Goal: Contribute content: Contribute content

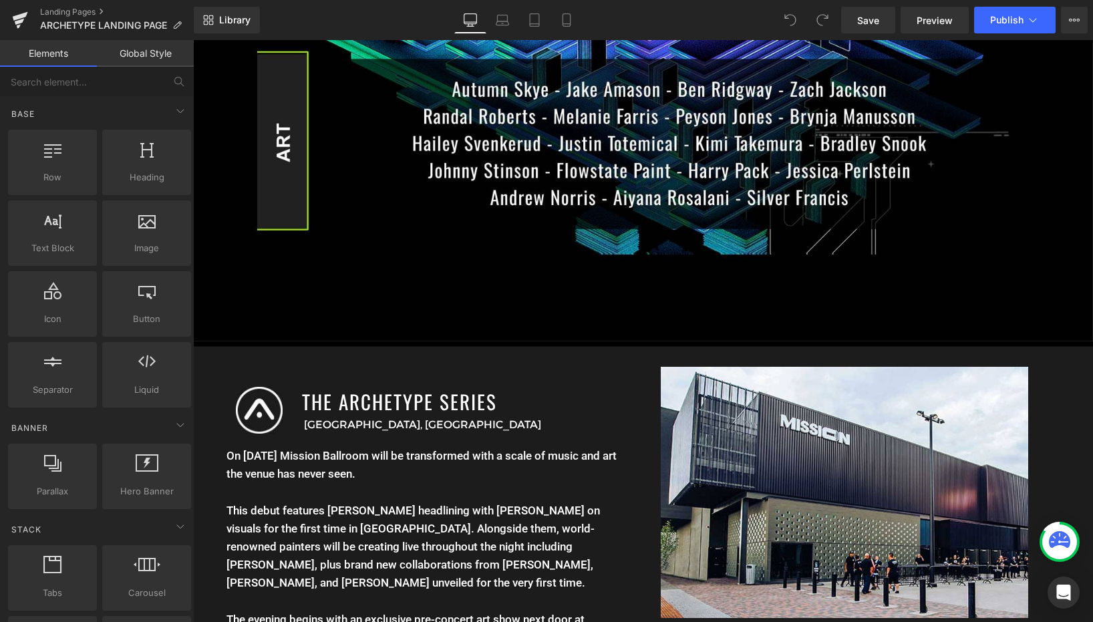
scroll to position [1166, 0]
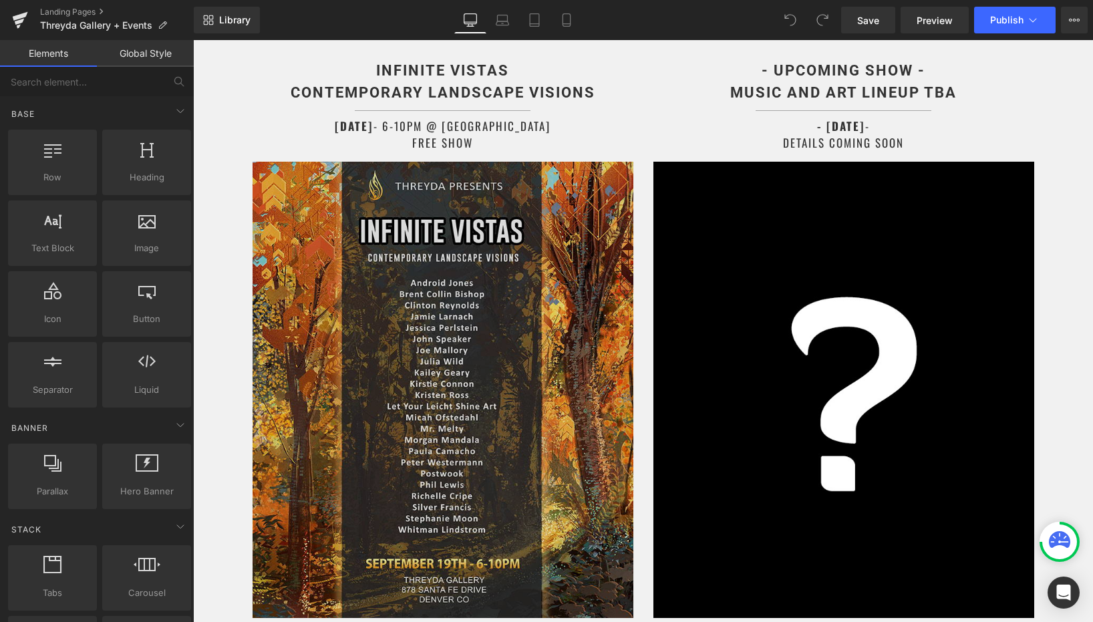
scroll to position [935, 0]
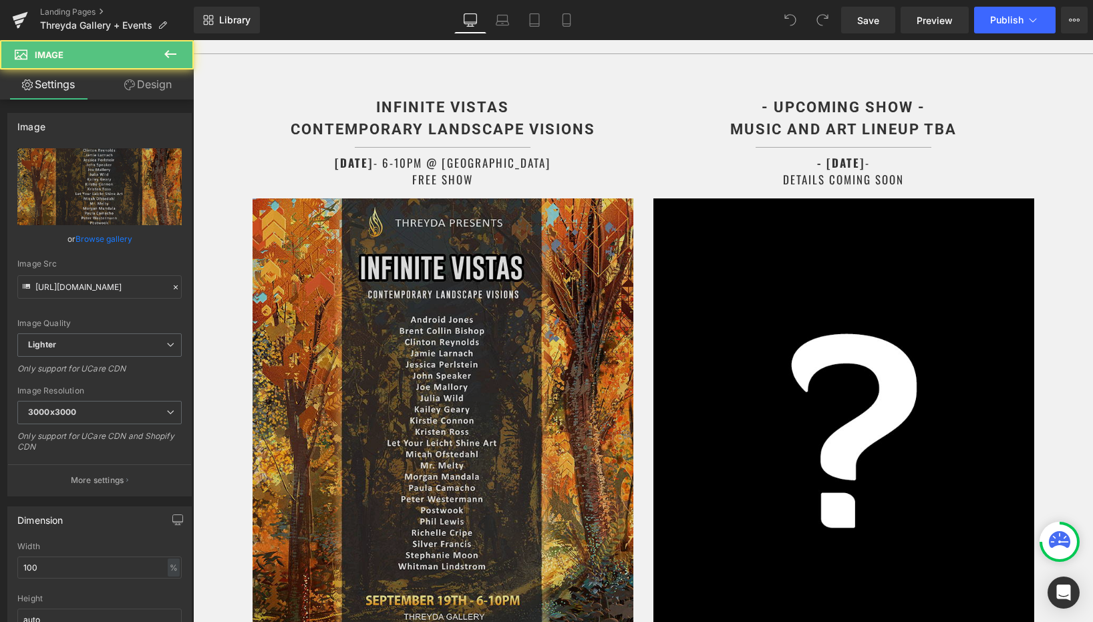
click at [539, 350] on img at bounding box center [443, 427] width 381 height 457
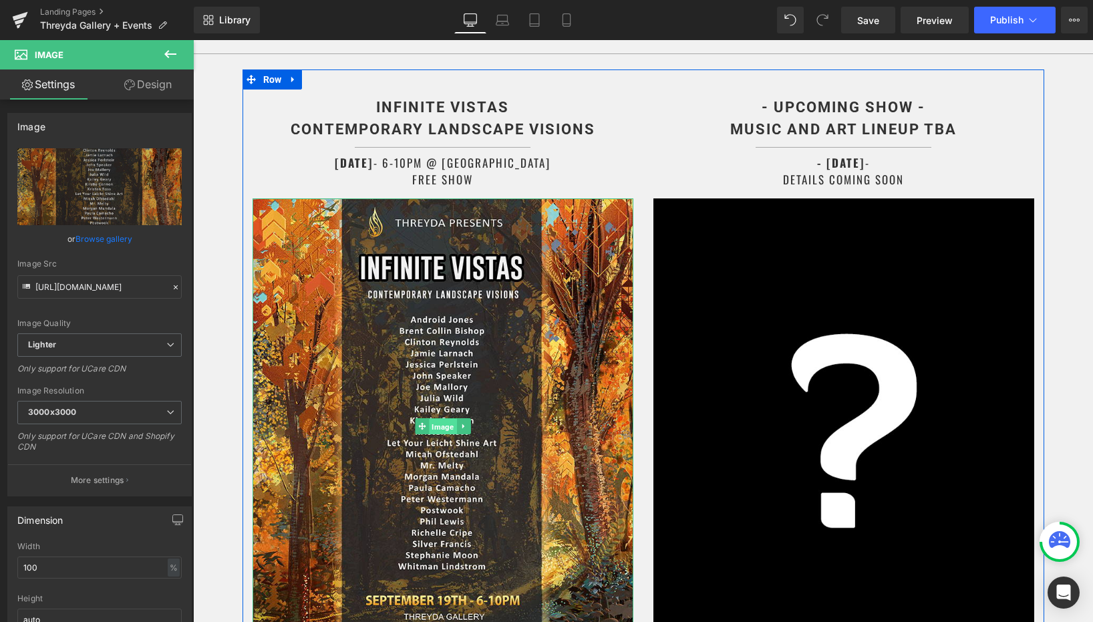
click at [430, 419] on span "Image" at bounding box center [442, 427] width 27 height 16
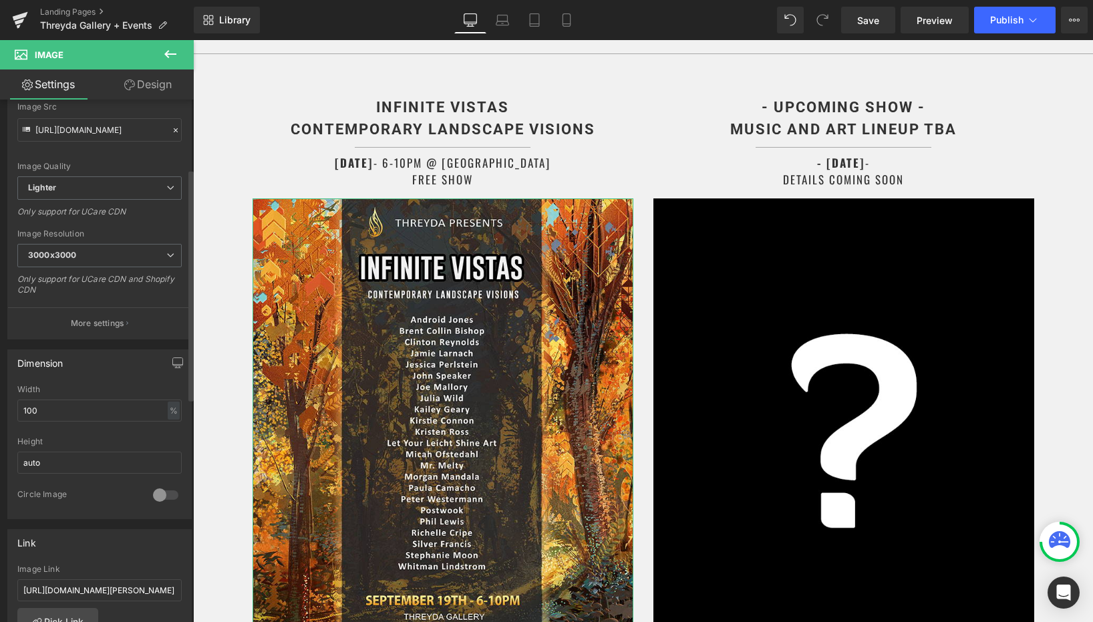
scroll to position [156, 0]
click at [124, 131] on input "https://ucarecdn.com/da26d7d2-d79c-450e-9e05-2f4bbba63bf1/-/format/auto/-/previ…" at bounding box center [99, 130] width 164 height 23
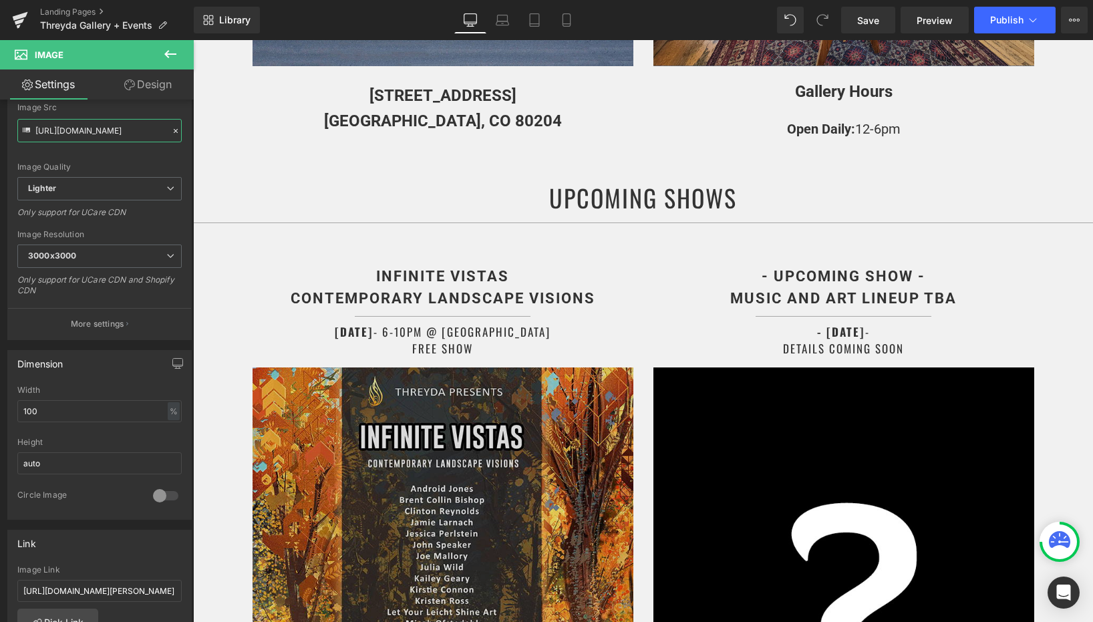
scroll to position [732, 0]
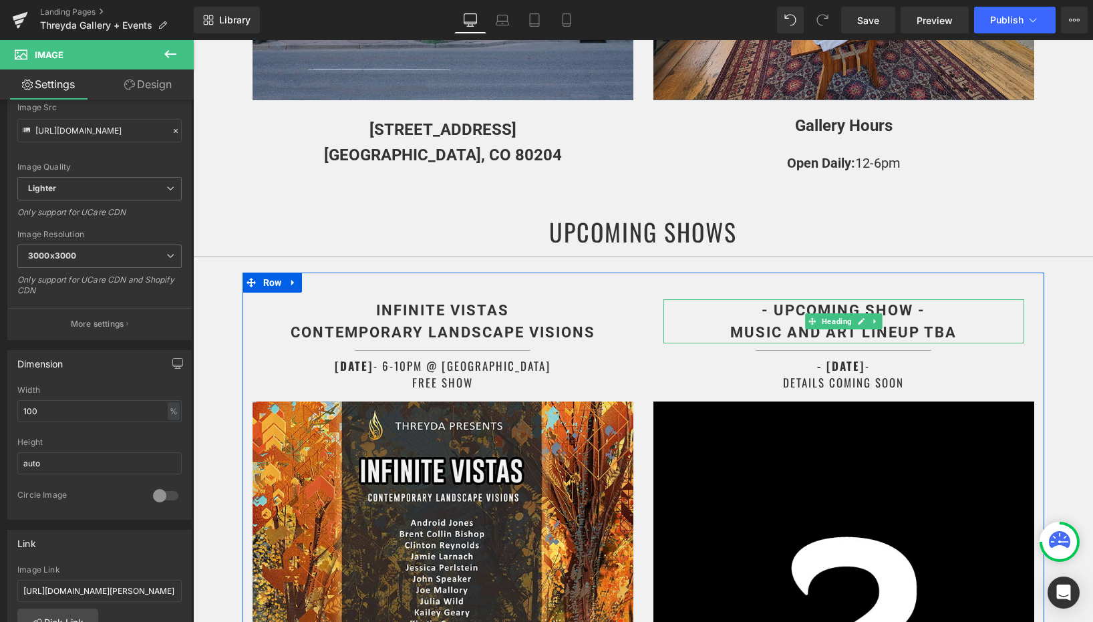
click at [795, 303] on b "- UPCOMING SHOW - MUSIC AND ART LINEUP TBA" at bounding box center [844, 321] width 227 height 39
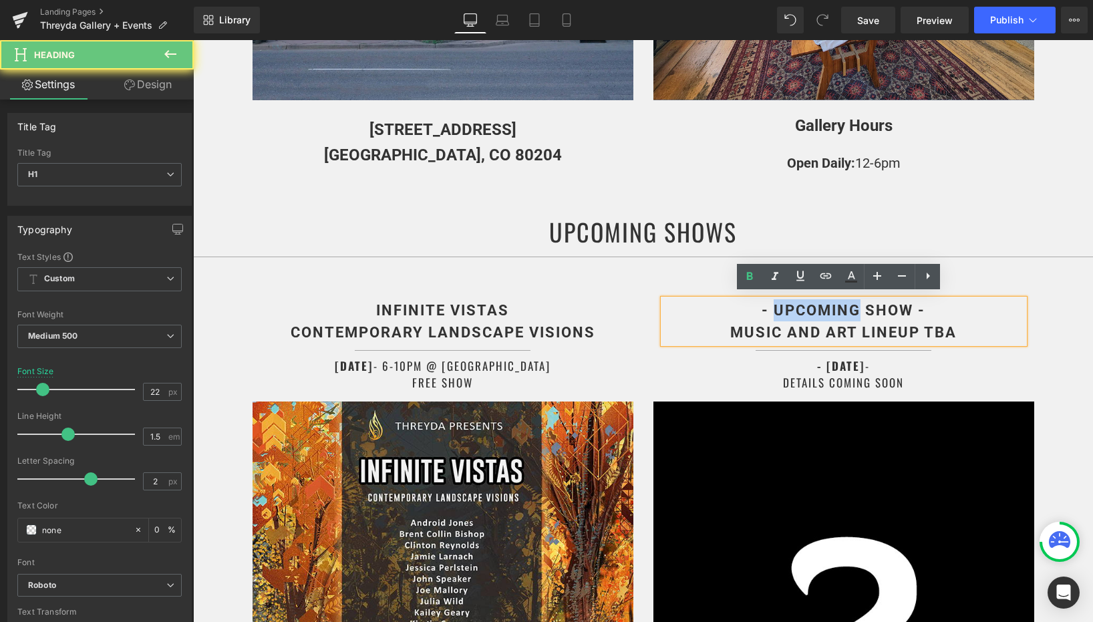
click at [795, 303] on b "- UPCOMING SHOW - MUSIC AND ART LINEUP TBA" at bounding box center [844, 321] width 227 height 39
click at [863, 302] on b "- UPCOMING SHOW - MUSIC AND ART LINEUP TBA" at bounding box center [844, 321] width 227 height 39
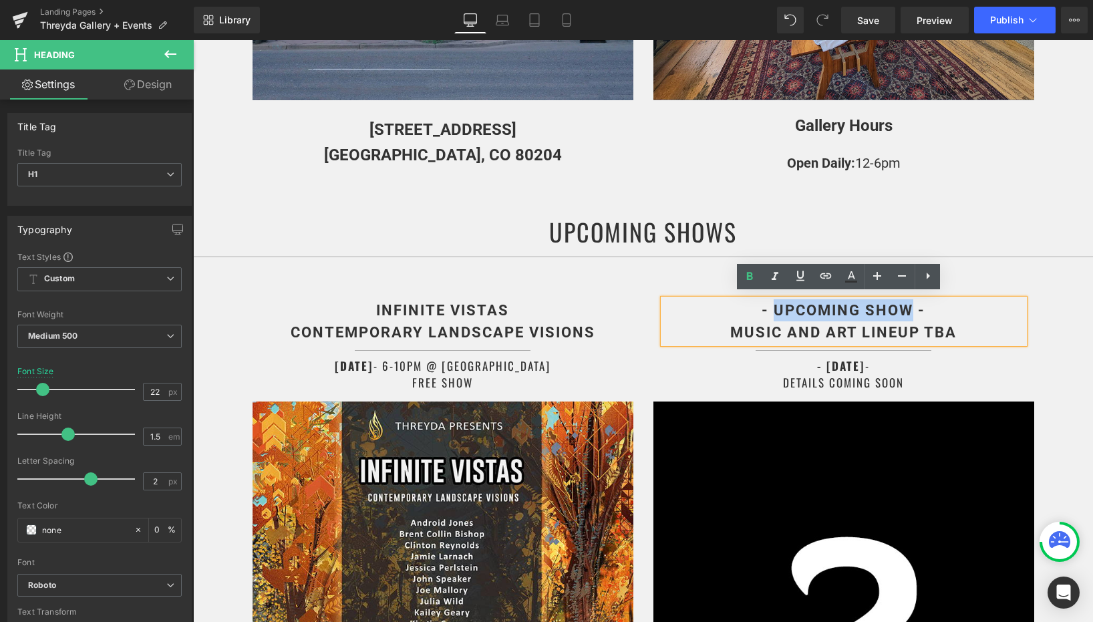
drag, startPoint x: 904, startPoint y: 304, endPoint x: 773, endPoint y: 307, distance: 131.7
click at [773, 307] on b "- UPCOMING SHOW - MUSIC AND ART LINEUP TBA" at bounding box center [844, 321] width 227 height 39
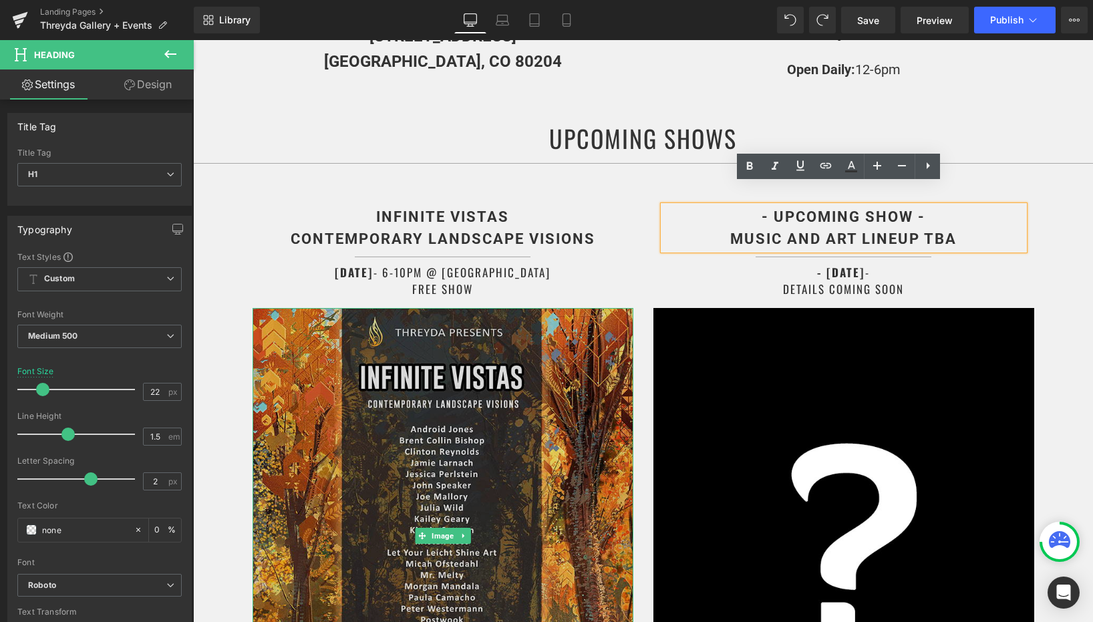
scroll to position [873, 0]
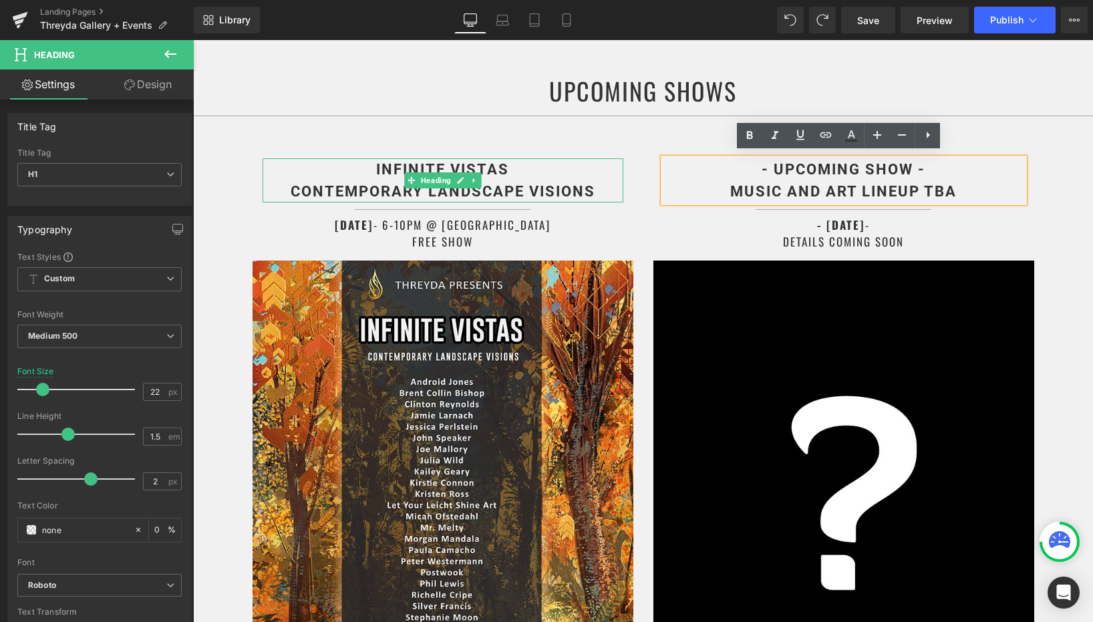
click at [376, 168] on b "INFINITE VISTAS CONTEMPORARY LANDSCAPE VISIONS" at bounding box center [443, 180] width 305 height 39
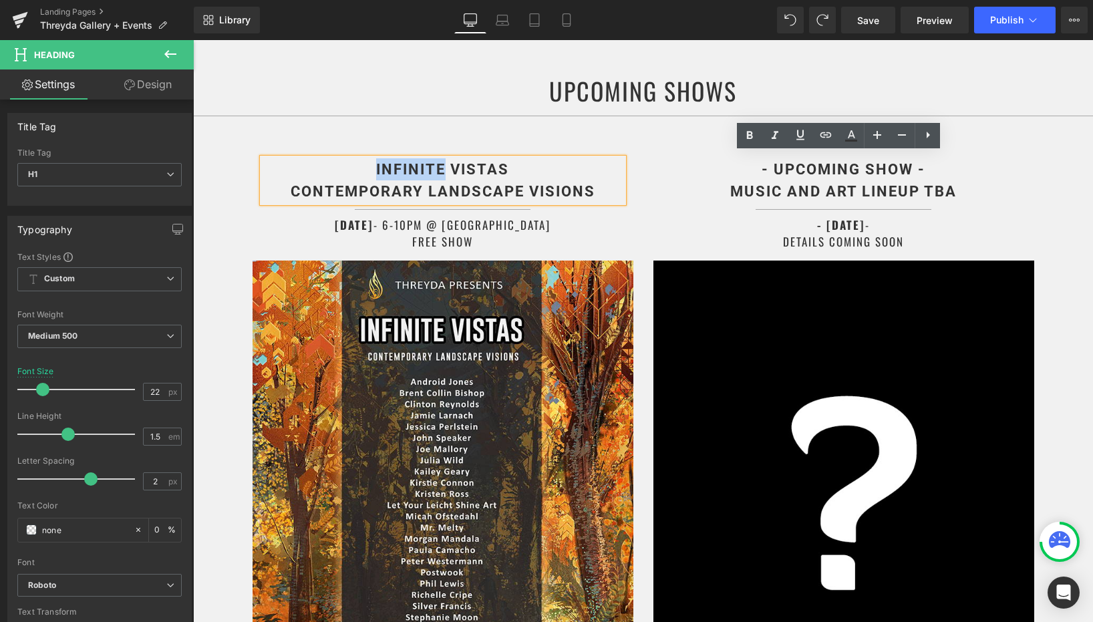
click at [376, 168] on b "INFINITE VISTAS CONTEMPORARY LANDSCAPE VISIONS" at bounding box center [443, 180] width 305 height 39
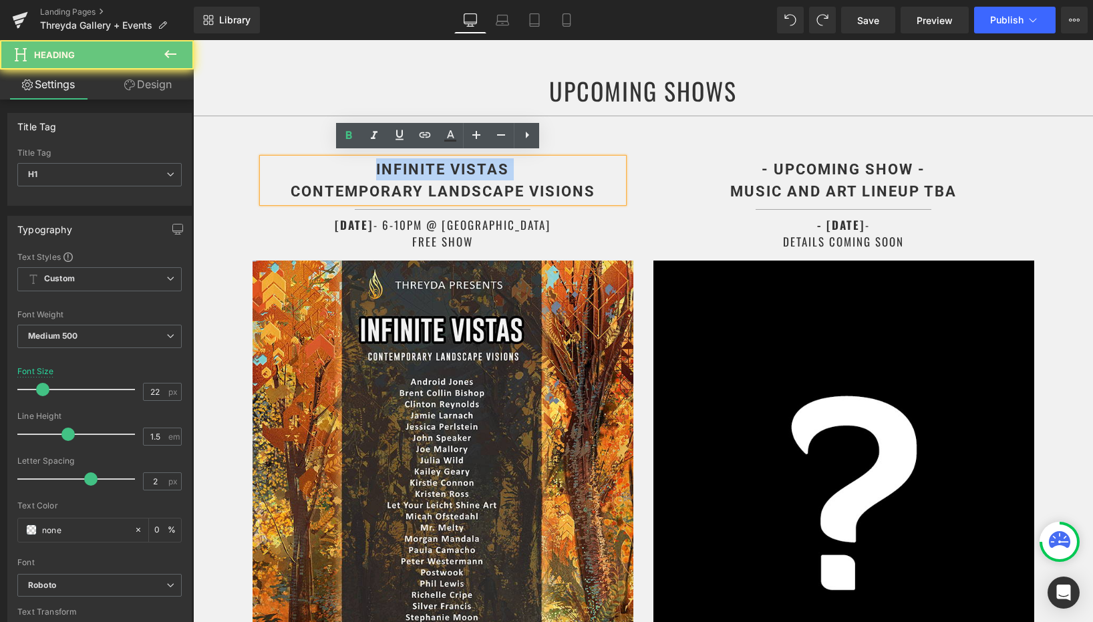
click at [376, 168] on b "INFINITE VISTAS CONTEMPORARY LANDSCAPE VISIONS" at bounding box center [443, 180] width 305 height 39
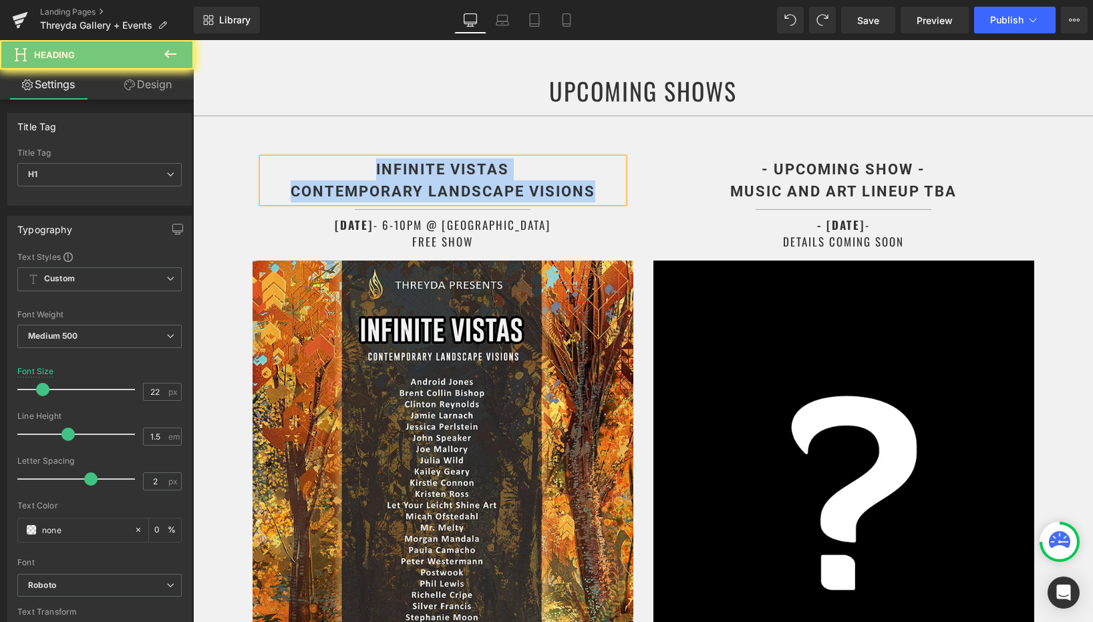
copy b "INFINITE VISTAS CONTEMPORARY LANDSCAPE VISIONS"
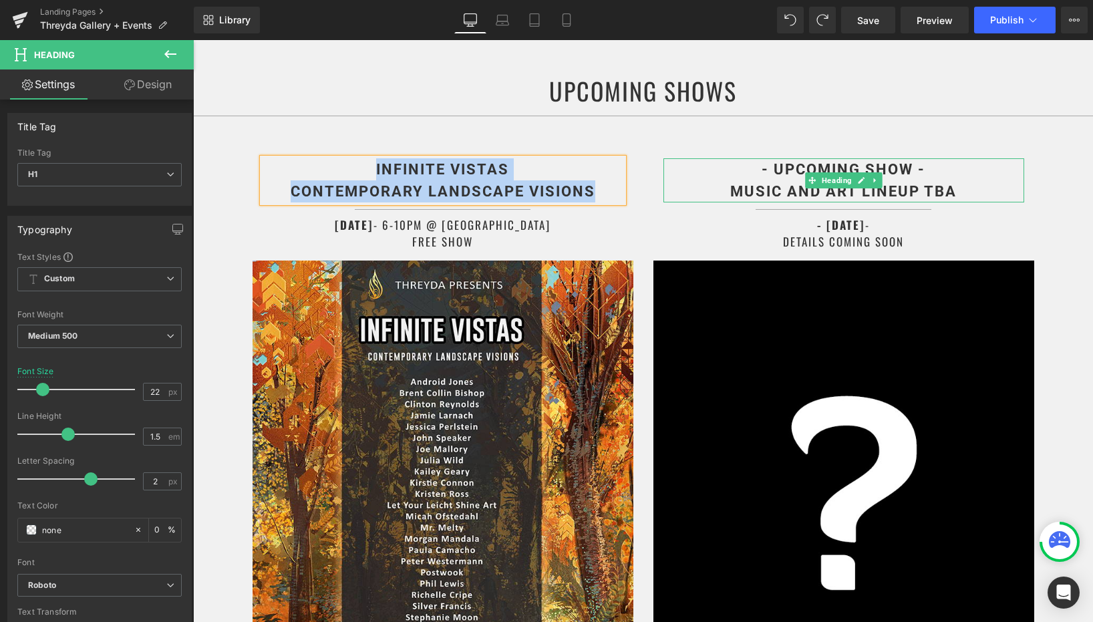
click at [753, 180] on b "- UPCOMING SHOW - MUSIC AND ART LINEUP TBA" at bounding box center [844, 180] width 227 height 39
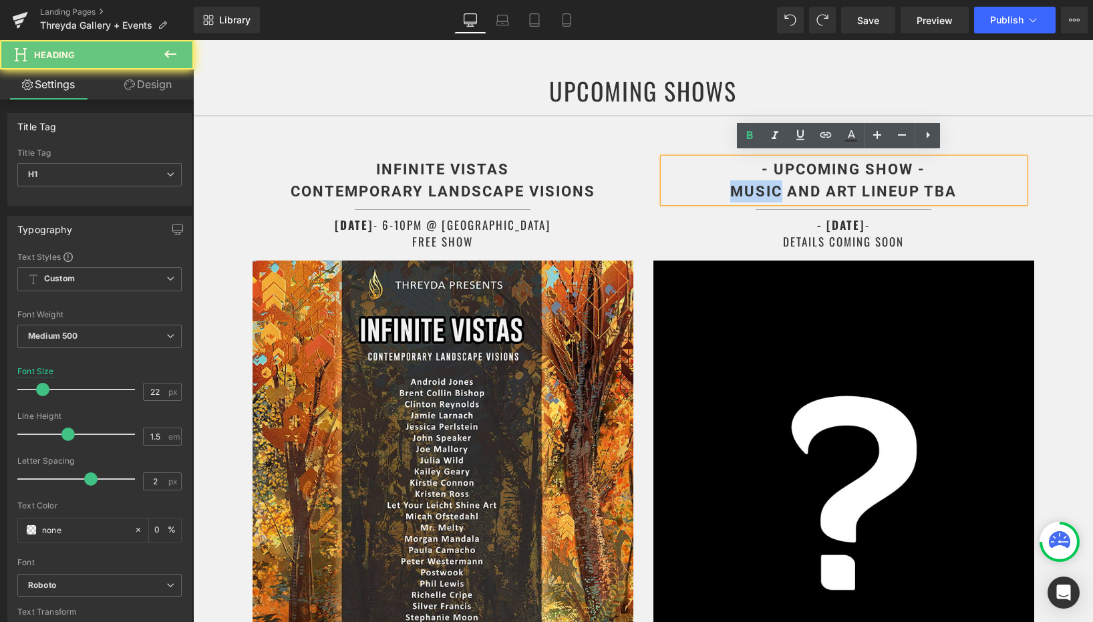
click at [753, 180] on b "- UPCOMING SHOW - MUSIC AND ART LINEUP TBA" at bounding box center [844, 180] width 227 height 39
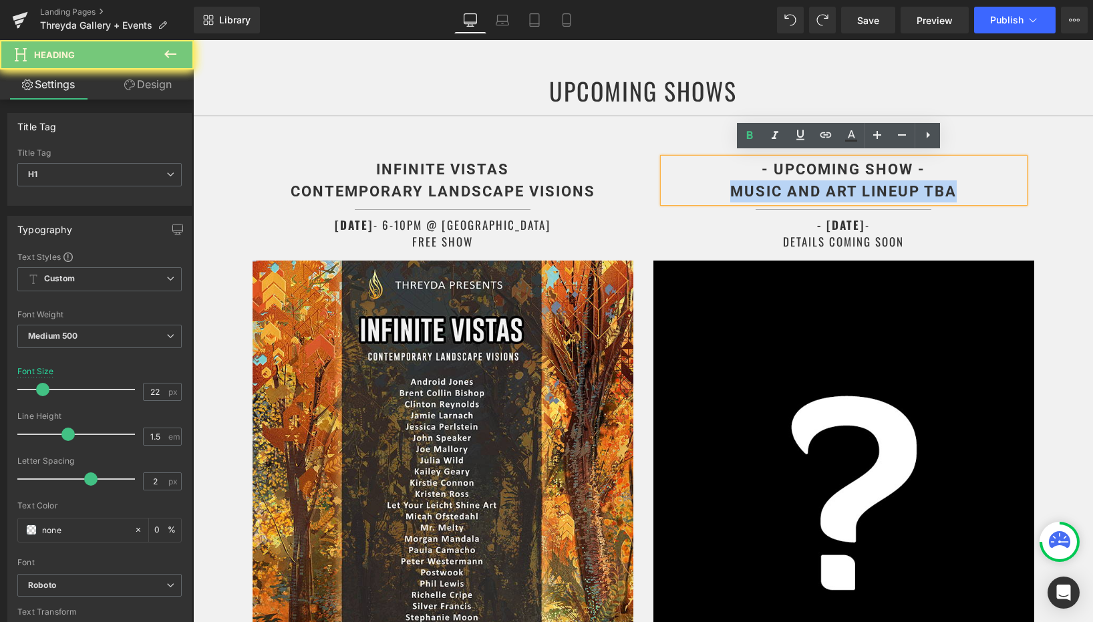
click at [753, 180] on b "- UPCOMING SHOW - MUSIC AND ART LINEUP TBA" at bounding box center [844, 180] width 227 height 39
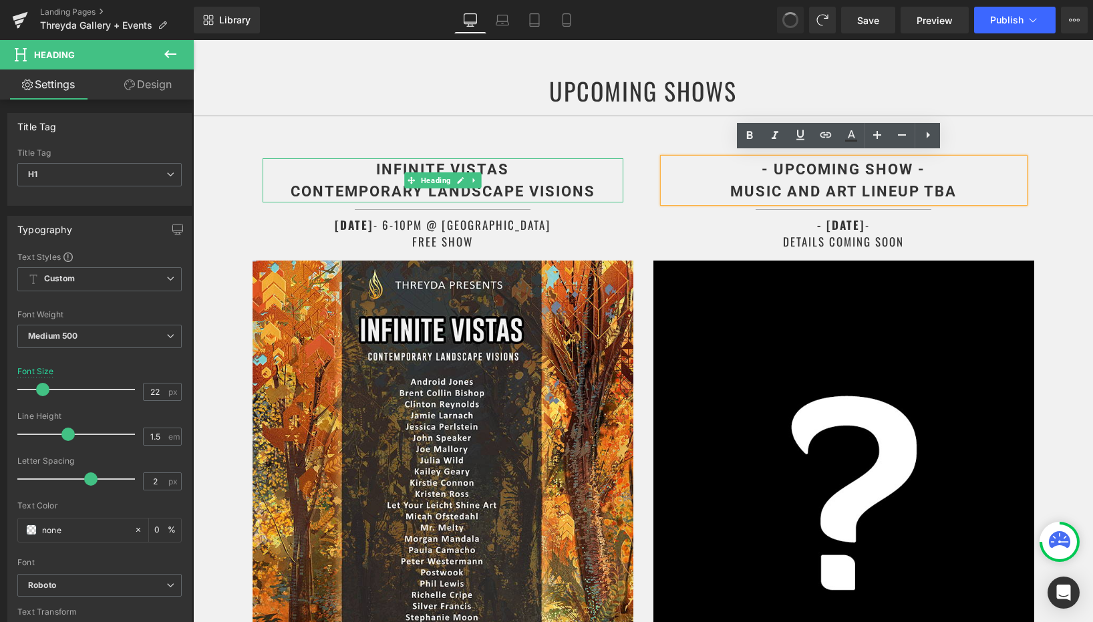
click at [532, 183] on b "INFINITE VISTAS CONTEMPORARY LANDSCAPE VISIONS" at bounding box center [443, 180] width 305 height 39
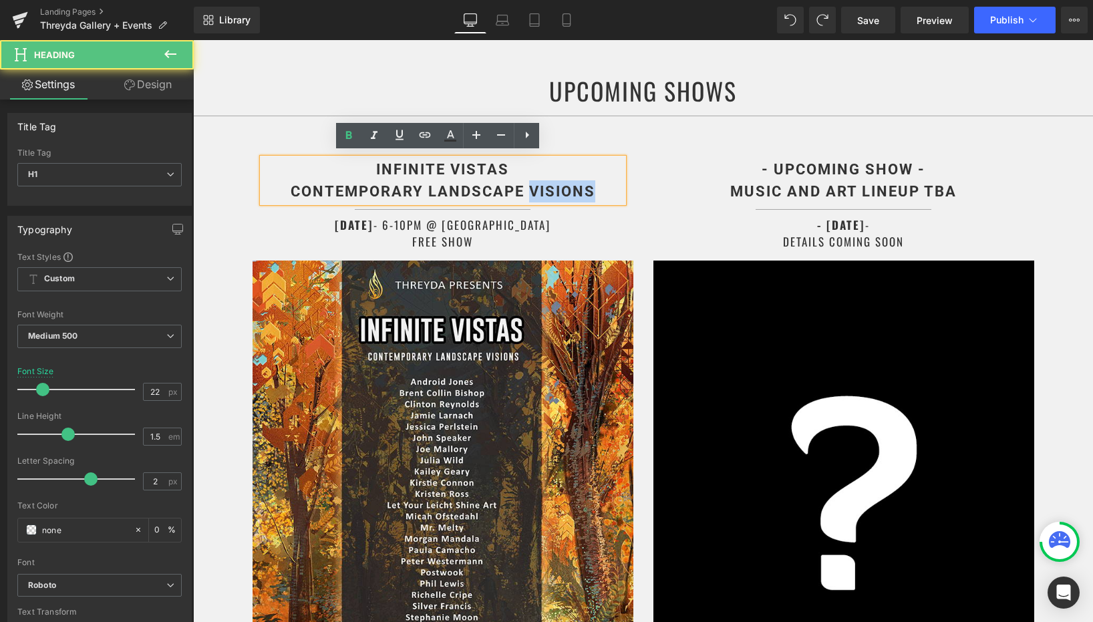
click at [532, 183] on b "INFINITE VISTAS CONTEMPORARY LANDSCAPE VISIONS" at bounding box center [443, 180] width 305 height 39
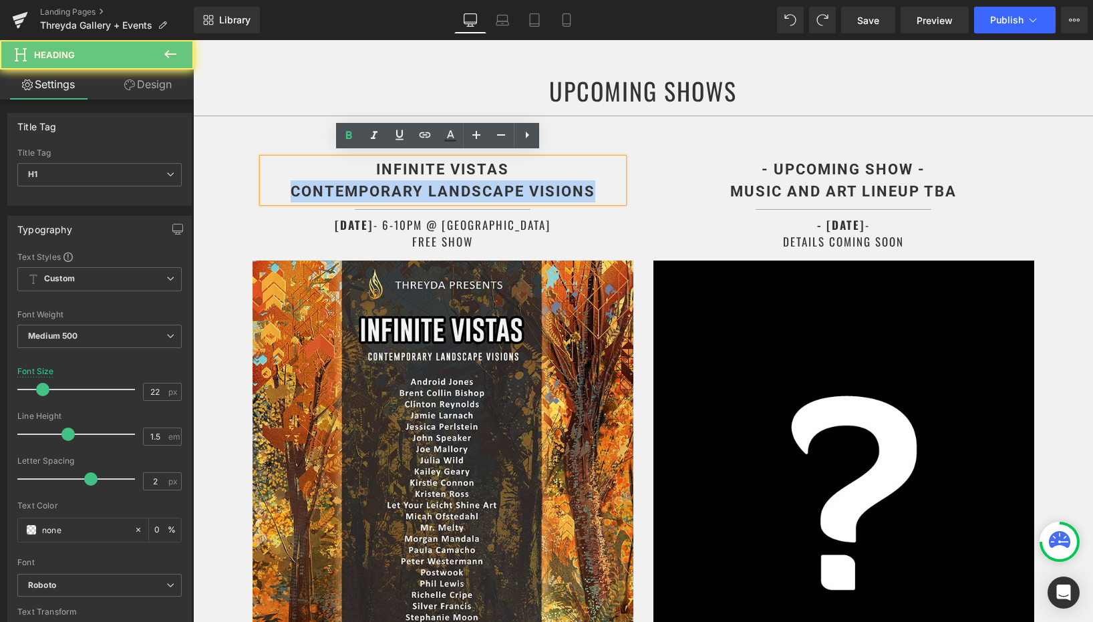
click at [532, 183] on b "INFINITE VISTAS CONTEMPORARY LANDSCAPE VISIONS" at bounding box center [443, 180] width 305 height 39
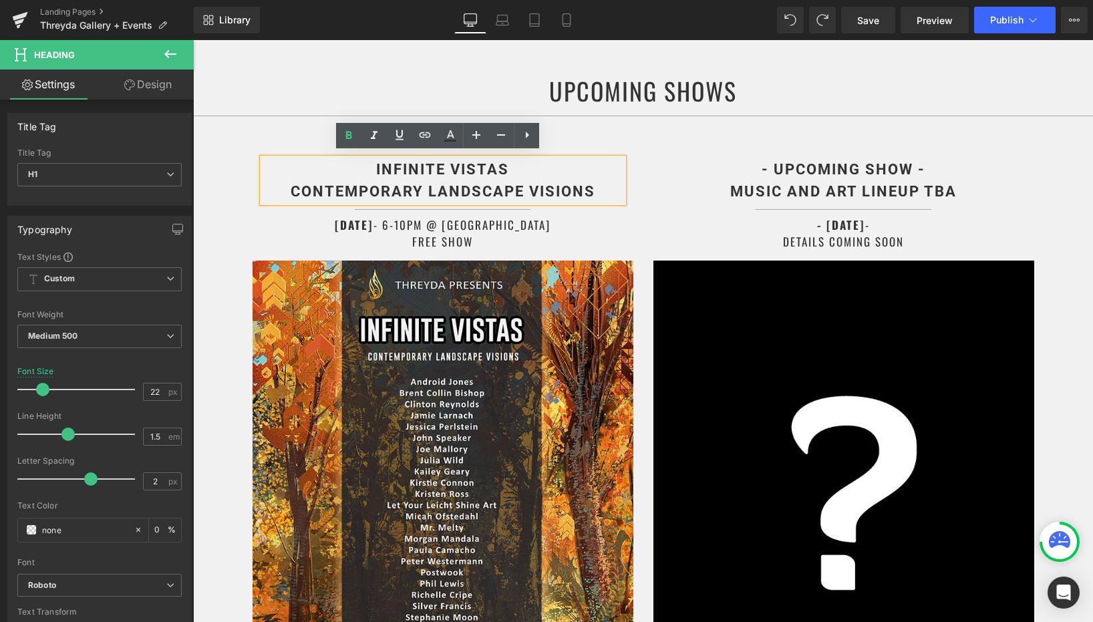
click at [572, 180] on b "INFINITE VISTAS CONTEMPORARY LANDSCAPE VISIONS" at bounding box center [443, 180] width 305 height 39
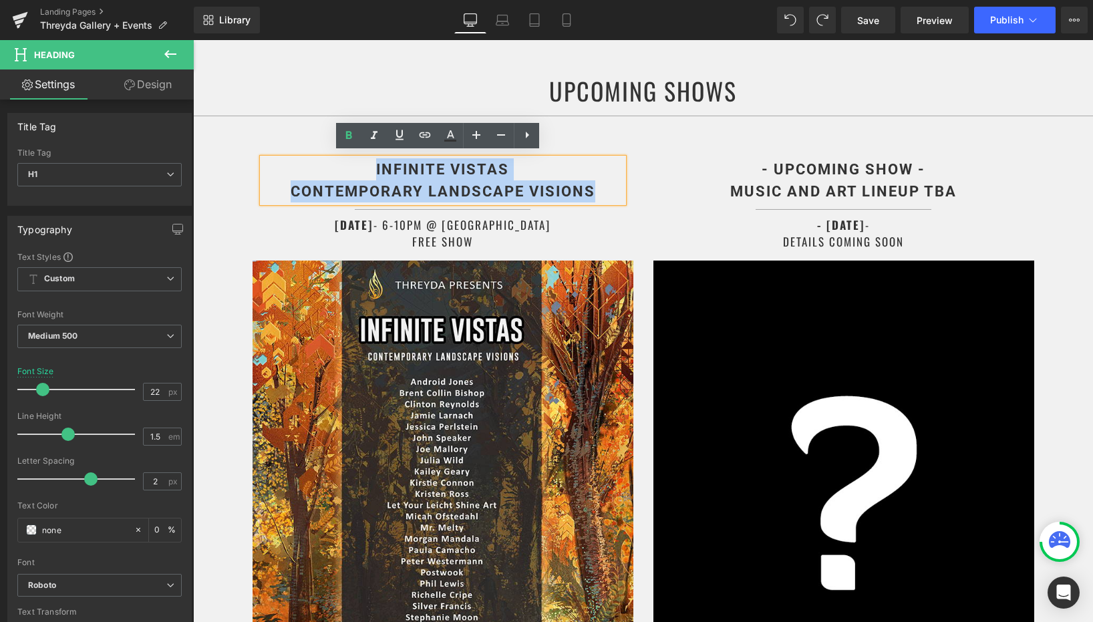
drag, startPoint x: 598, startPoint y: 187, endPoint x: 373, endPoint y: 164, distance: 226.5
click at [373, 164] on h1 "INFINITE VISTAS CONTEMPORARY LANDSCAPE VISIONS" at bounding box center [443, 180] width 361 height 44
copy b "INFINITE VISTAS CONTEMPORARY LANDSCAPE VISIONS"
click at [804, 158] on div "- UPCOMING SHOW - MUSIC AND ART LINEUP TBA Heading" at bounding box center [844, 180] width 361 height 44
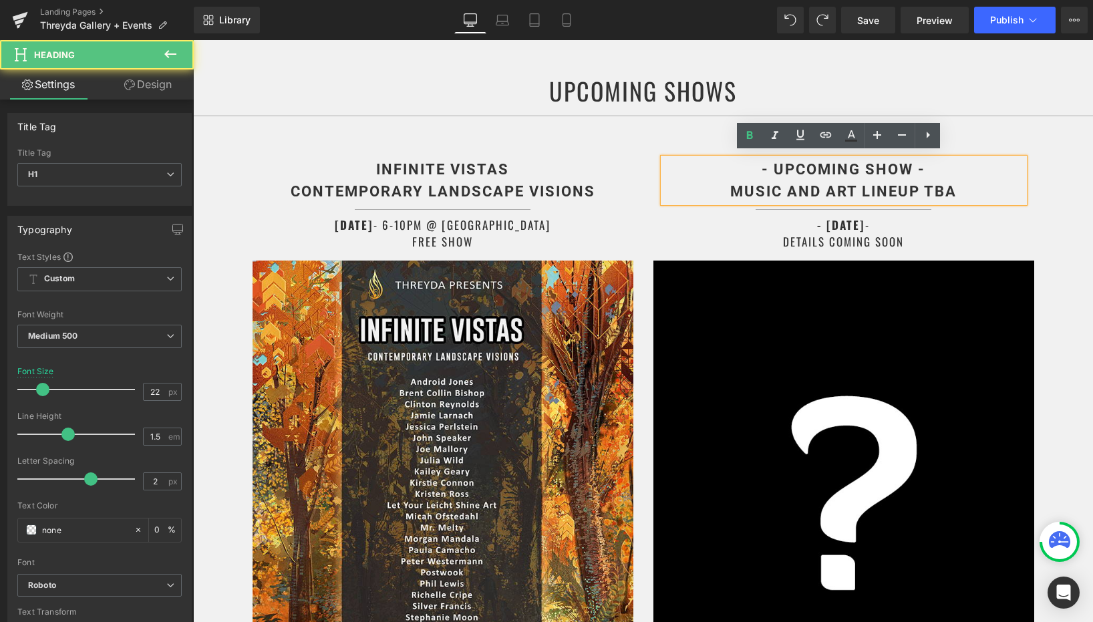
click at [804, 158] on div "- UPCOMING SHOW - MUSIC AND ART LINEUP TBA Heading" at bounding box center [844, 180] width 361 height 44
click at [804, 161] on b "- UPCOMING SHOW - MUSIC AND ART LINEUP TBA" at bounding box center [844, 180] width 227 height 39
click at [948, 183] on b "- UPCOMING SHOW - MUSIC AND ART LINEUP TBA" at bounding box center [844, 180] width 227 height 39
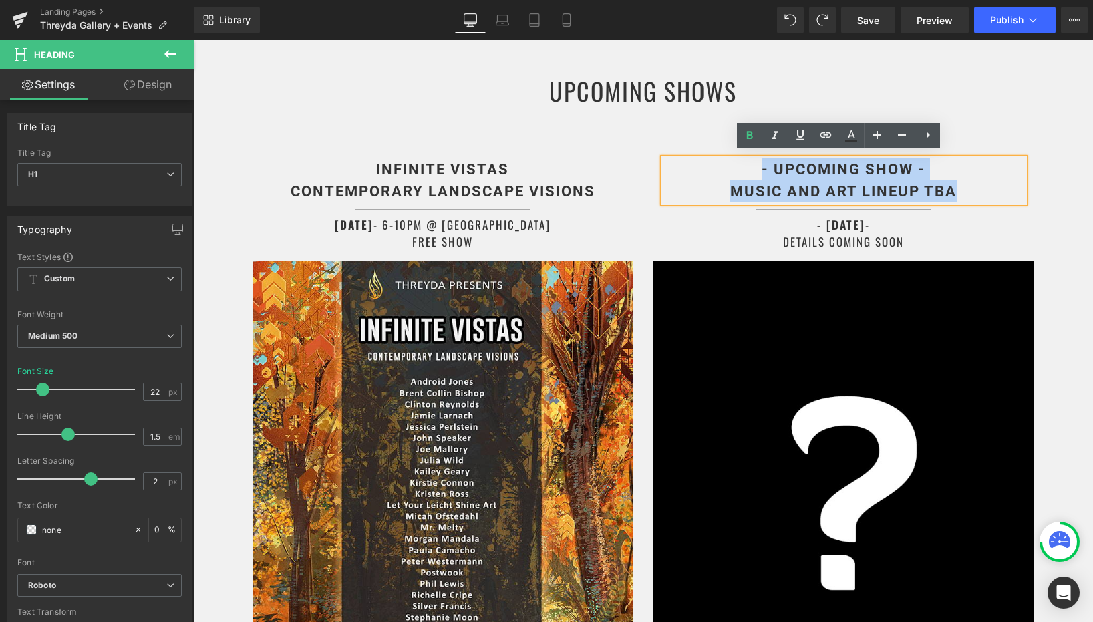
drag, startPoint x: 964, startPoint y: 186, endPoint x: 754, endPoint y: 160, distance: 212.2
click at [754, 160] on h1 "- UPCOMING SHOW - MUSIC AND ART LINEUP TBA" at bounding box center [844, 180] width 361 height 44
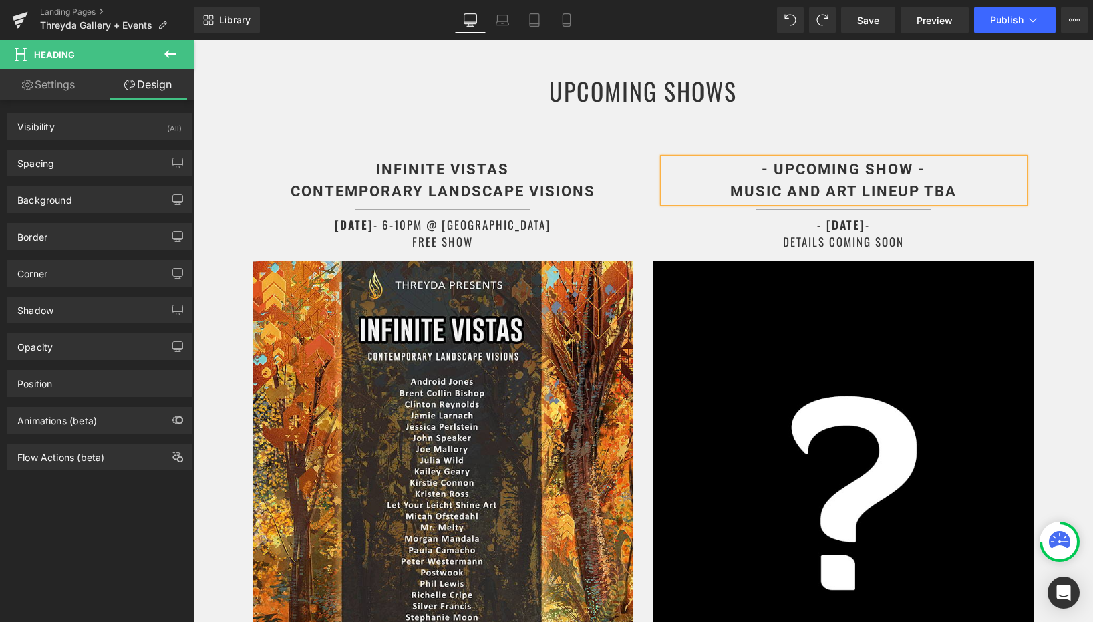
click at [477, 152] on div "INFINITE VISTAS CONTEMPORARY LANDSCAPE VISIONS Heading Separator SEPTEMBER 19TH…" at bounding box center [443, 456] width 401 height 608
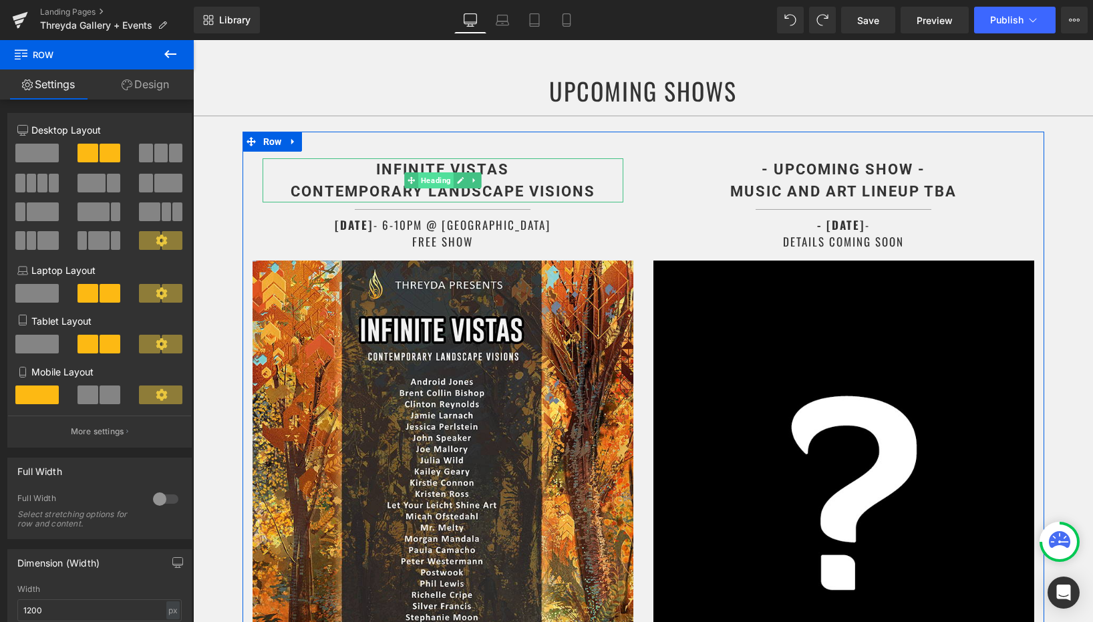
click at [430, 176] on span "Heading" at bounding box center [435, 180] width 35 height 16
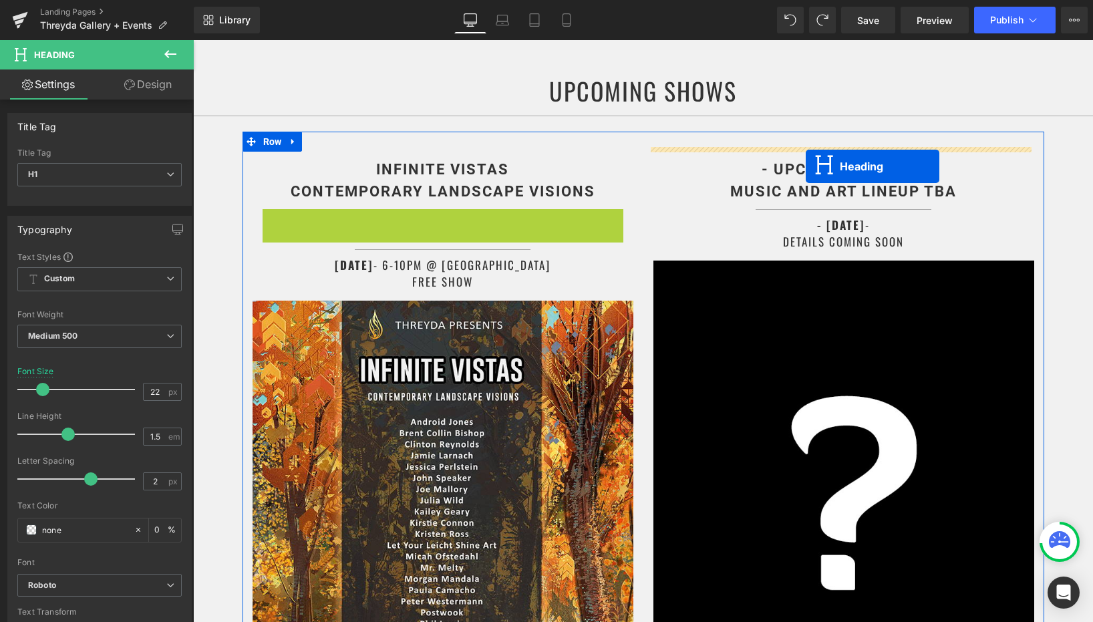
drag, startPoint x: 406, startPoint y: 229, endPoint x: 806, endPoint y: 166, distance: 404.6
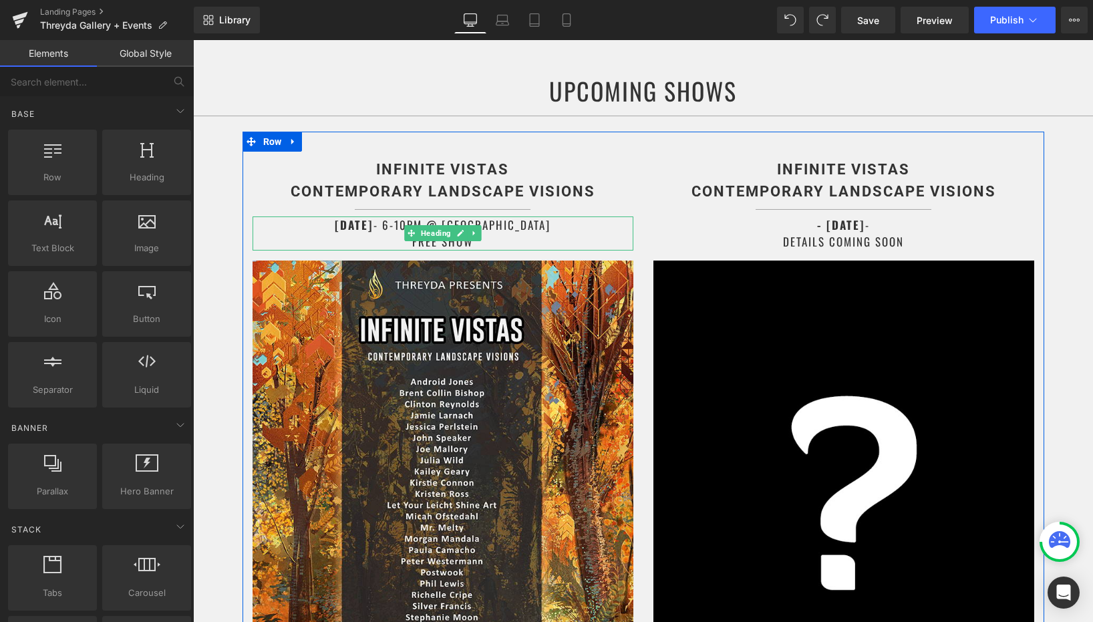
click at [352, 219] on strong "SEPTEMBER 19TH" at bounding box center [354, 225] width 39 height 17
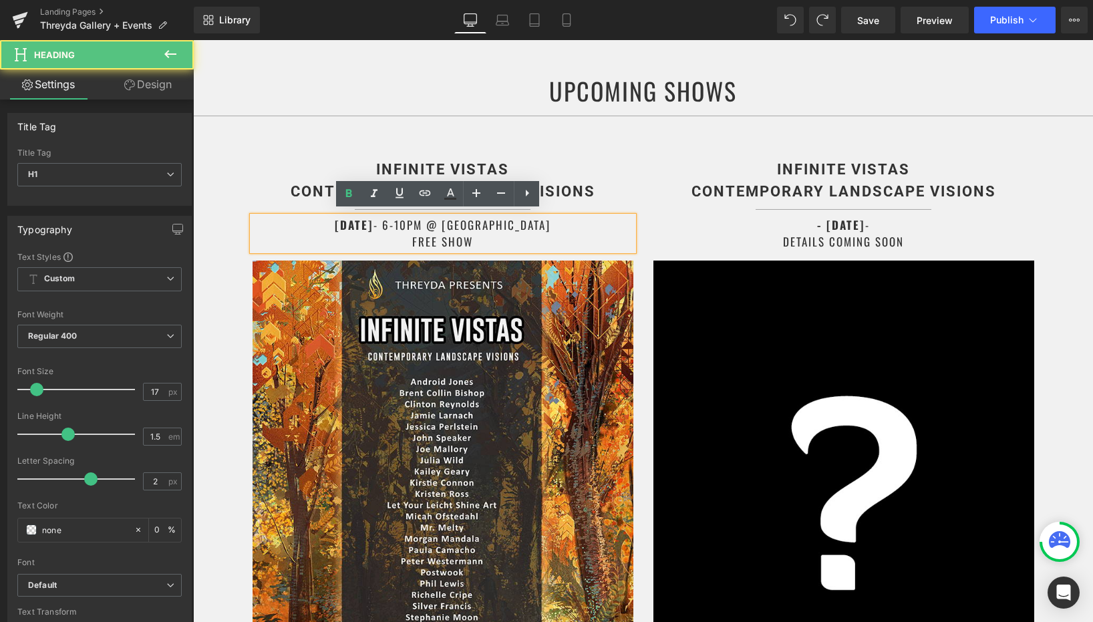
click at [352, 219] on strong "SEPTEMBER 19TH" at bounding box center [354, 225] width 39 height 17
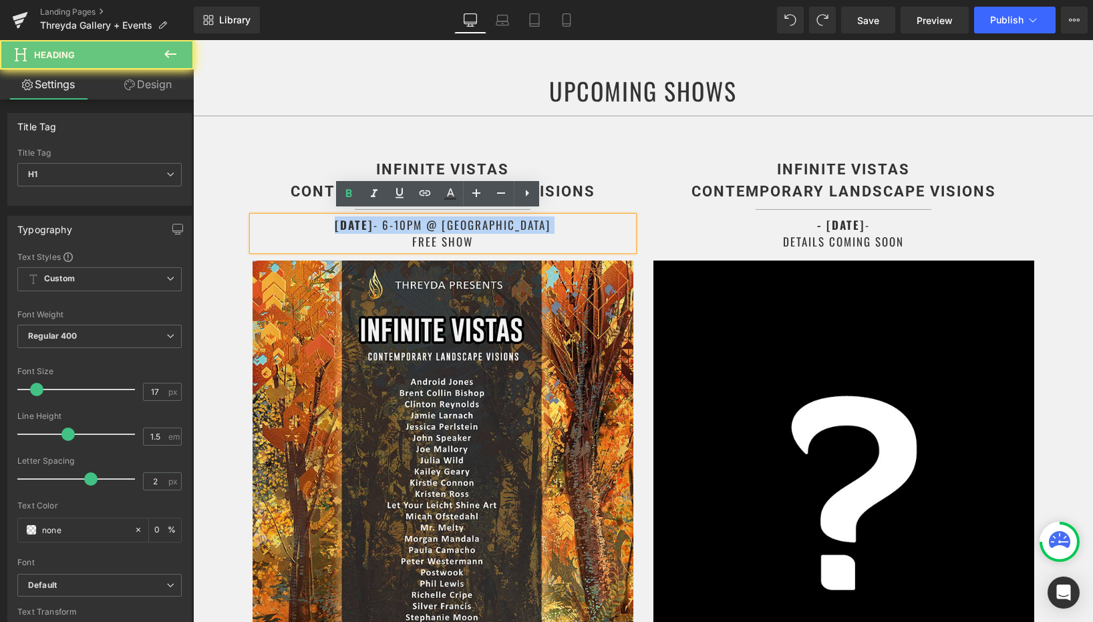
click at [352, 219] on strong "SEPTEMBER 19TH" at bounding box center [354, 225] width 39 height 17
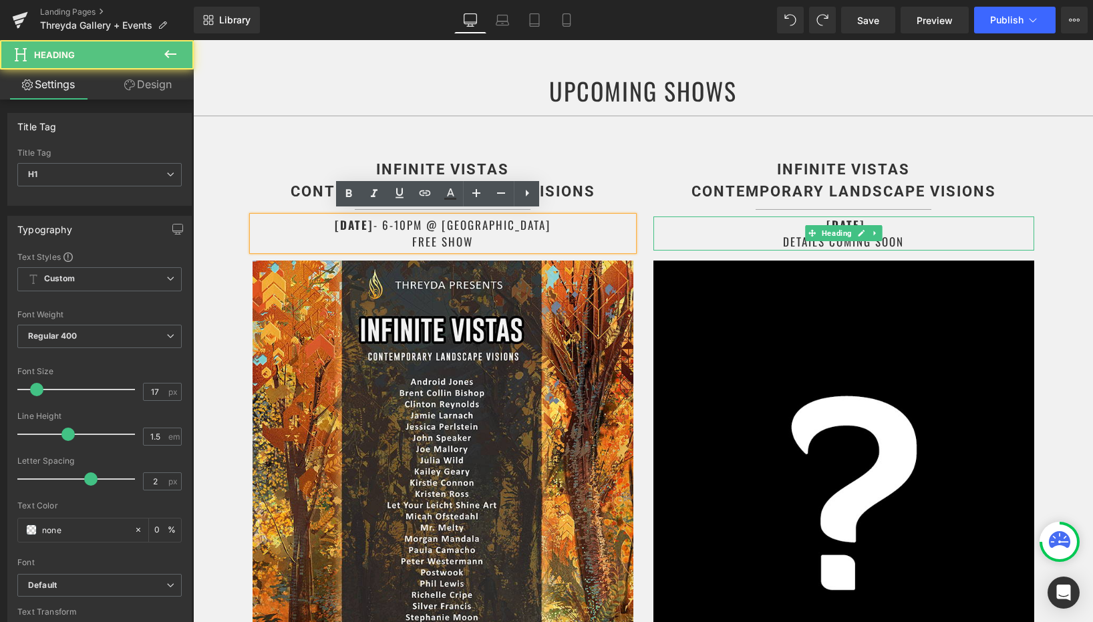
click at [817, 224] on strong "- JANUARY 11TH" at bounding box center [841, 225] width 48 height 17
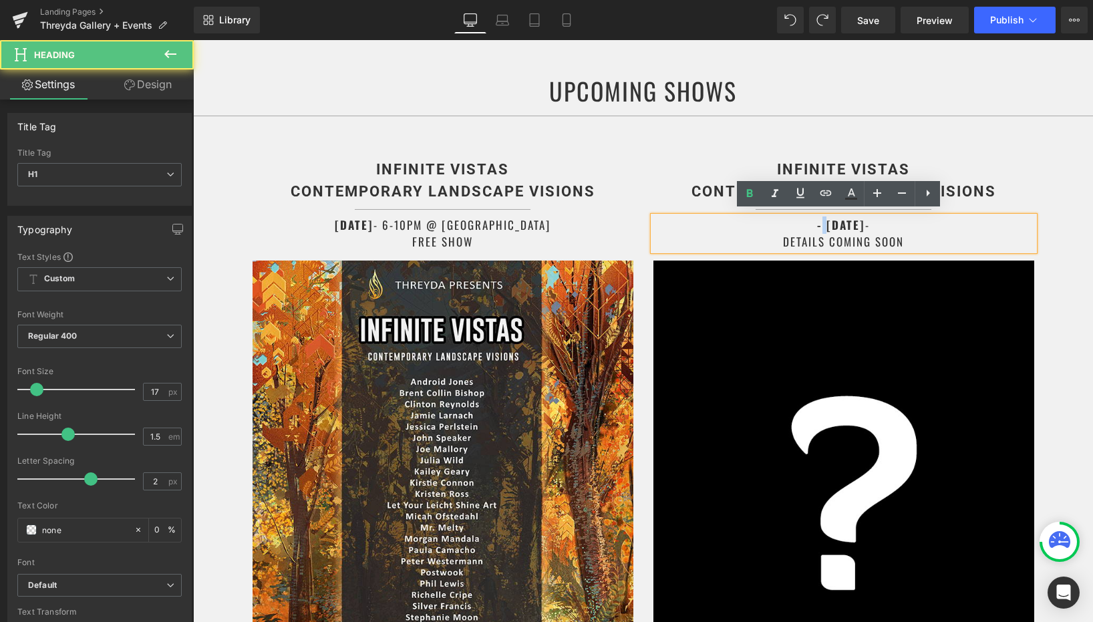
click at [817, 224] on strong "- JANUARY 11TH" at bounding box center [841, 225] width 48 height 17
click at [844, 217] on strong "- JANUARY 11TH" at bounding box center [841, 225] width 48 height 17
click at [866, 221] on strong "- JANUARY 11TH" at bounding box center [841, 225] width 48 height 17
drag, startPoint x: 876, startPoint y: 221, endPoint x: 798, endPoint y: 226, distance: 78.4
click at [817, 226] on strong "- JANUARY 11TH" at bounding box center [841, 225] width 48 height 17
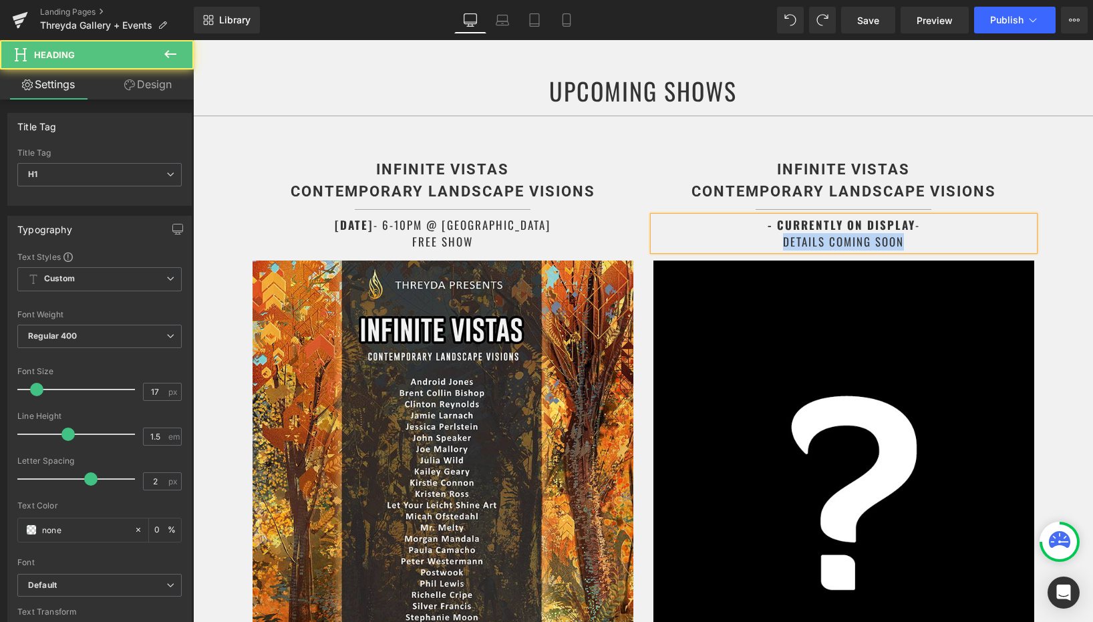
drag, startPoint x: 904, startPoint y: 235, endPoint x: 765, endPoint y: 235, distance: 139.0
click at [765, 235] on h1 "- CURRENTLY ON DISPLAY - DETAILS COMING SOON" at bounding box center [844, 234] width 381 height 34
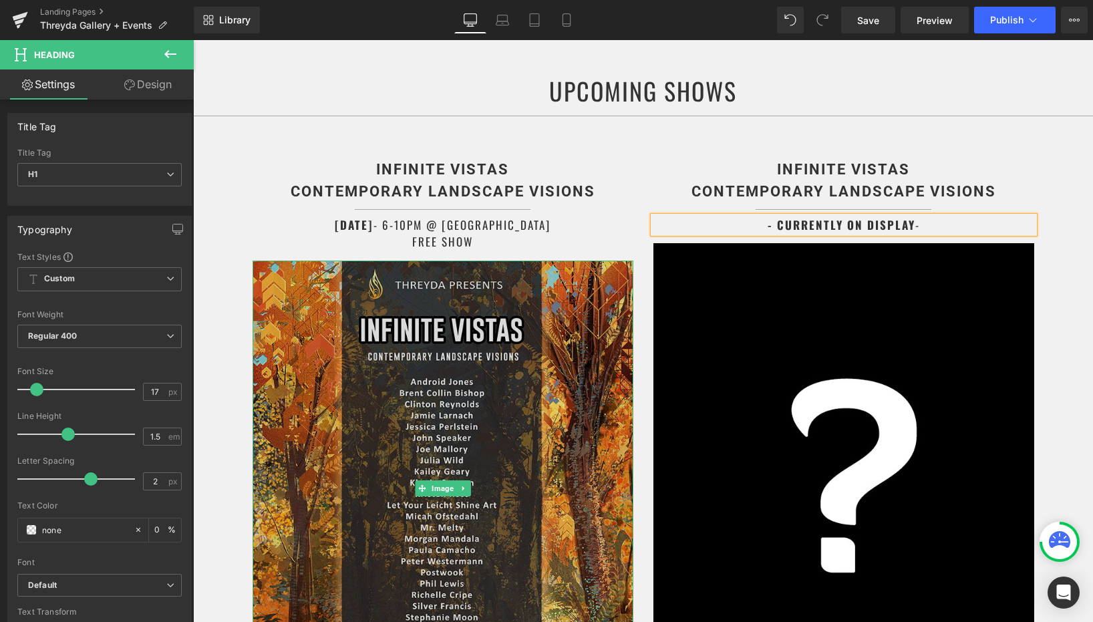
click at [424, 321] on img at bounding box center [443, 489] width 381 height 457
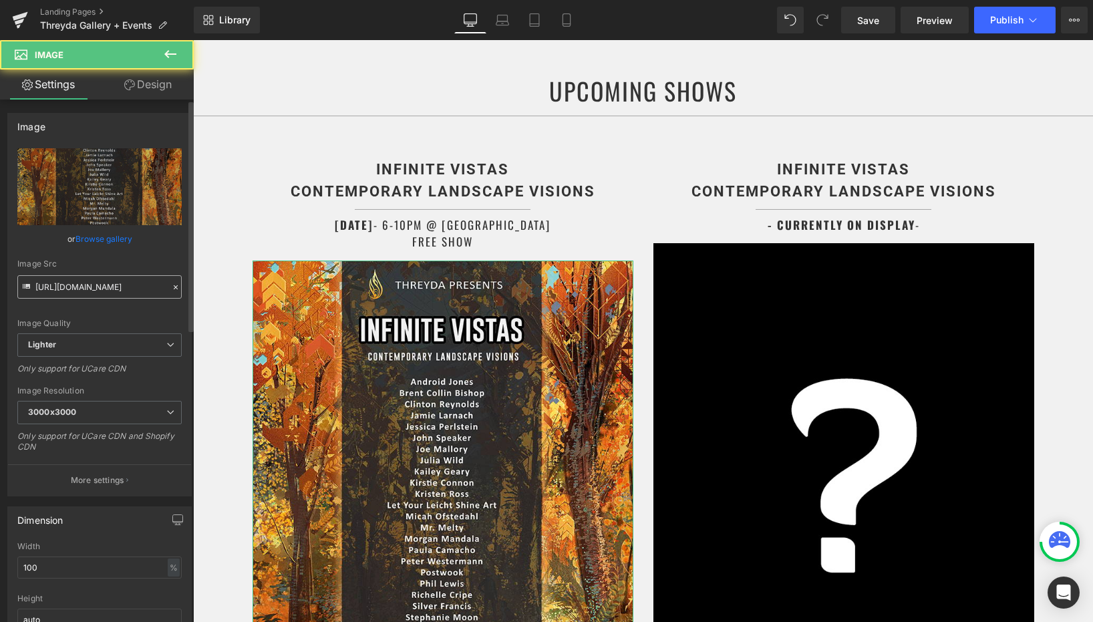
click at [116, 295] on input "https://ucarecdn.com/da26d7d2-d79c-450e-9e05-2f4bbba63bf1/-/format/auto/-/previ…" at bounding box center [99, 286] width 164 height 23
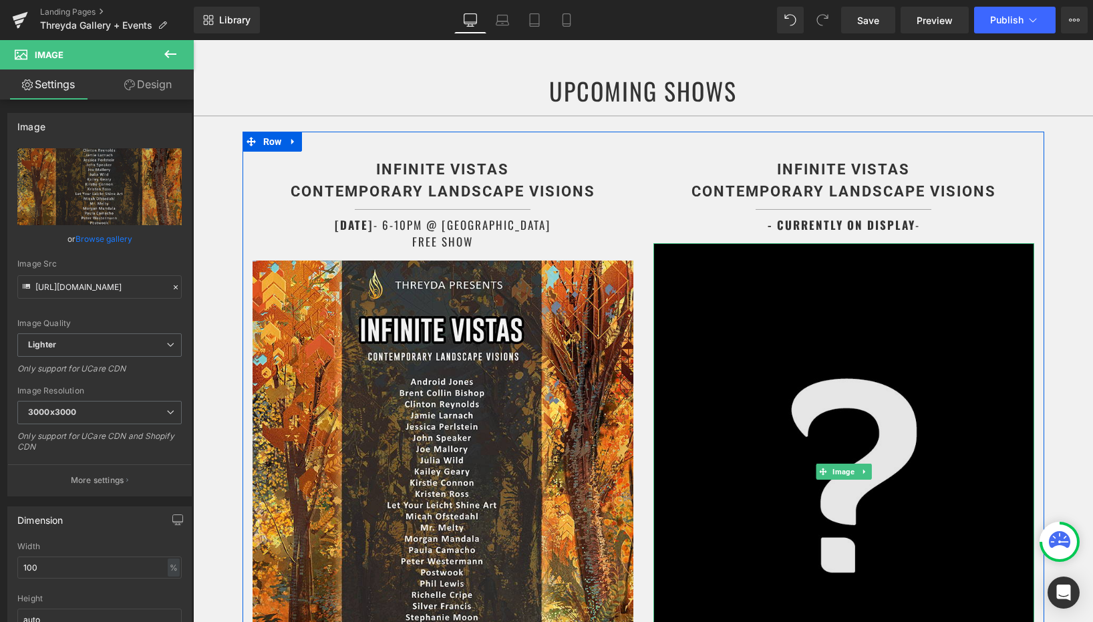
click at [828, 286] on img at bounding box center [844, 471] width 381 height 457
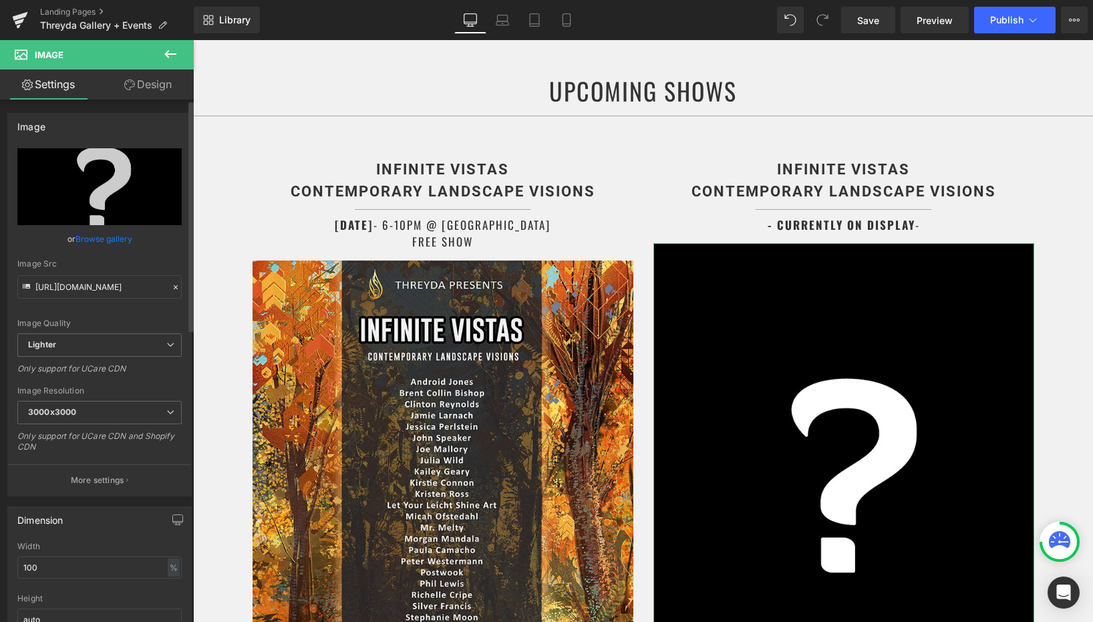
click at [114, 237] on link "Browse gallery" at bounding box center [104, 238] width 57 height 23
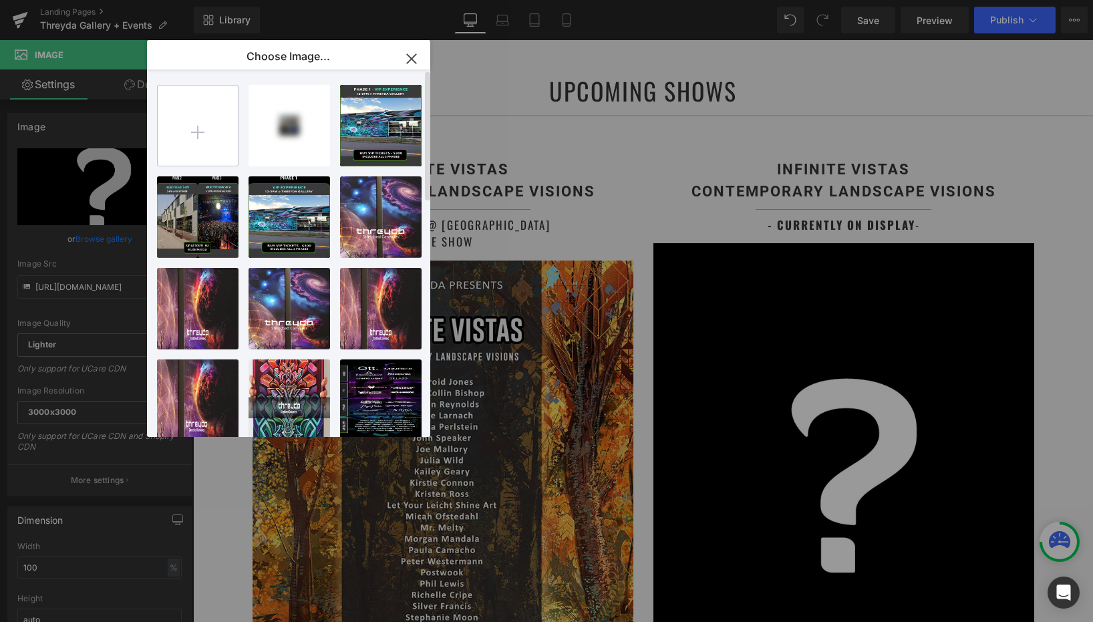
click at [205, 131] on input "file" at bounding box center [198, 126] width 80 height 80
type input "C:\fakepath\small.jpg"
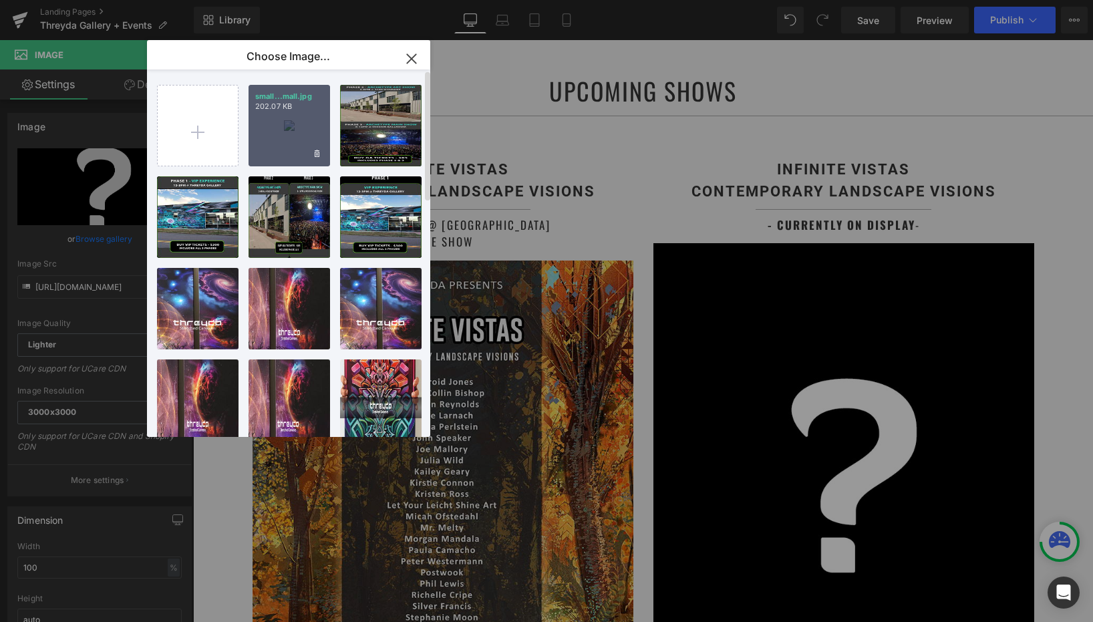
click at [287, 128] on div "small...mall.jpg 202.07 KB" at bounding box center [290, 126] width 82 height 82
type input "https://ucarecdn.com/193b78b0-b193-43fe-afaf-82c7dc82f6c1/-/format/auto/-/previ…"
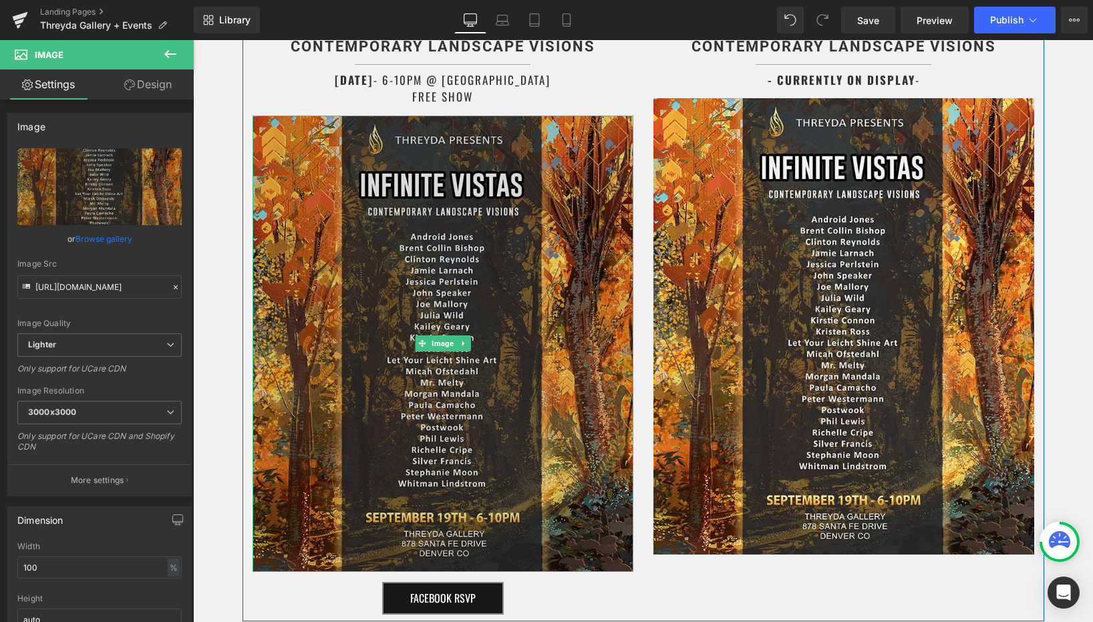
scroll to position [970, 0]
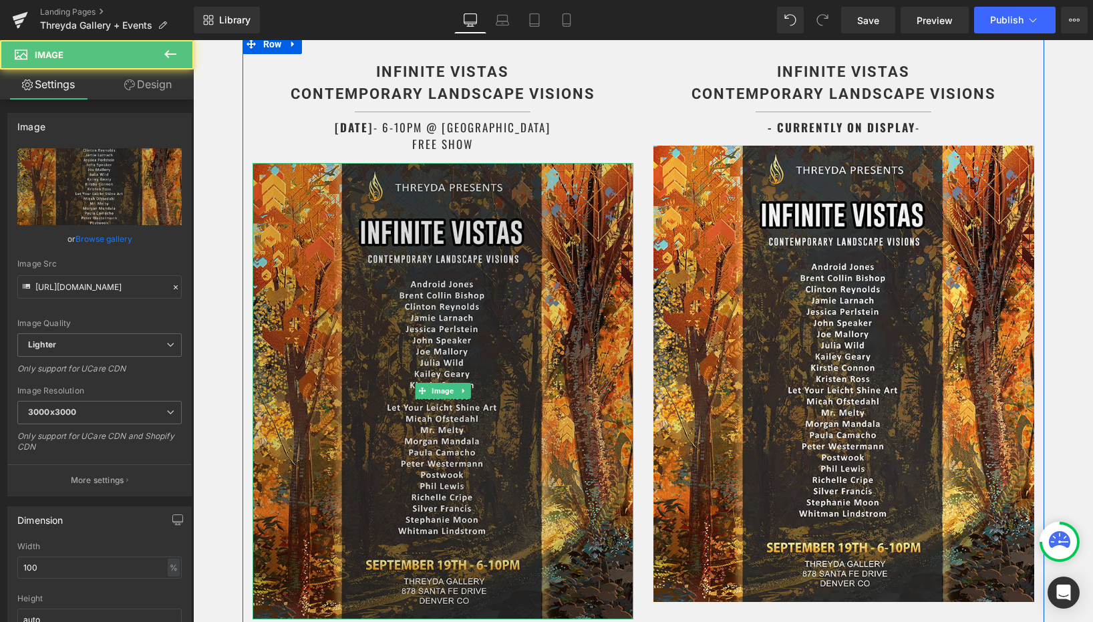
click at [489, 290] on img at bounding box center [443, 391] width 381 height 457
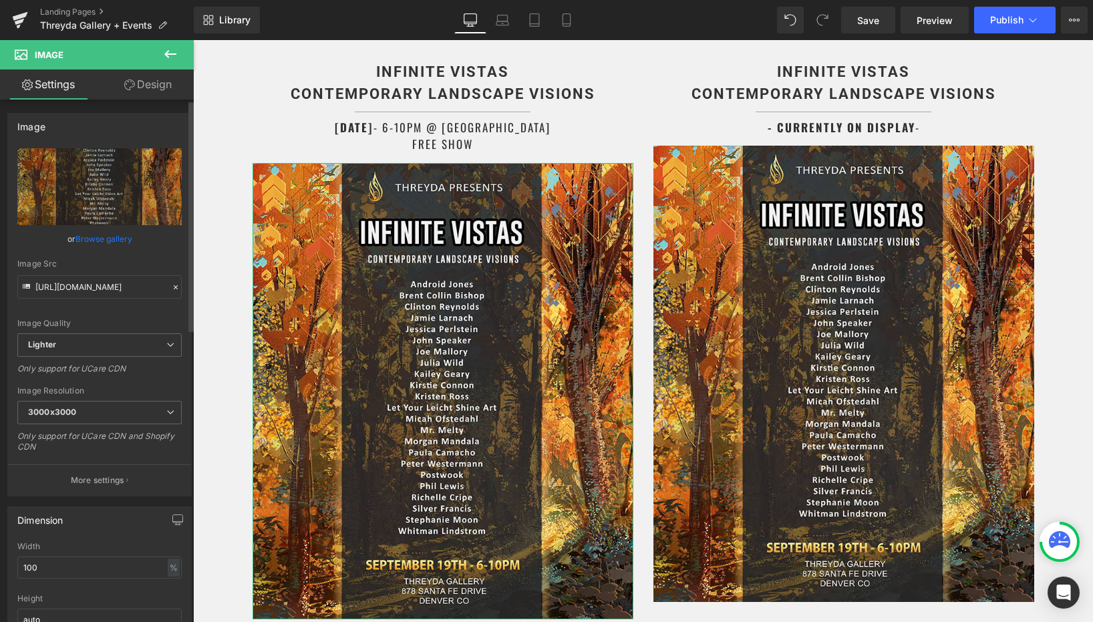
click at [82, 244] on link "Browse gallery" at bounding box center [104, 238] width 57 height 23
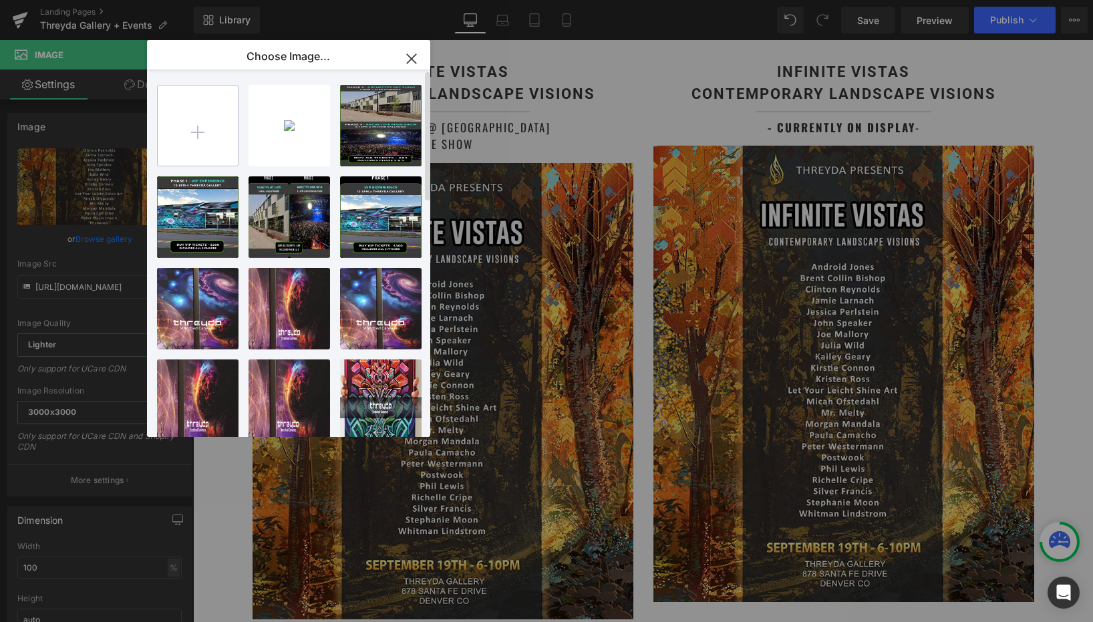
click at [197, 134] on input "file" at bounding box center [198, 126] width 80 height 80
type input "C:\fakepath\officialflyer.jpg"
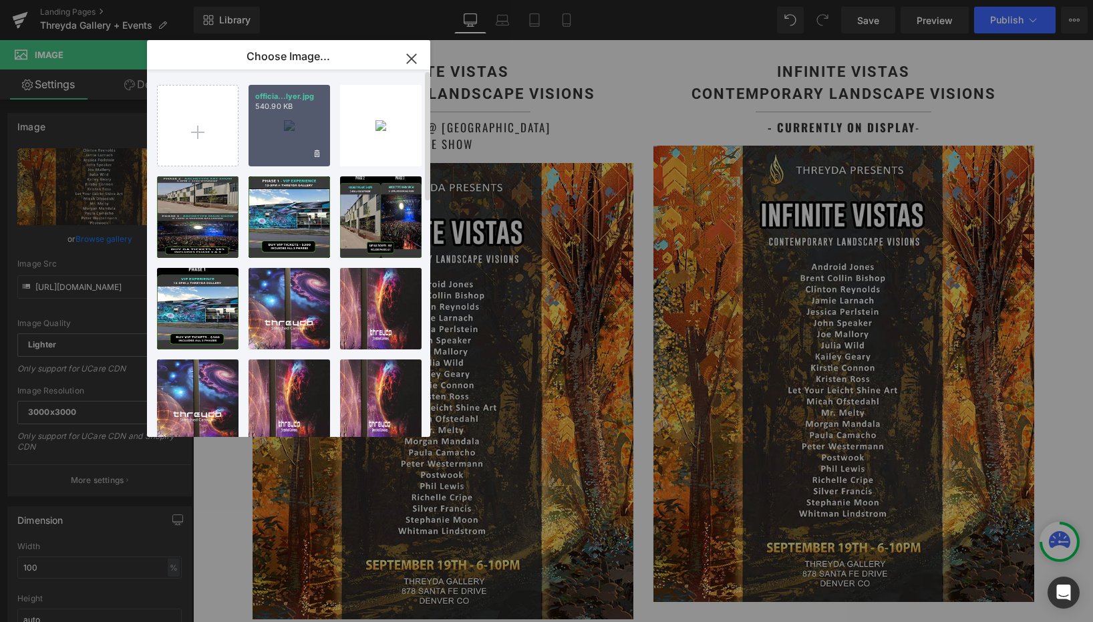
click at [305, 140] on div "officia...lyer.jpg 540.90 KB" at bounding box center [290, 126] width 82 height 82
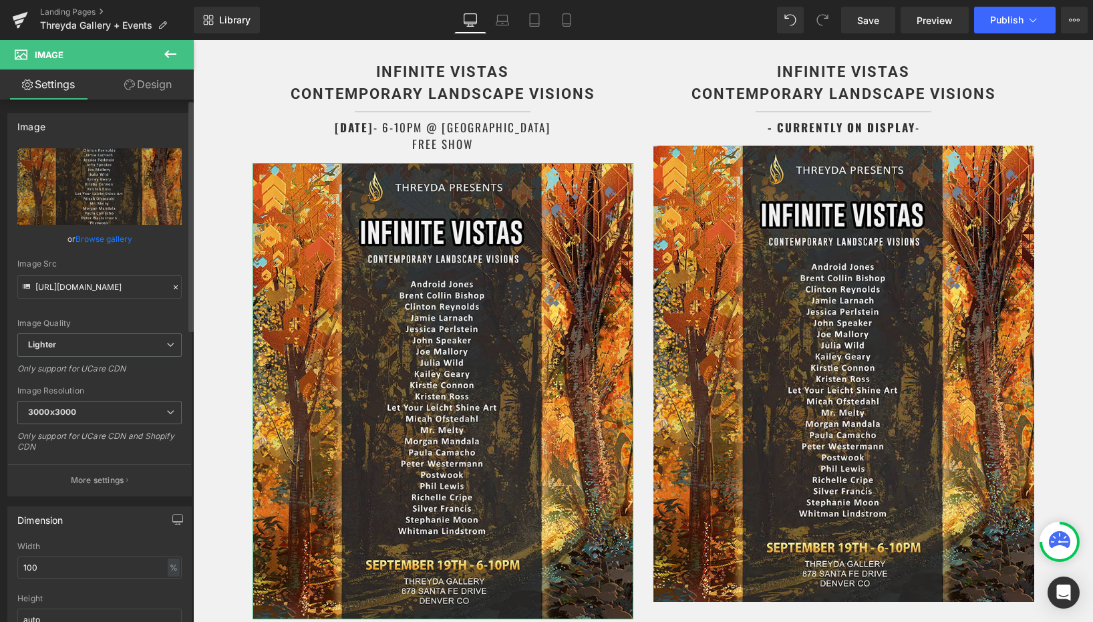
click at [94, 243] on link "Browse gallery" at bounding box center [104, 238] width 57 height 23
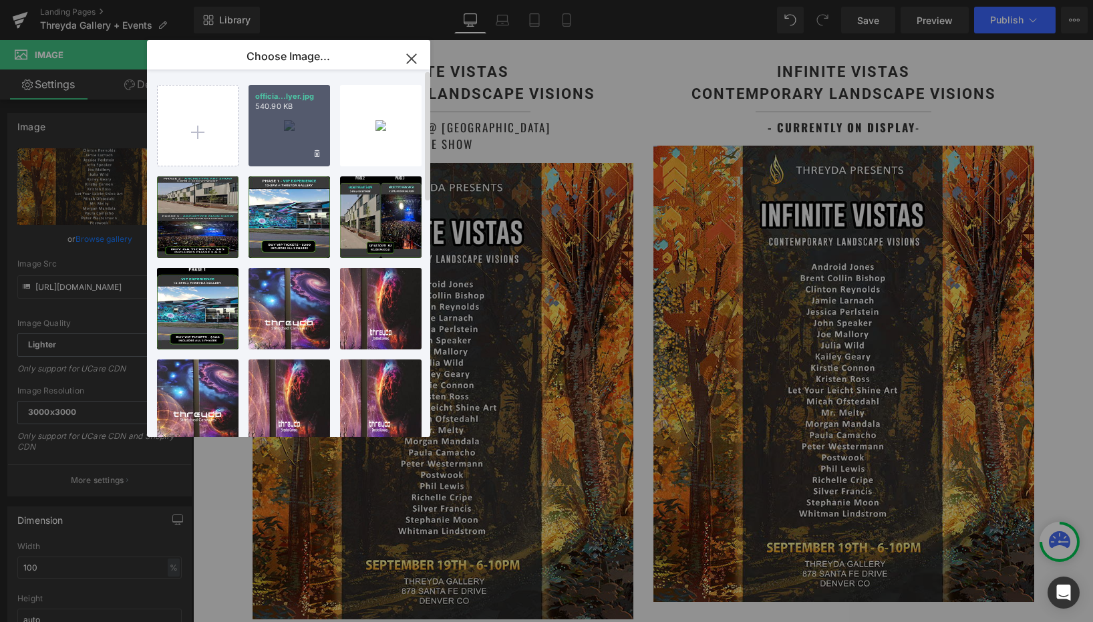
click at [288, 134] on div "officia...lyer.jpg 540.90 KB" at bounding box center [290, 126] width 82 height 82
type input "https://ucarecdn.com/8e0bc045-fd69-47ea-b4c4-6d2ac6f8f9af/-/format/auto/-/previ…"
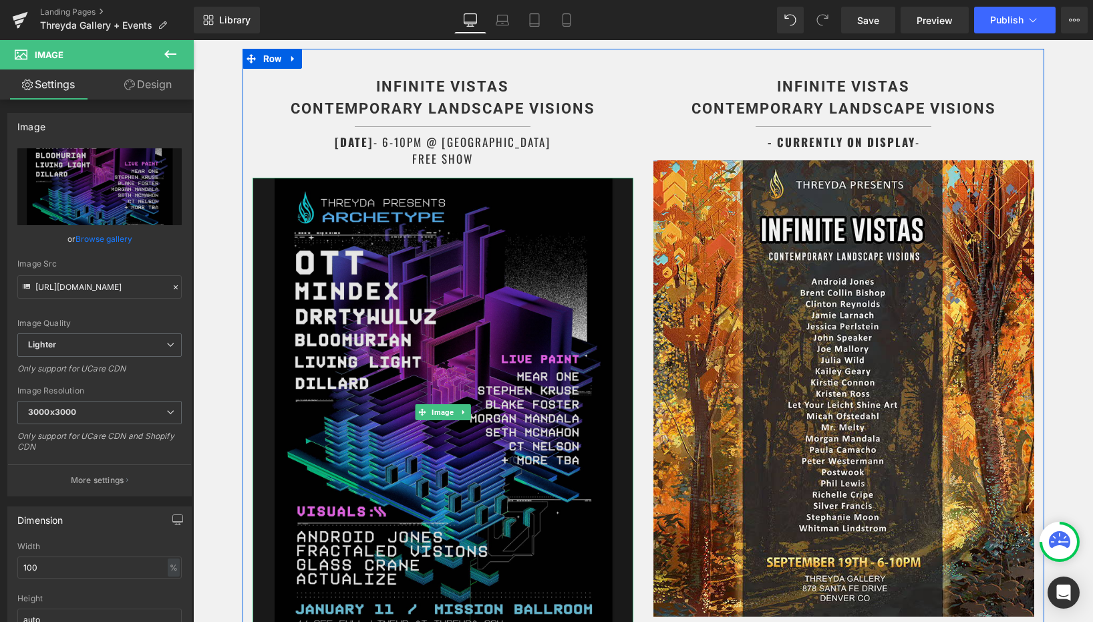
scroll to position [946, 0]
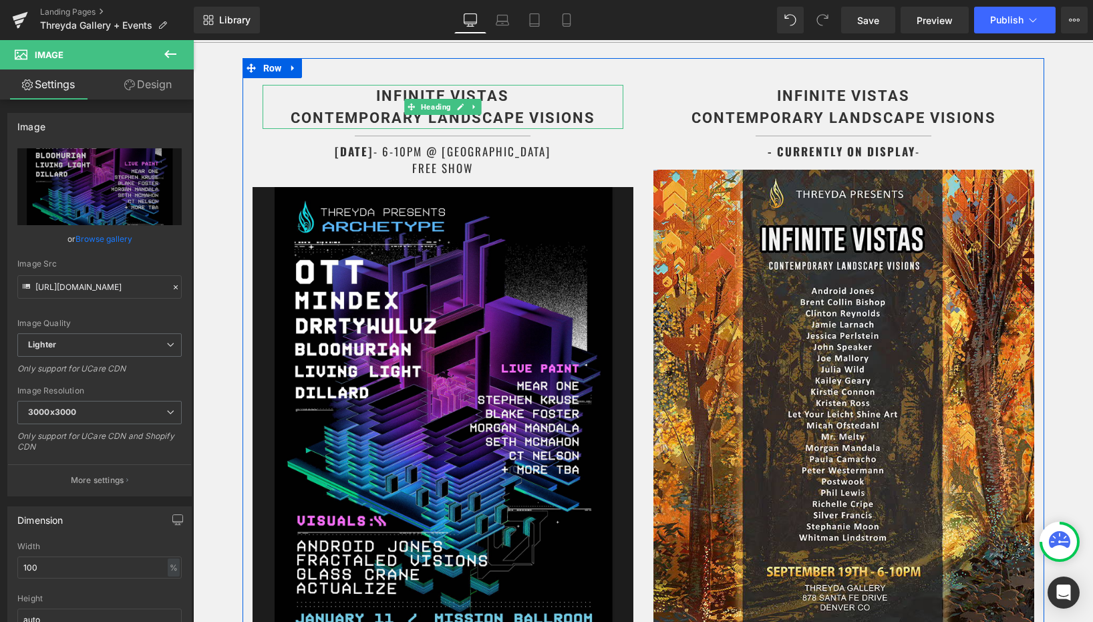
click at [388, 91] on b "INFINITE VISTAS CONTEMPORARY LANDSCAPE VISIONS" at bounding box center [443, 107] width 305 height 39
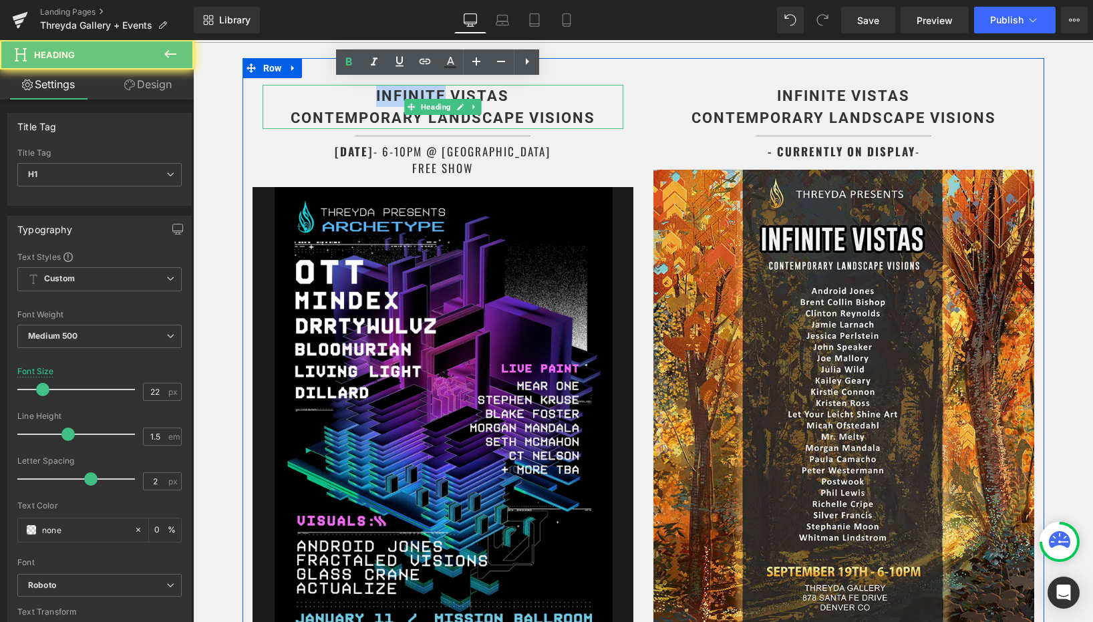
click at [388, 91] on b "INFINITE VISTAS CONTEMPORARY LANDSCAPE VISIONS" at bounding box center [443, 107] width 305 height 39
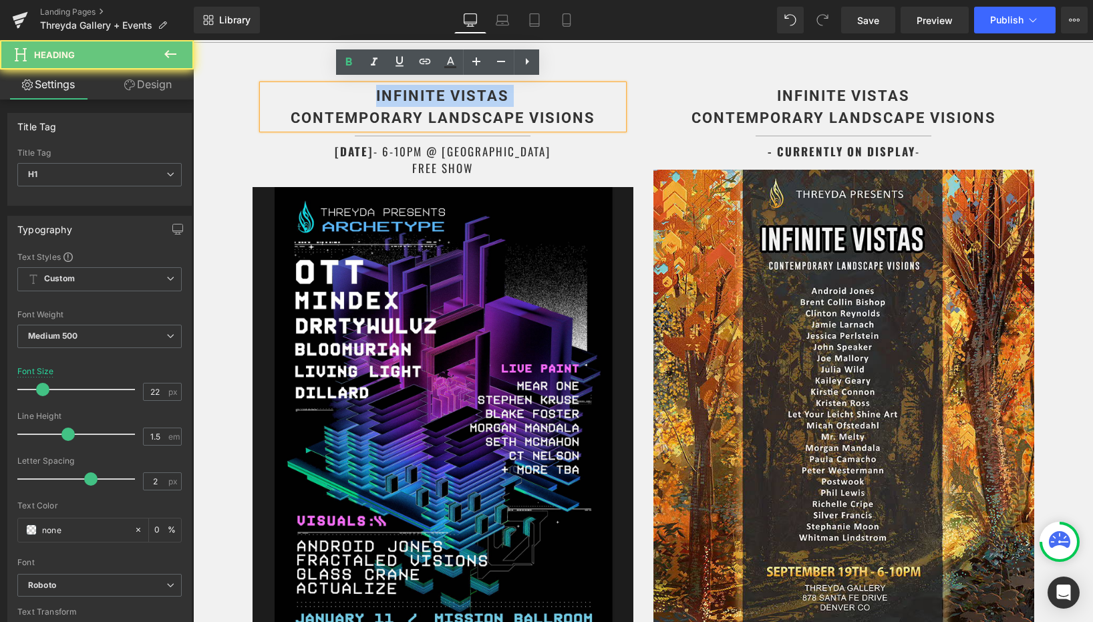
click at [388, 91] on b "INFINITE VISTAS CONTEMPORARY LANDSCAPE VISIONS" at bounding box center [443, 107] width 305 height 39
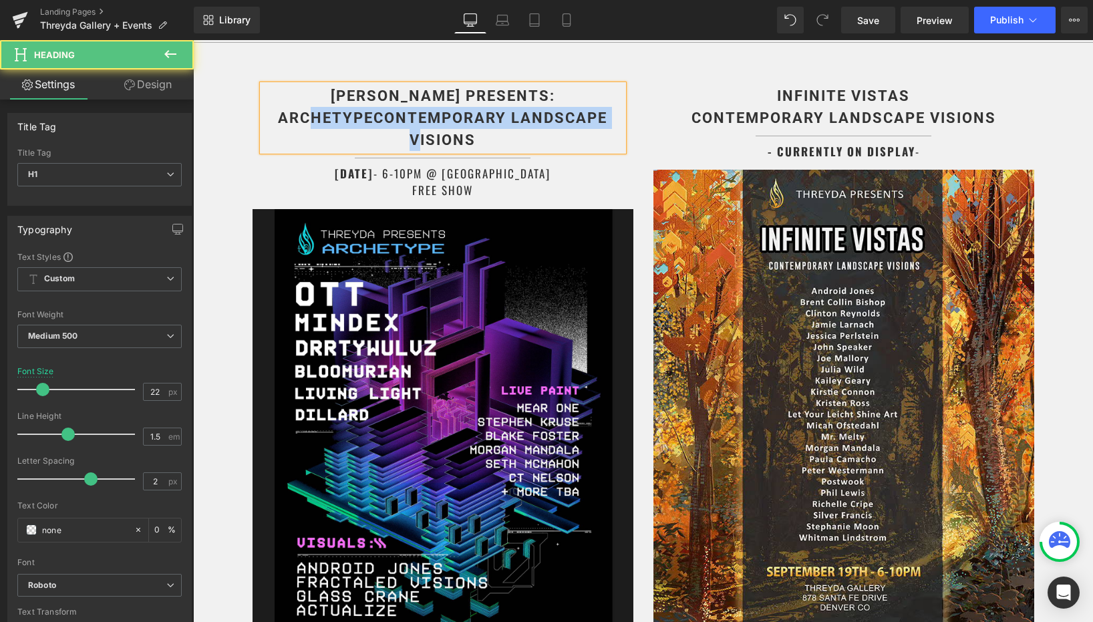
drag, startPoint x: 498, startPoint y: 144, endPoint x: 370, endPoint y: 118, distance: 130.2
click at [370, 118] on h1 "THREYDA PRESENTS: ARCHETYPECONTEMPORARY LANDSCAPE VISIONS" at bounding box center [443, 118] width 361 height 66
click at [370, 118] on b "THREYDA PRESENTS: ARCHETYPECONTEMPORARY LANDSCAPE VISIONS" at bounding box center [443, 118] width 330 height 61
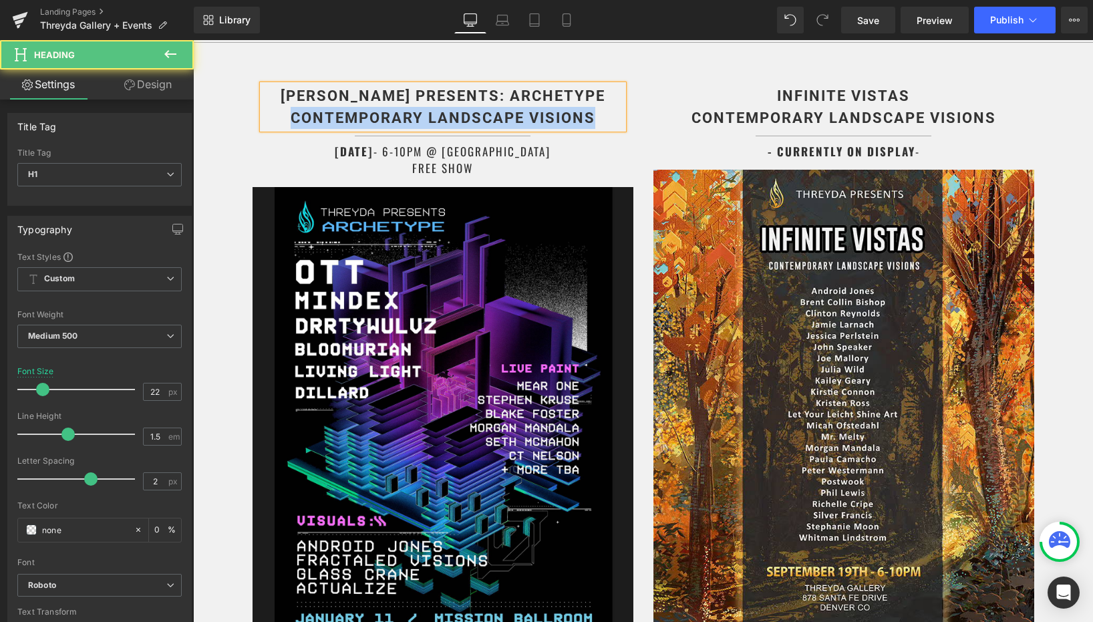
drag, startPoint x: 592, startPoint y: 113, endPoint x: 274, endPoint y: 117, distance: 318.2
click at [274, 117] on h1 "THREYDA PRESENTS: ARCHETYPE CONTEMPORARY LANDSCAPE VISIONS" at bounding box center [443, 107] width 361 height 44
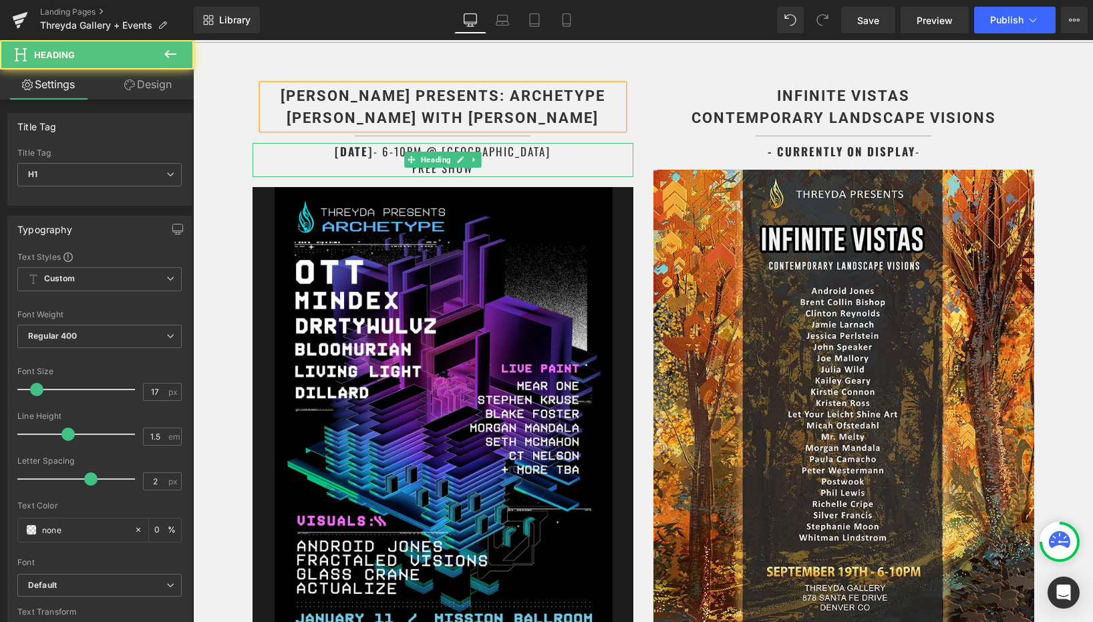
click at [513, 147] on h1 "SEPTEMBER 19TH - 6-10PM @ THREYDA GALLERY FREE SHOW" at bounding box center [443, 160] width 381 height 34
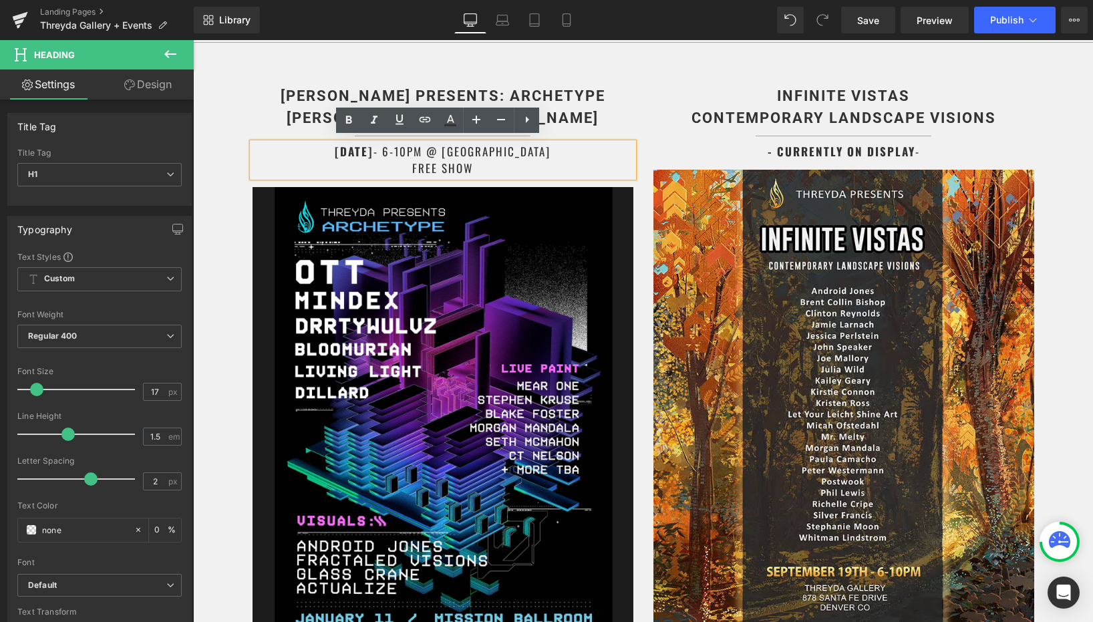
drag, startPoint x: 400, startPoint y: 148, endPoint x: 306, endPoint y: 153, distance: 93.7
click at [335, 153] on strong "SEPTEMBER 19TH" at bounding box center [354, 151] width 39 height 17
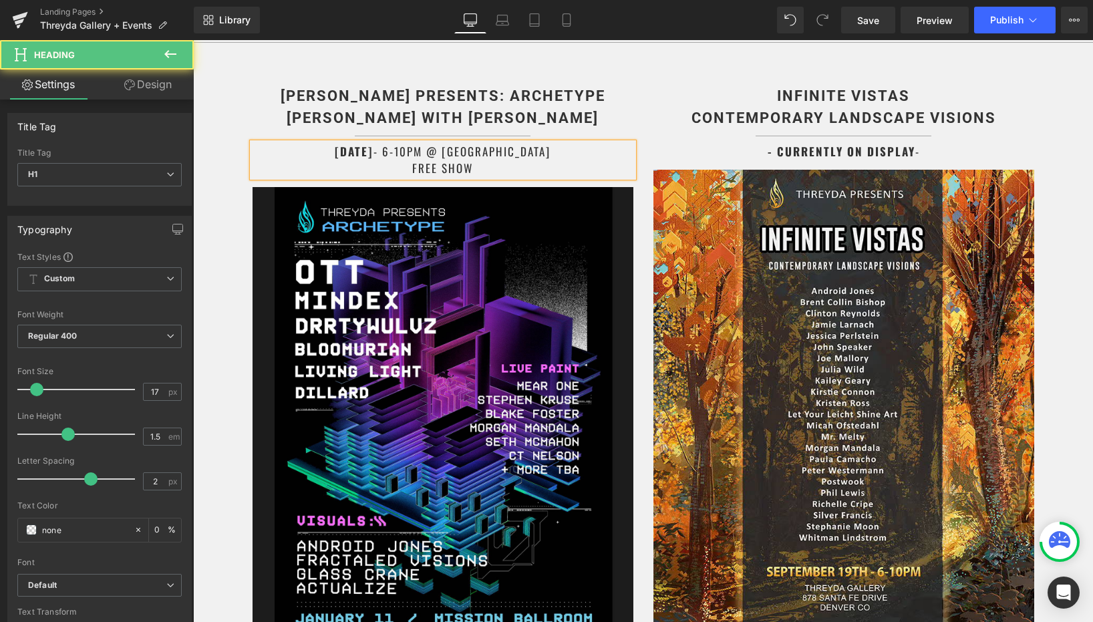
click at [412, 148] on h1 "JANUARY 11TH - 6-10PM @ THREYDA GALLERY FREE SHOW" at bounding box center [443, 160] width 381 height 34
click at [430, 151] on h1 "JANUARY 11TH - 5-10PM @ THREYDA GALLERY FREE SHOW" at bounding box center [443, 160] width 381 height 34
drag, startPoint x: 566, startPoint y: 144, endPoint x: 467, endPoint y: 148, distance: 99.6
click at [467, 148] on h1 "JANUARY 11TH - 5-12AM @ THREYDA GALLERY FREE SHOW" at bounding box center [443, 160] width 381 height 34
drag, startPoint x: 473, startPoint y: 158, endPoint x: 411, endPoint y: 160, distance: 61.5
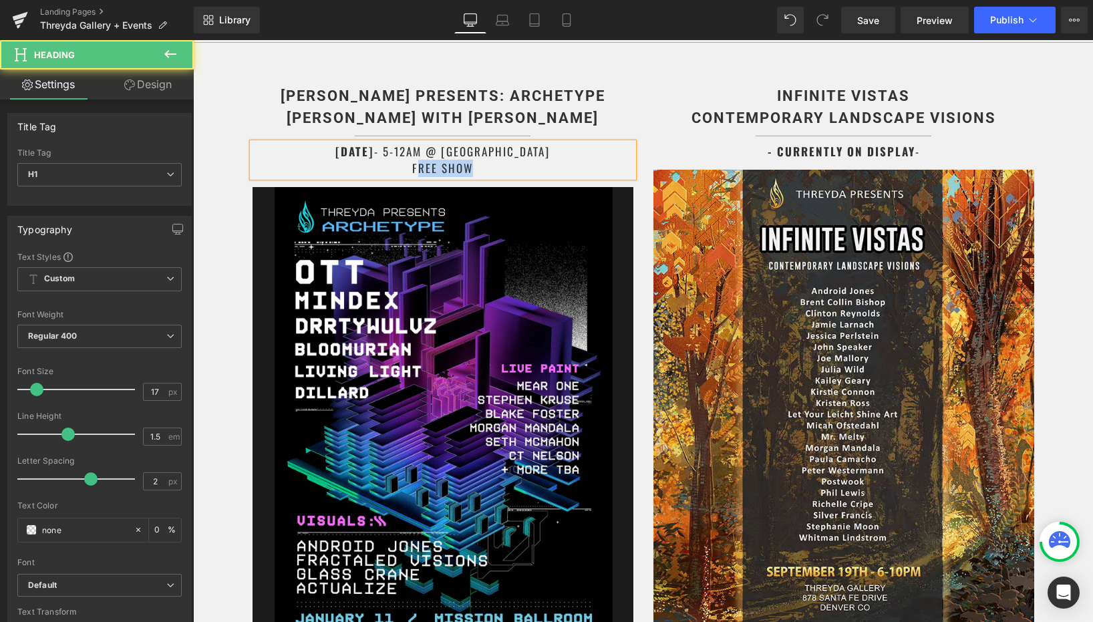
click at [411, 160] on h1 "JANUARY 11TH - 5-12AM @ MISSION BALLROOM FREE SHOW" at bounding box center [443, 160] width 381 height 34
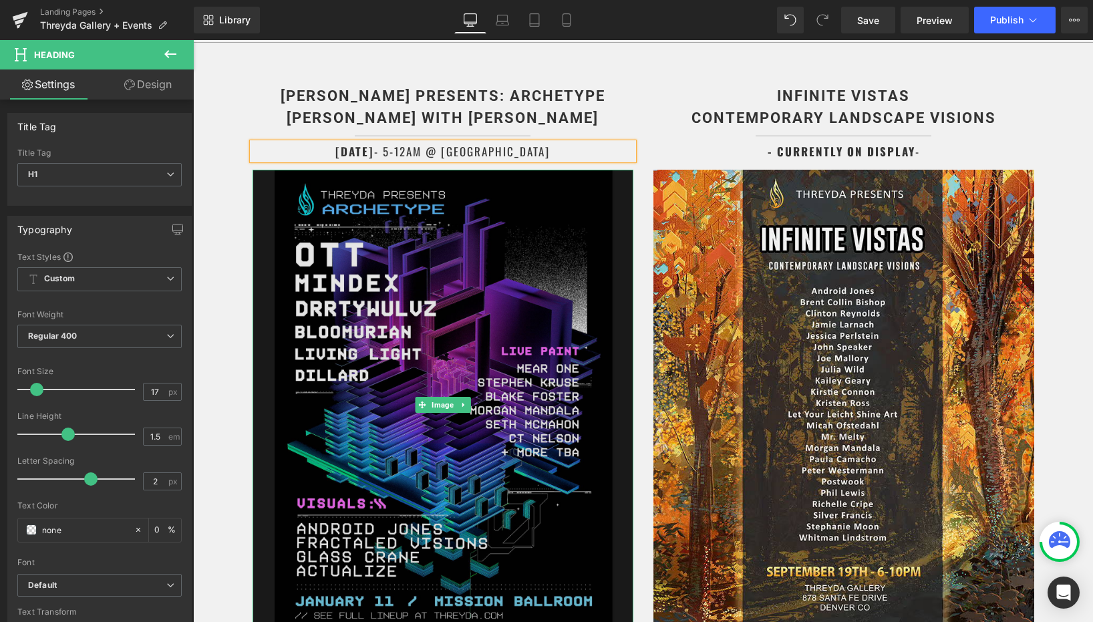
click at [525, 262] on img at bounding box center [443, 405] width 381 height 470
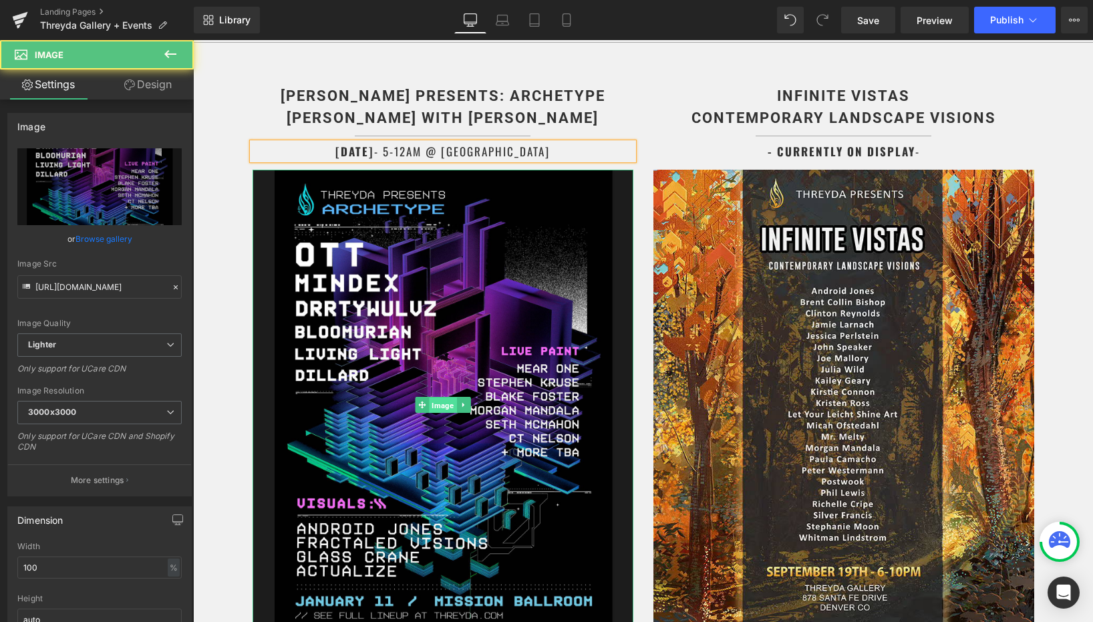
click at [434, 398] on span "Image" at bounding box center [442, 405] width 27 height 16
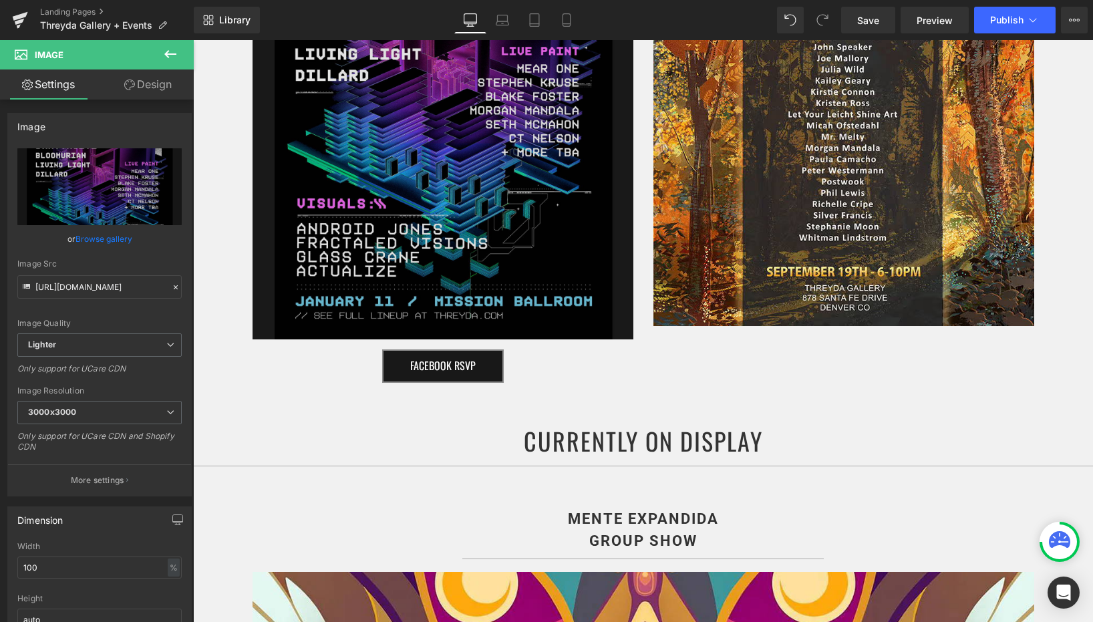
scroll to position [1246, 0]
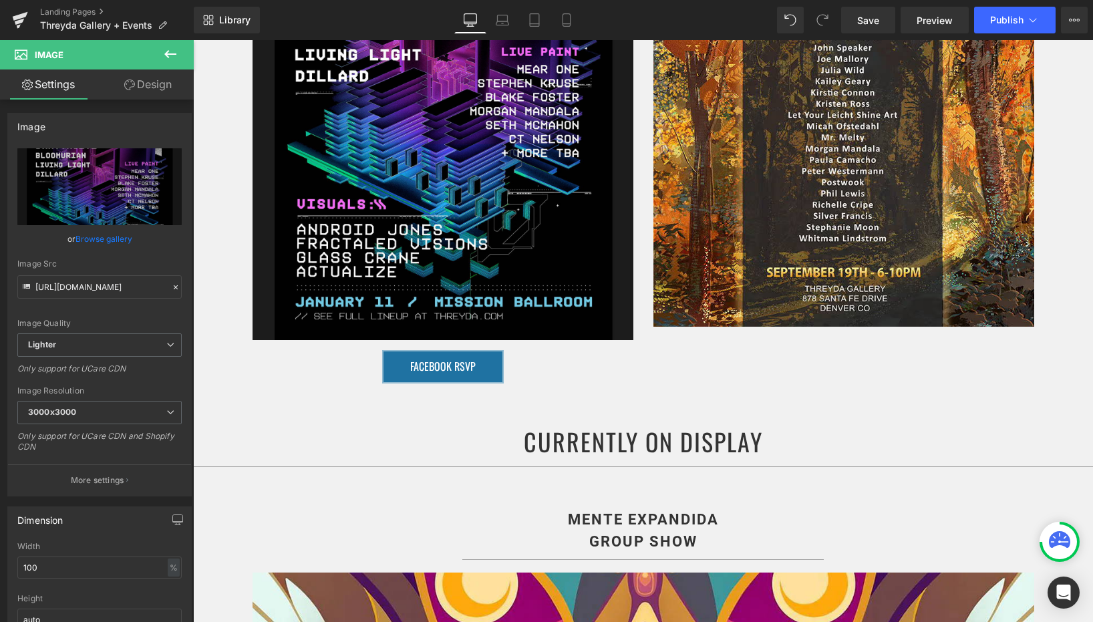
click at [441, 361] on div "FACEBOOK RSVP Button" at bounding box center [443, 366] width 381 height 33
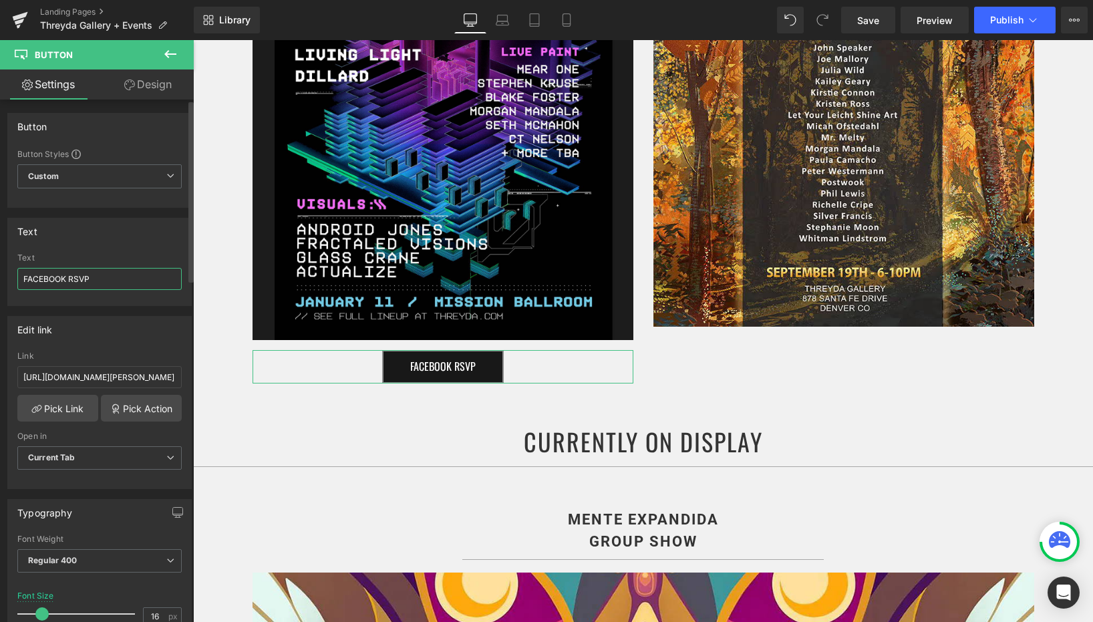
click at [106, 277] on input "FACEBOOK RSVP" at bounding box center [99, 279] width 164 height 22
type input "BUY TICKETS"
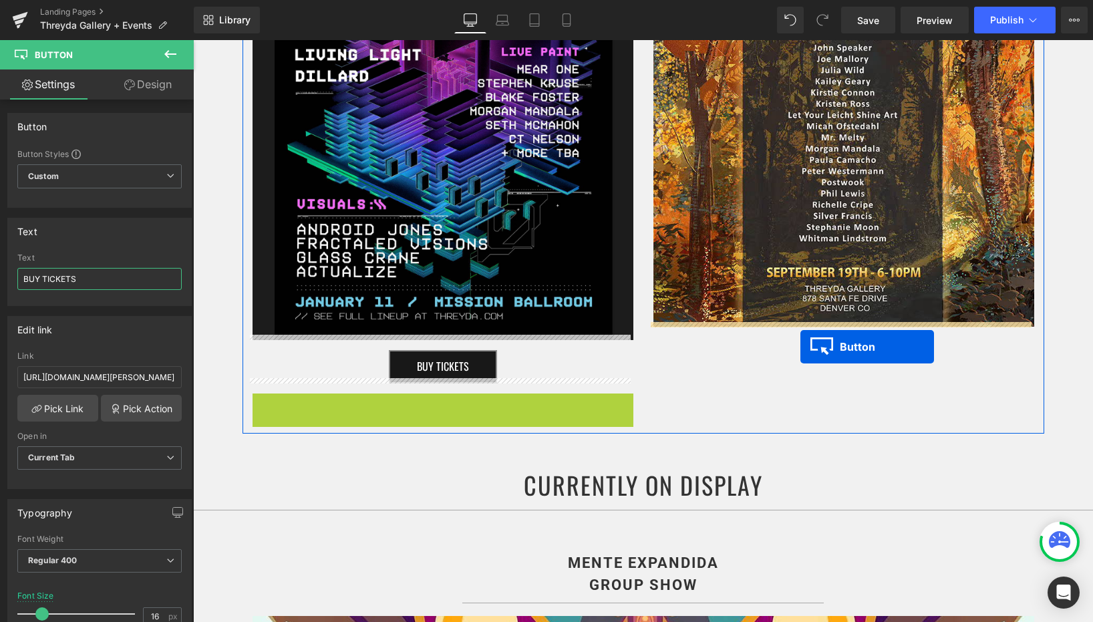
drag, startPoint x: 414, startPoint y: 402, endPoint x: 801, endPoint y: 347, distance: 390.9
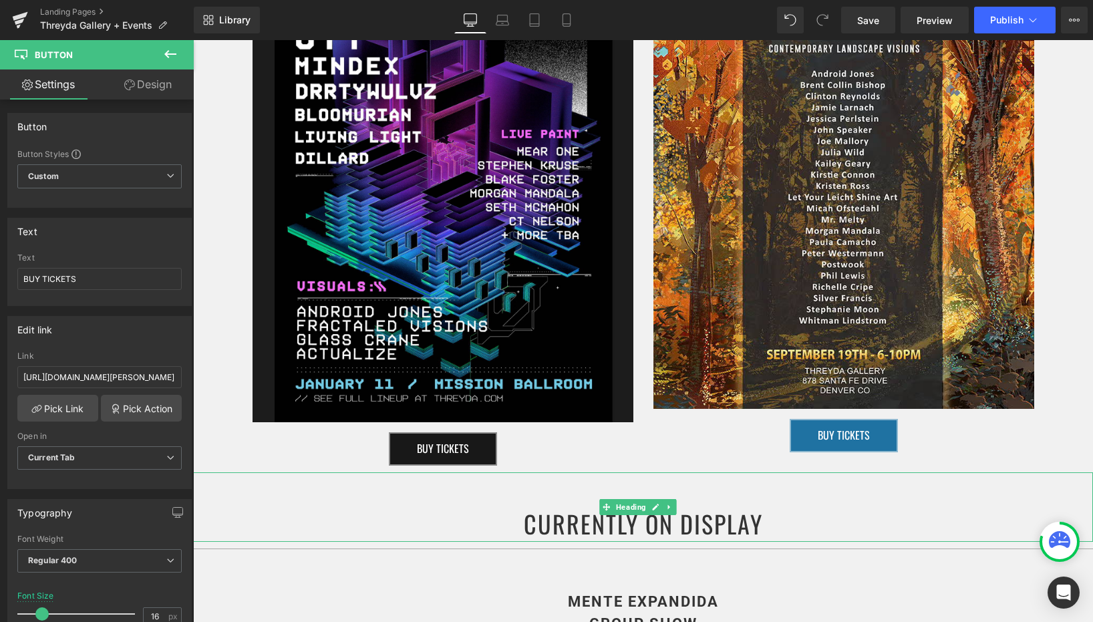
scroll to position [1162, 0]
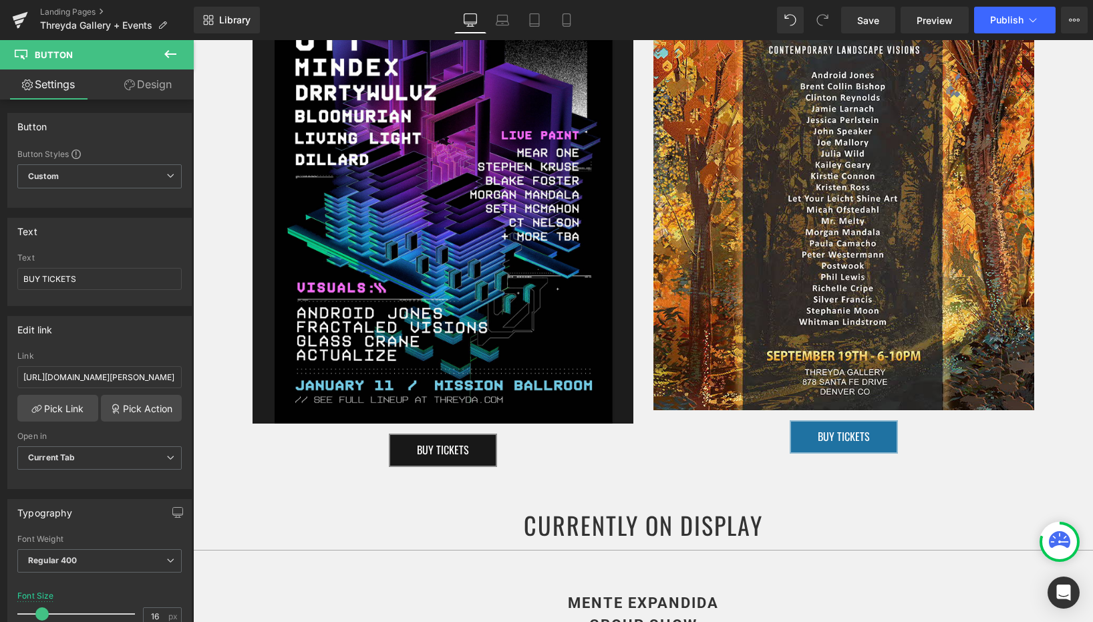
click at [837, 432] on div "BUY TICKETS Button" at bounding box center [844, 436] width 381 height 33
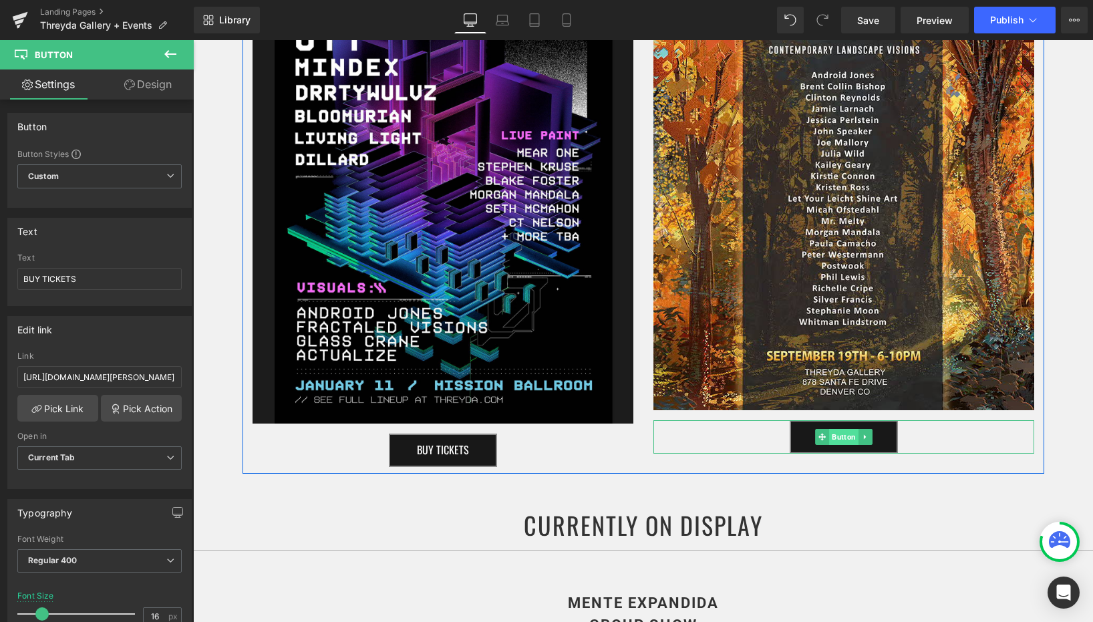
click at [839, 432] on span "Button" at bounding box center [843, 437] width 29 height 16
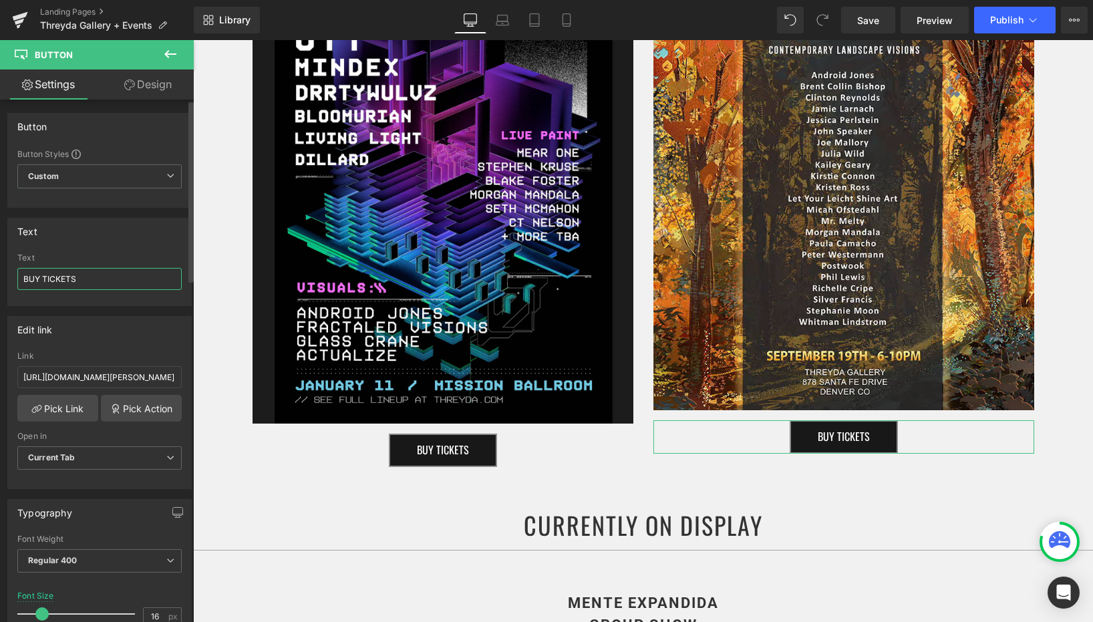
click at [71, 277] on input "BUY TICKETS" at bounding box center [99, 279] width 164 height 22
type input "FB EVENT PAGE"
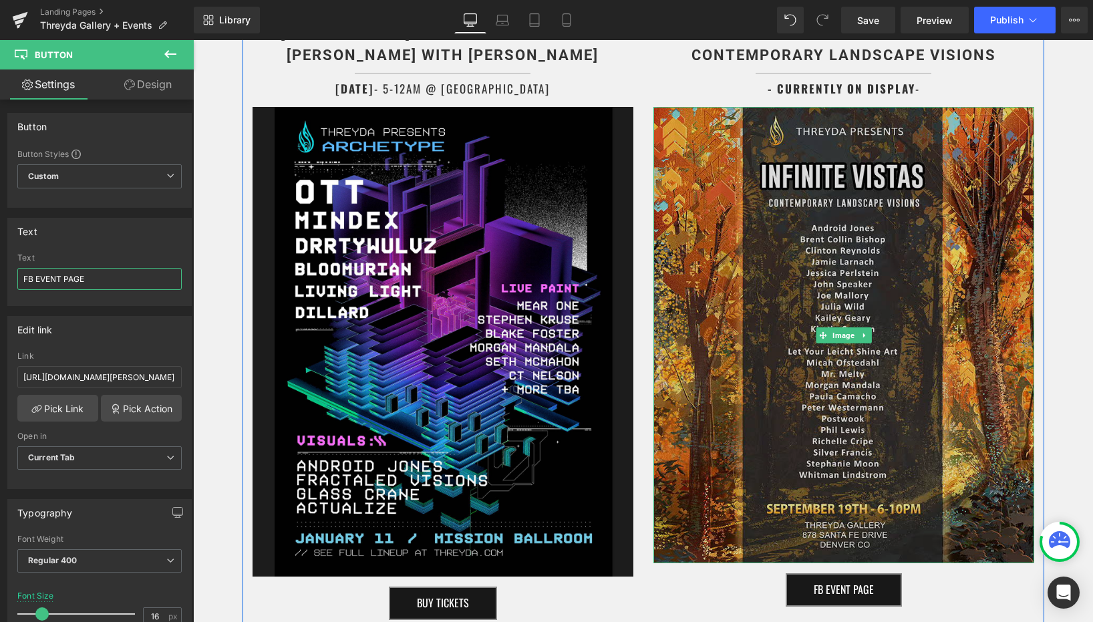
scroll to position [1011, 0]
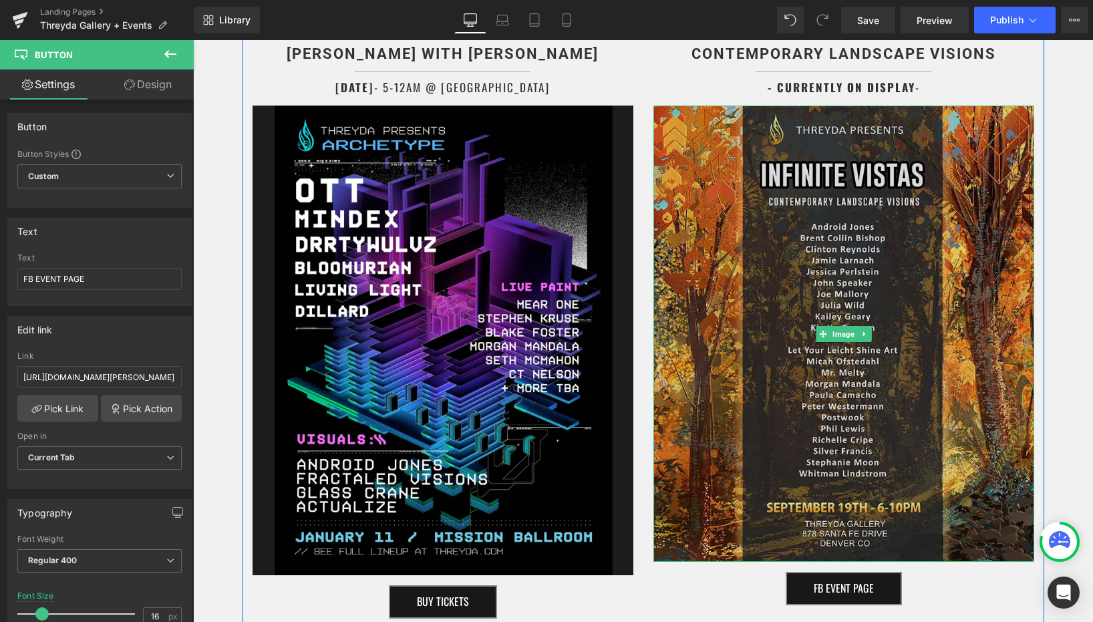
click at [690, 233] on img at bounding box center [844, 334] width 381 height 457
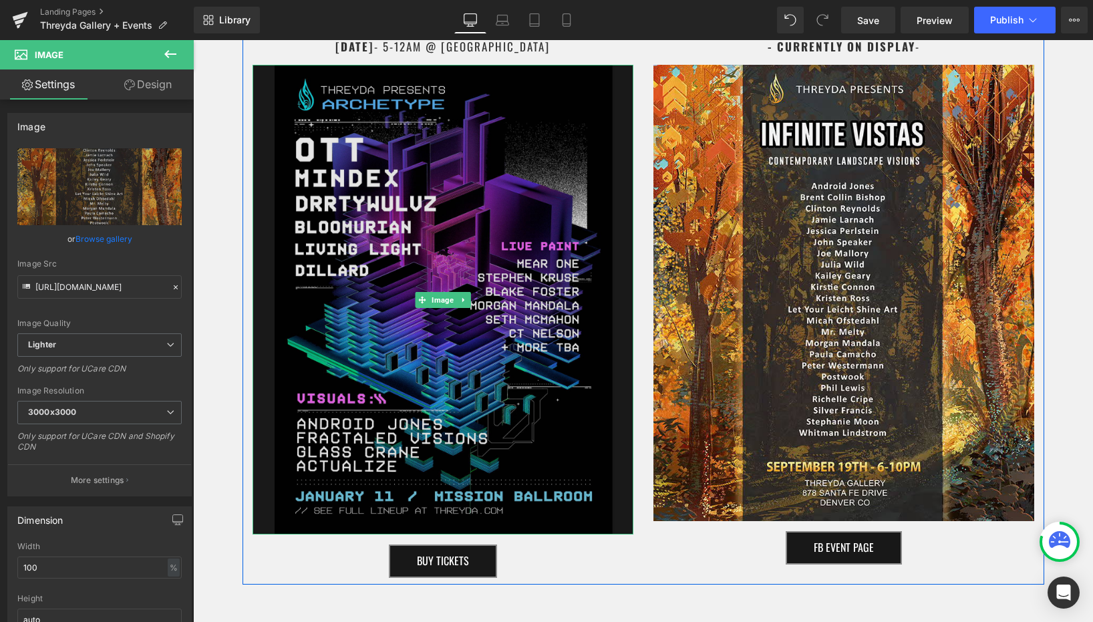
scroll to position [1053, 0]
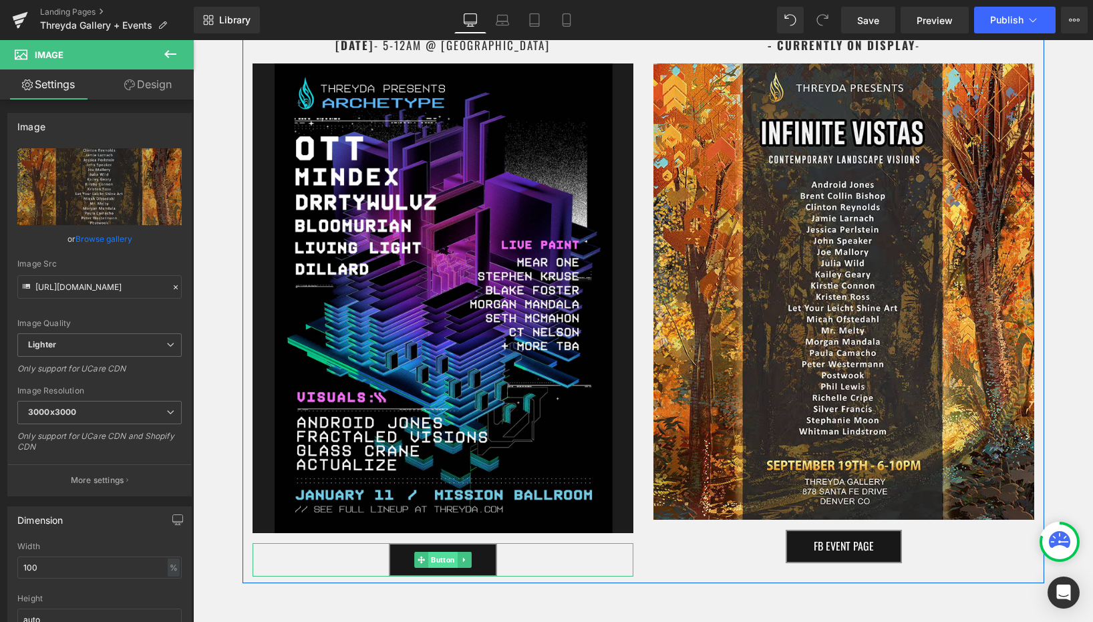
click at [434, 554] on span "Button" at bounding box center [442, 560] width 29 height 16
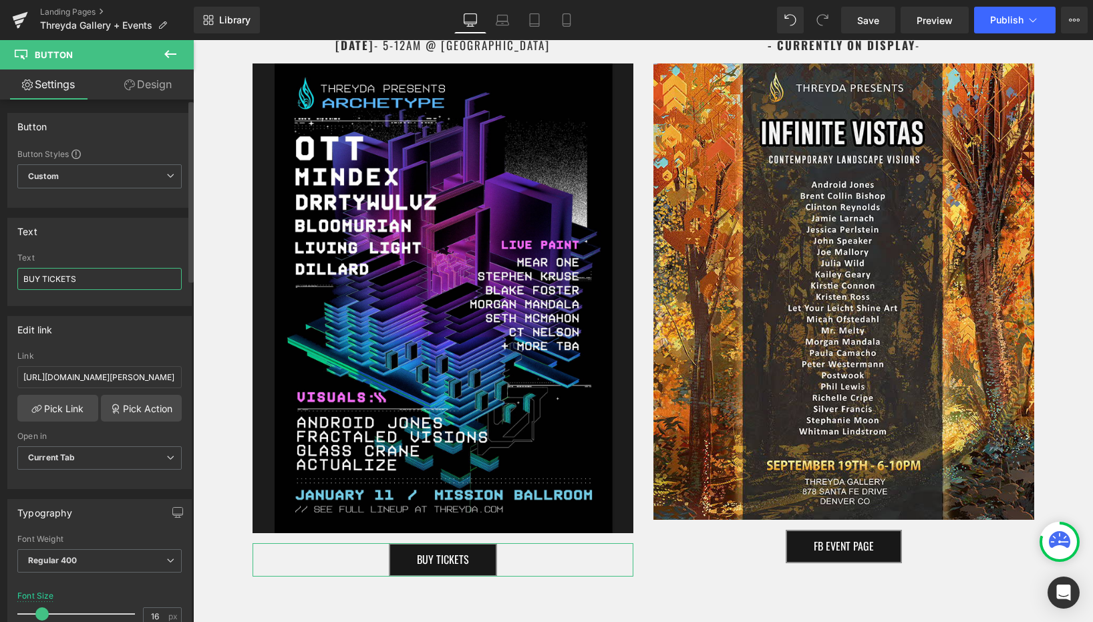
click at [44, 277] on input "BUY TICKETS" at bounding box center [99, 279] width 164 height 22
type input "BUY TICKETS"
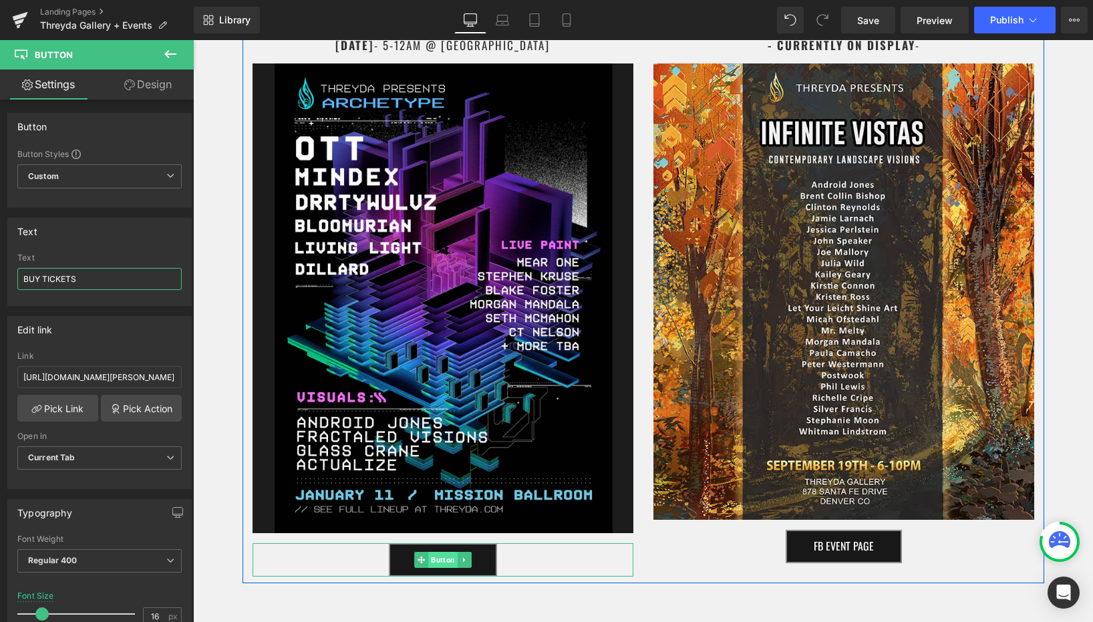
click at [438, 557] on span "Button" at bounding box center [442, 560] width 29 height 16
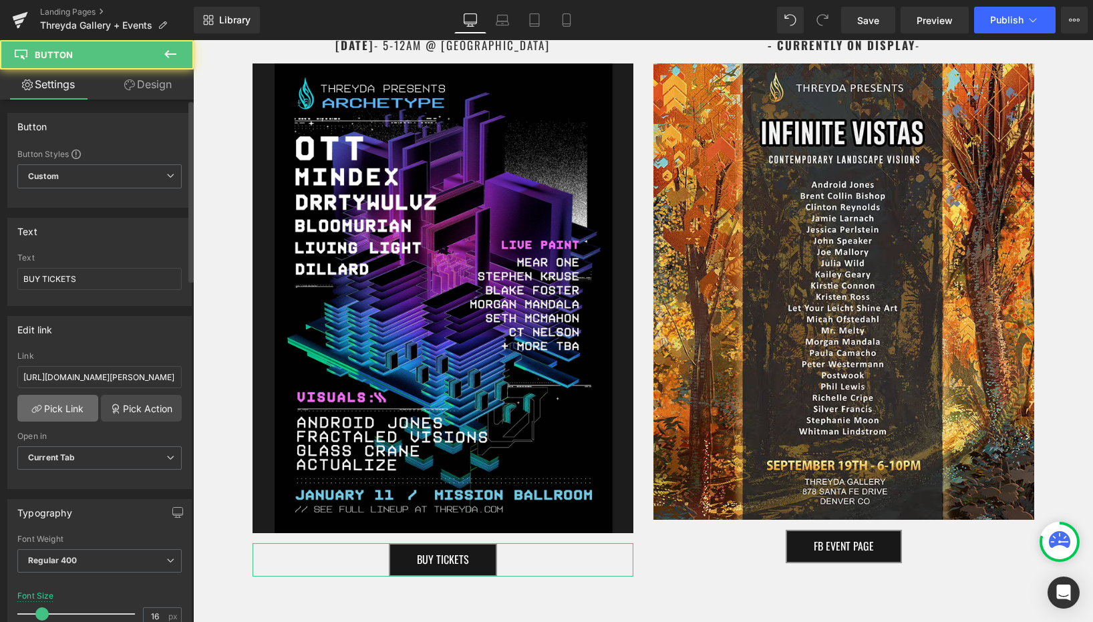
click at [73, 412] on link "Pick Link" at bounding box center [57, 408] width 81 height 27
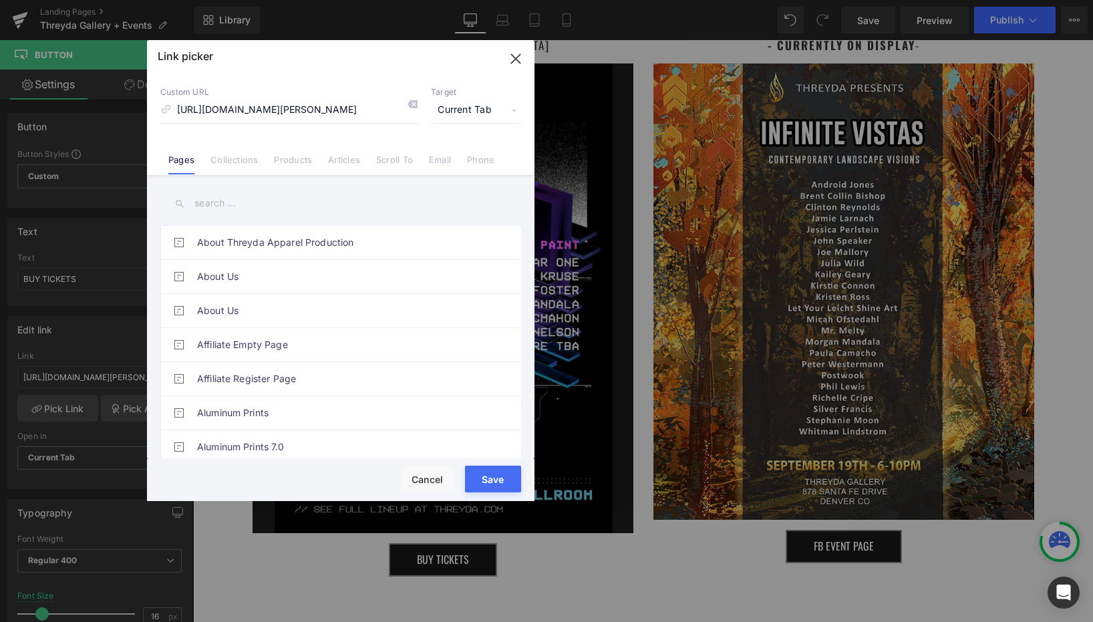
click at [299, 203] on input "text" at bounding box center [340, 203] width 361 height 30
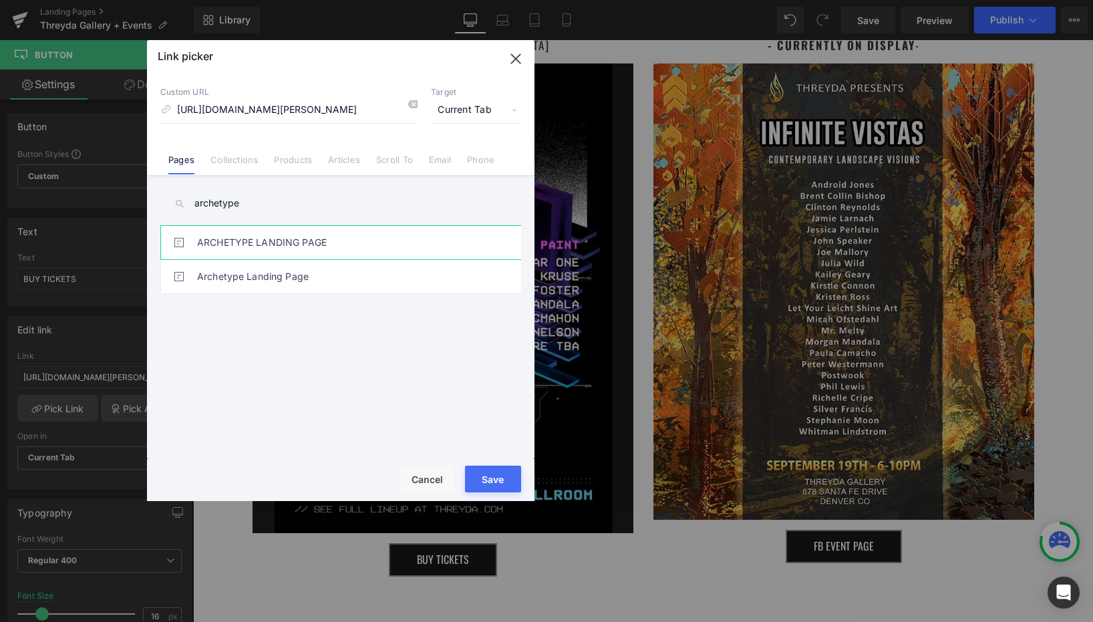
type input "archetype"
click at [303, 245] on link "ARCHETYPE LANDING PAGE" at bounding box center [344, 242] width 294 height 33
type input "/pages/archetype"
click at [489, 468] on button "Save" at bounding box center [493, 479] width 56 height 27
type input "/pages/archetype"
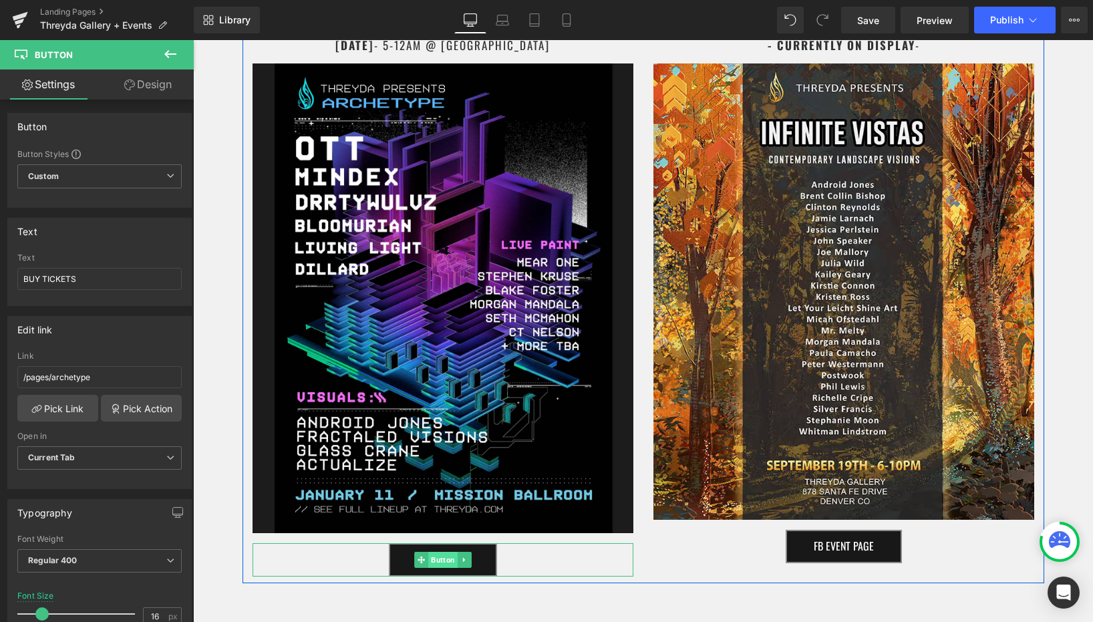
click at [434, 553] on span "Button" at bounding box center [442, 560] width 29 height 16
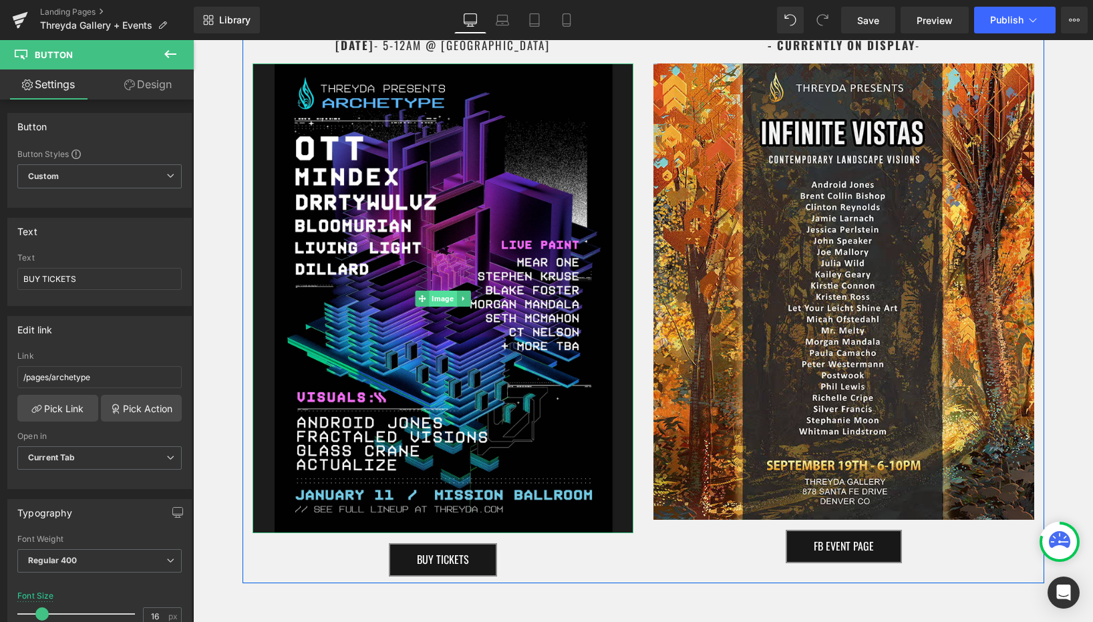
click at [440, 291] on span "Image" at bounding box center [442, 299] width 27 height 16
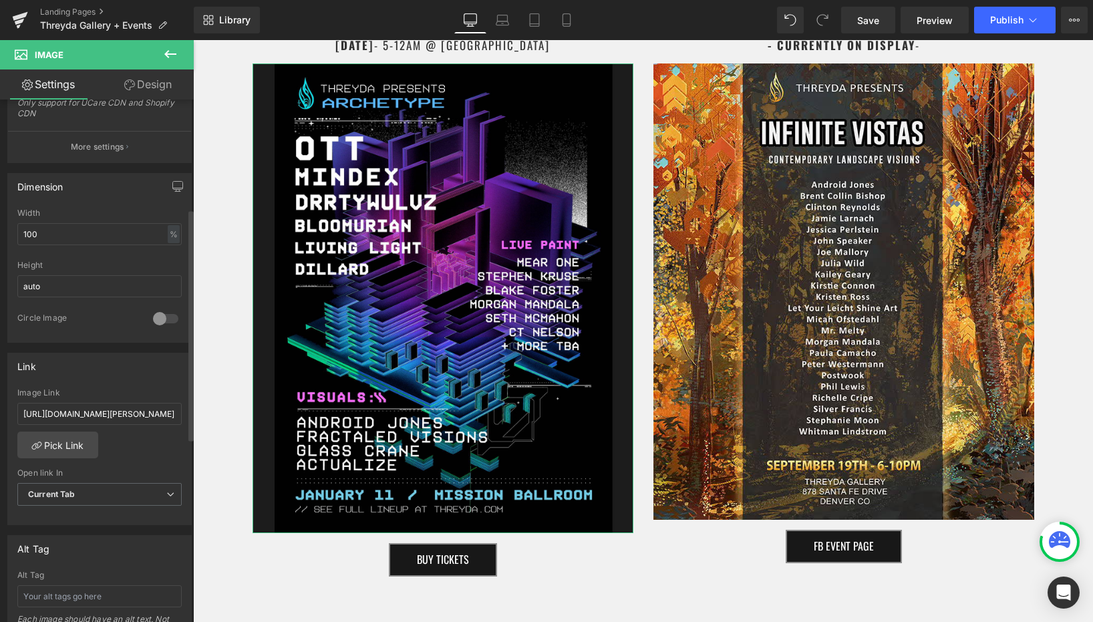
scroll to position [334, 0]
click at [51, 439] on link "Pick Link" at bounding box center [57, 444] width 81 height 27
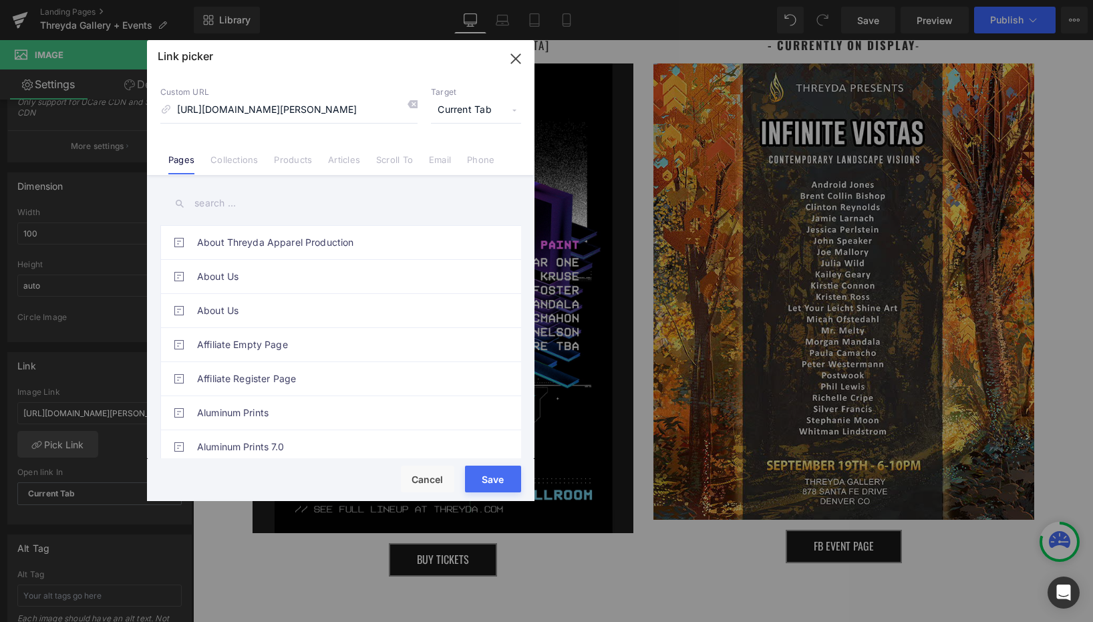
scroll to position [0, 0]
click at [231, 200] on input "text" at bounding box center [340, 203] width 361 height 30
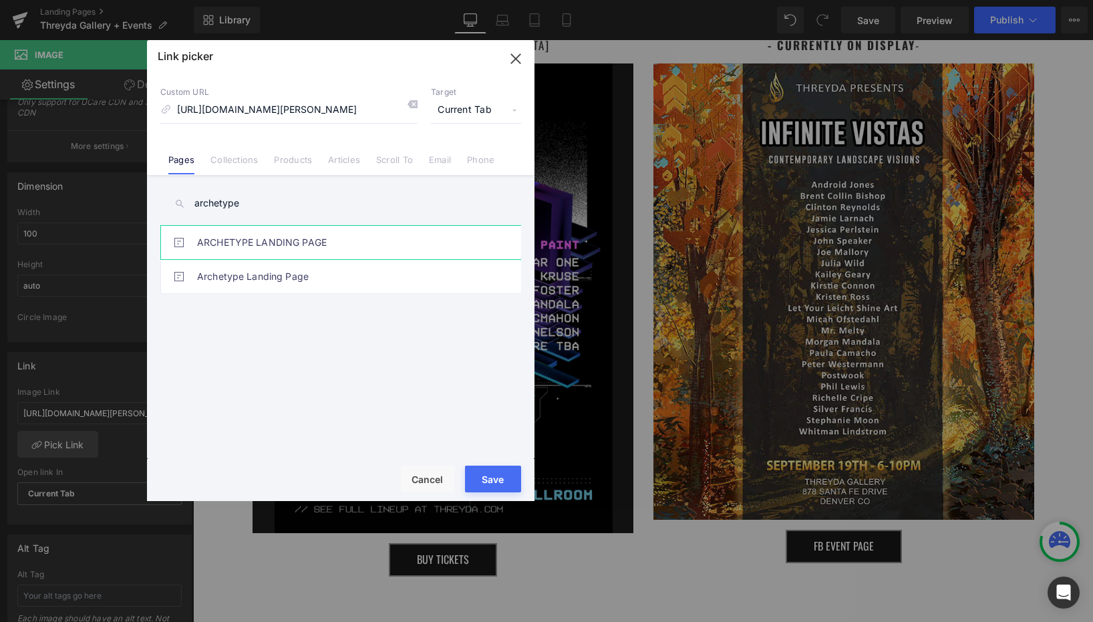
type input "archetype"
click at [249, 236] on link "ARCHETYPE LANDING PAGE" at bounding box center [344, 242] width 294 height 33
type input "/pages/archetype"
click at [505, 480] on button "Save" at bounding box center [493, 479] width 56 height 27
type input "/pages/archetype"
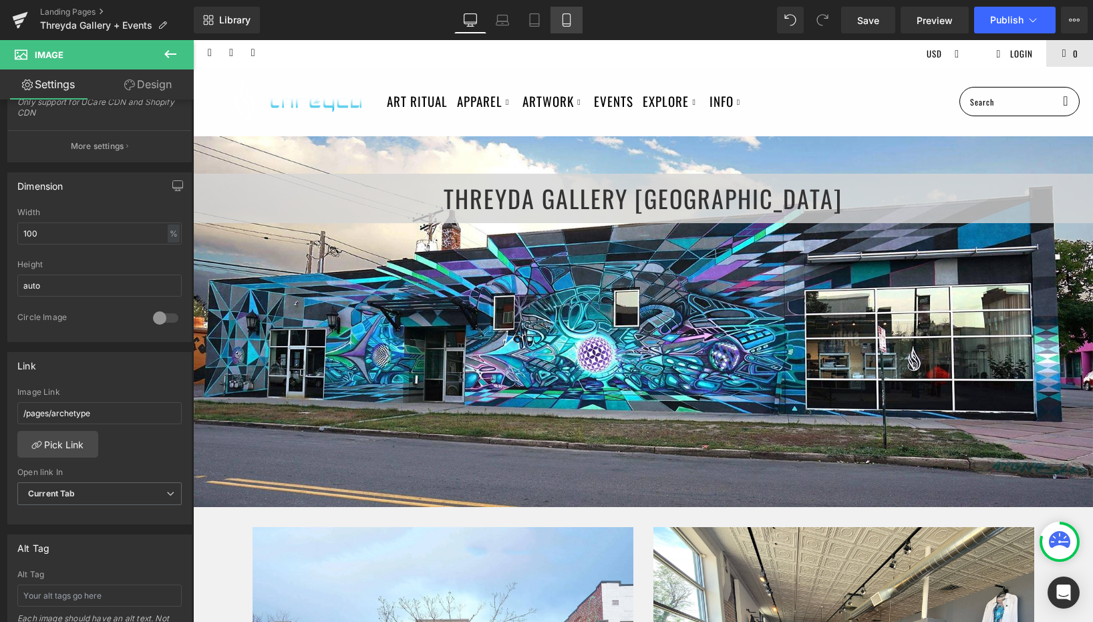
click at [569, 16] on icon at bounding box center [566, 19] width 13 height 13
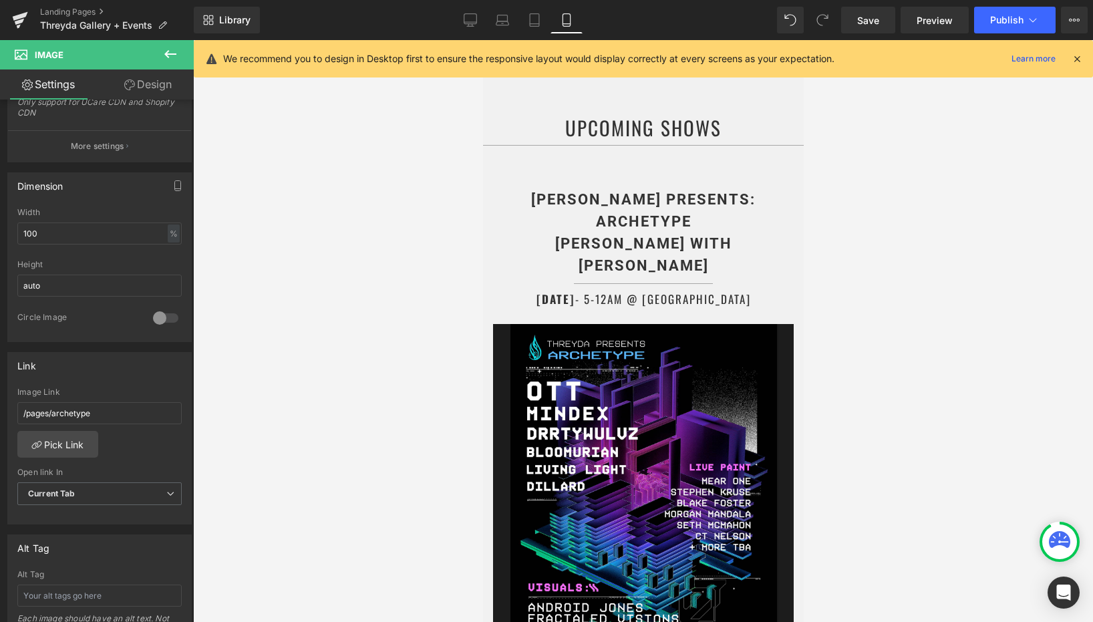
scroll to position [874, 0]
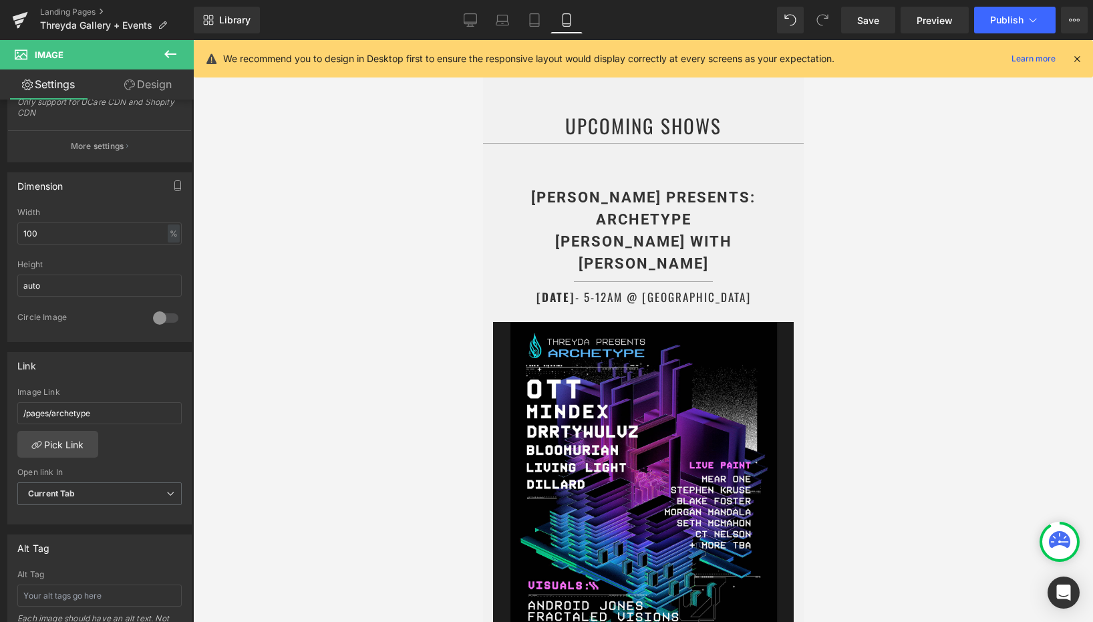
click at [1081, 57] on icon at bounding box center [1077, 59] width 12 height 12
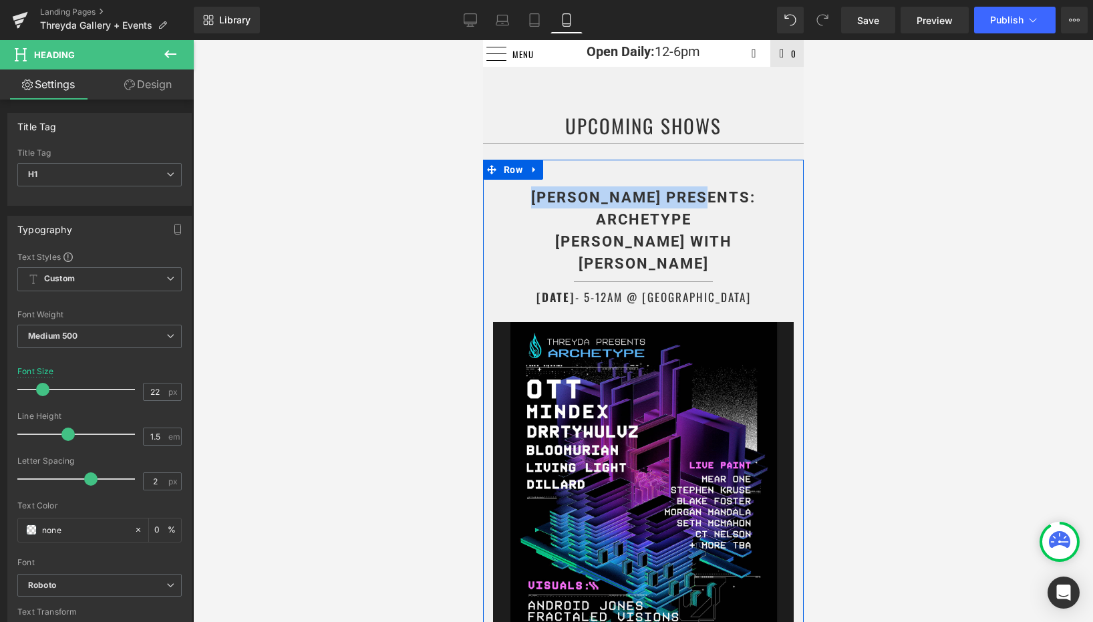
drag, startPoint x: 678, startPoint y: 174, endPoint x: 500, endPoint y: 176, distance: 177.8
click at [500, 180] on div "THREYDA PRESENTS: ARCHETYPE OTT WITH ANDROID JONES Heading Separator JANUARY 11…" at bounding box center [643, 468] width 321 height 577
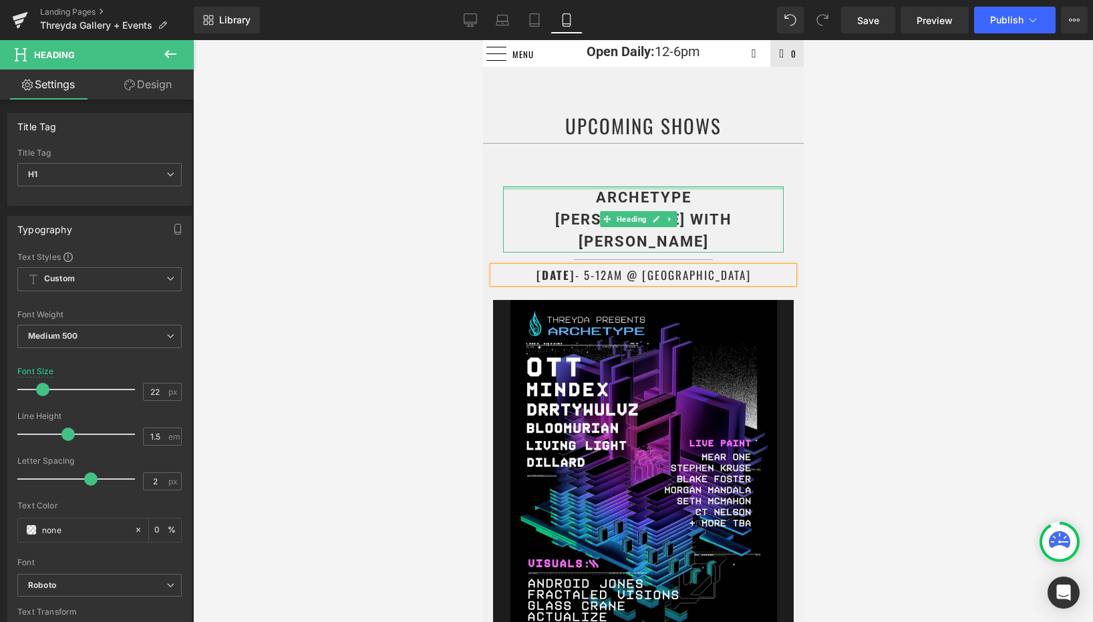
click at [727, 186] on div at bounding box center [643, 187] width 281 height 3
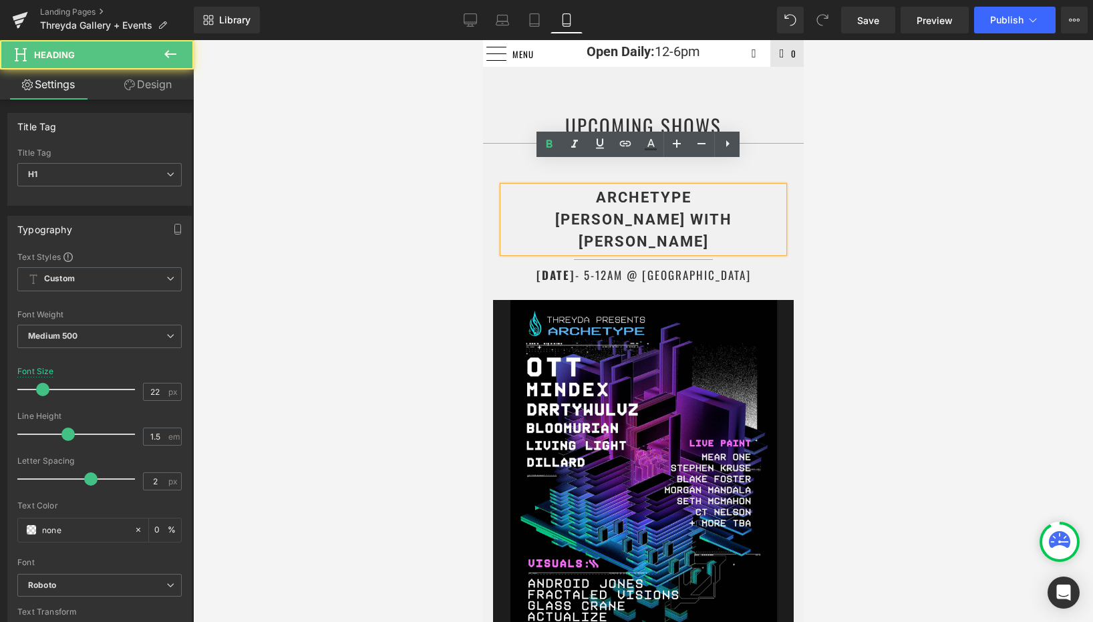
click at [719, 186] on h1 "ARCHETYPE OTT WITH ANDROID JONES" at bounding box center [643, 219] width 281 height 66
click at [841, 238] on div at bounding box center [643, 331] width 900 height 582
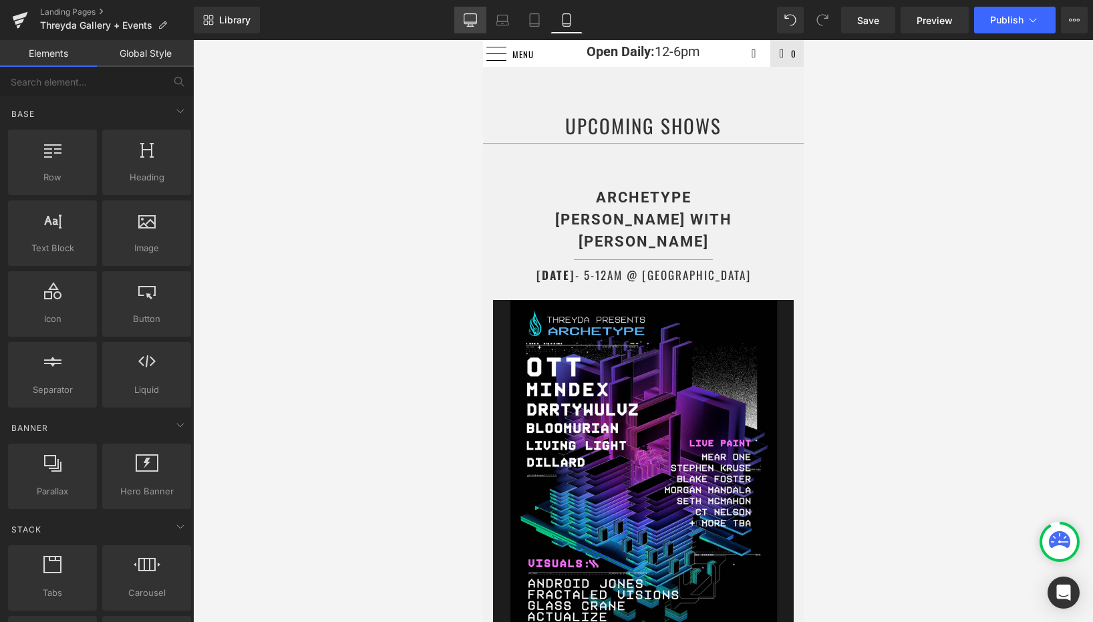
click at [463, 16] on link "Desktop" at bounding box center [471, 20] width 32 height 27
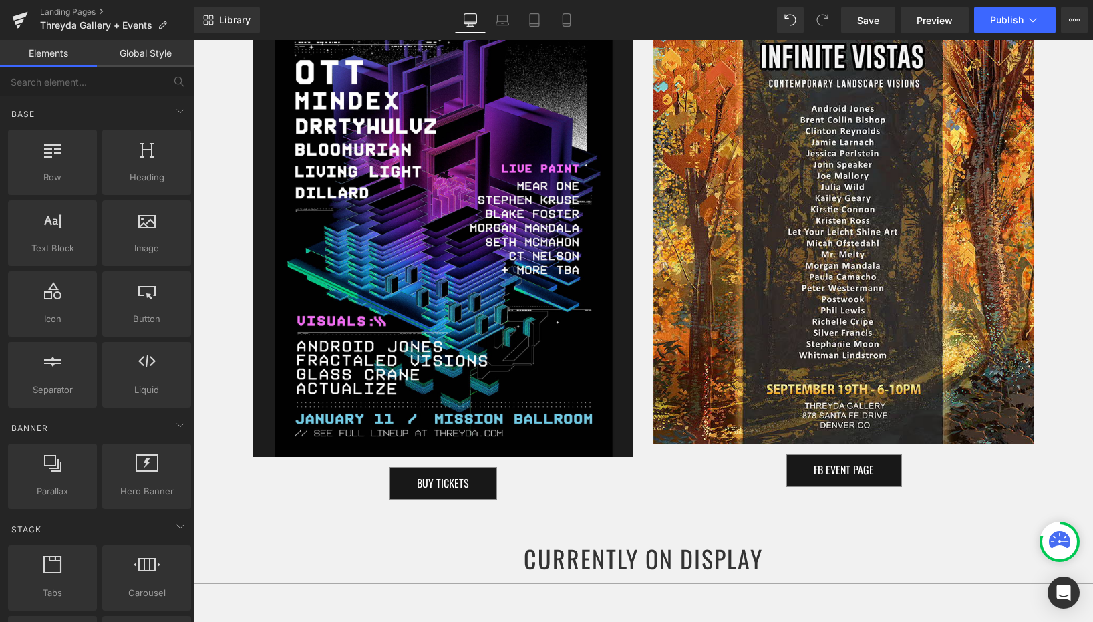
scroll to position [0, 0]
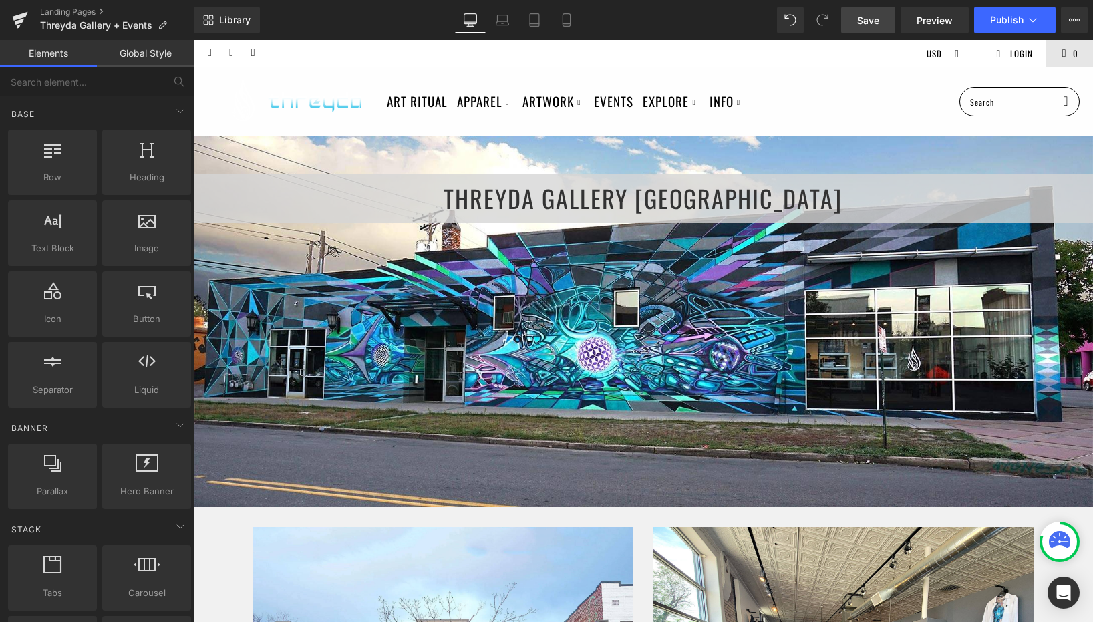
click at [884, 13] on link "Save" at bounding box center [868, 20] width 54 height 27
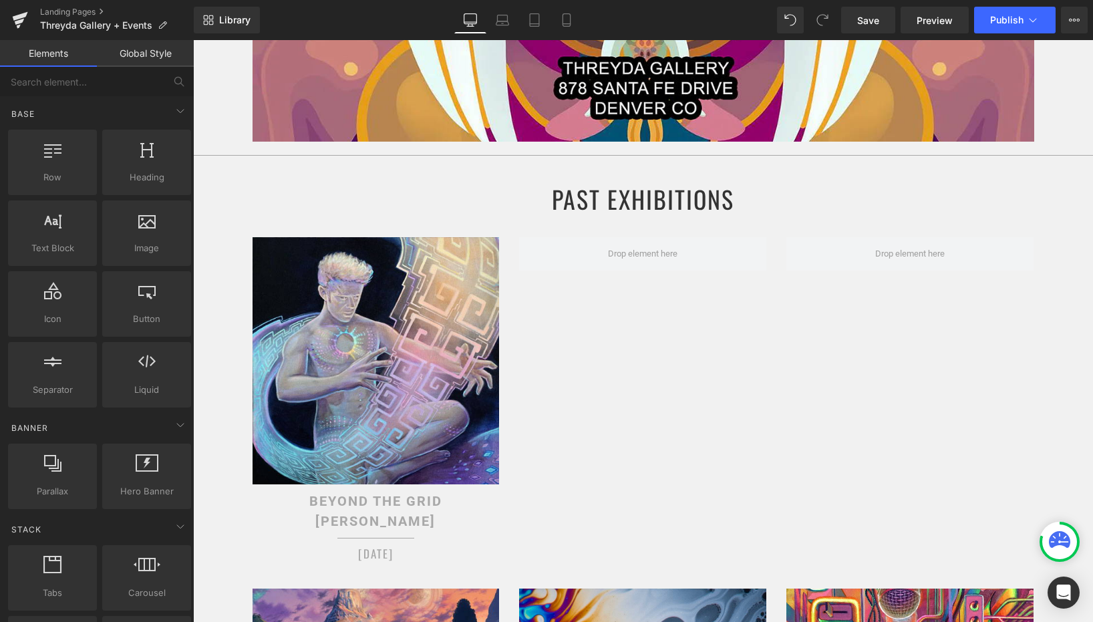
scroll to position [2560, 0]
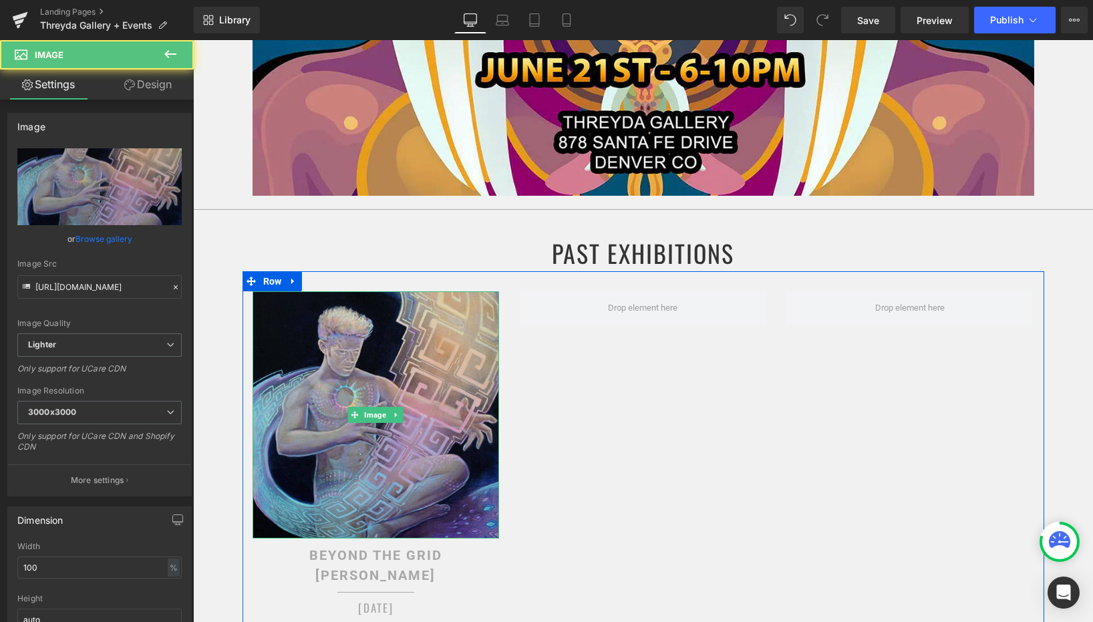
click at [404, 348] on img at bounding box center [376, 414] width 247 height 247
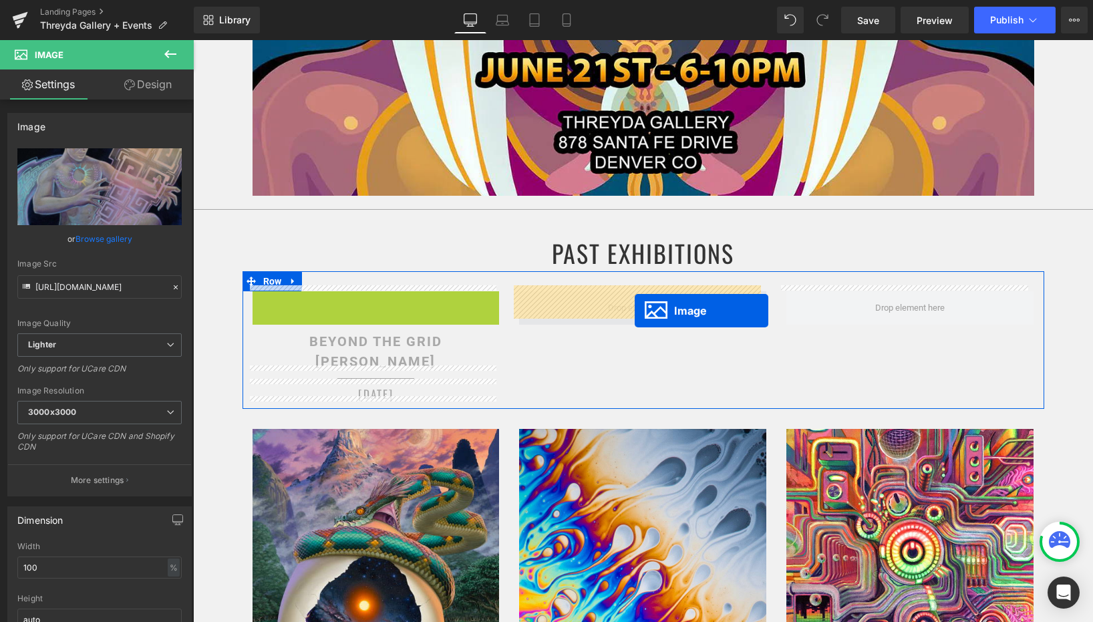
drag, startPoint x: 348, startPoint y: 409, endPoint x: 635, endPoint y: 311, distance: 303.7
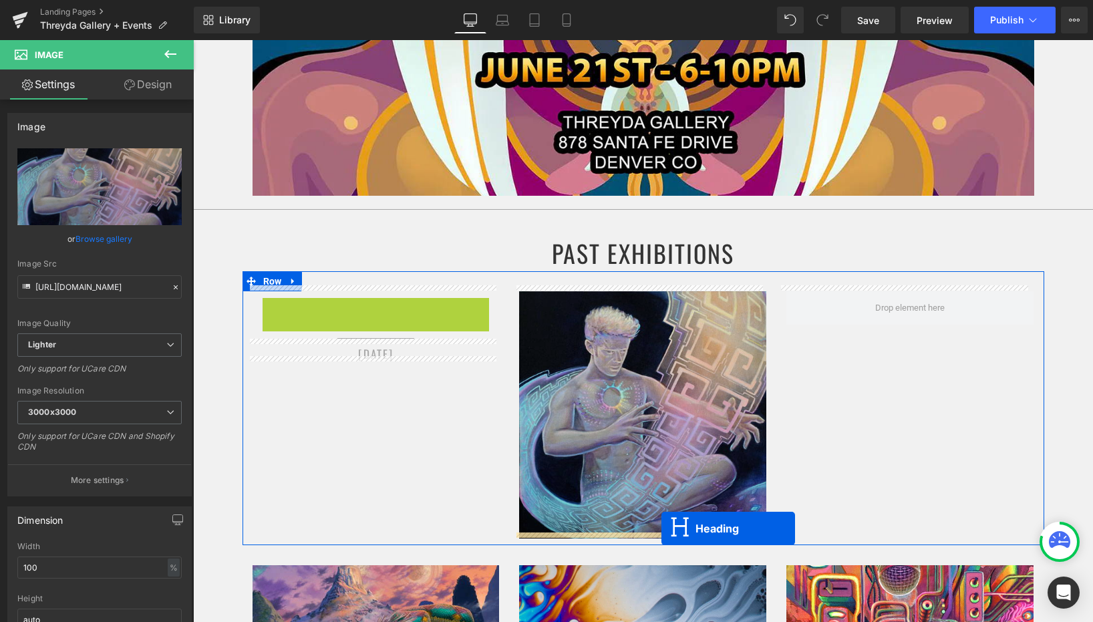
drag, startPoint x: 337, startPoint y: 314, endPoint x: 662, endPoint y: 529, distance: 389.3
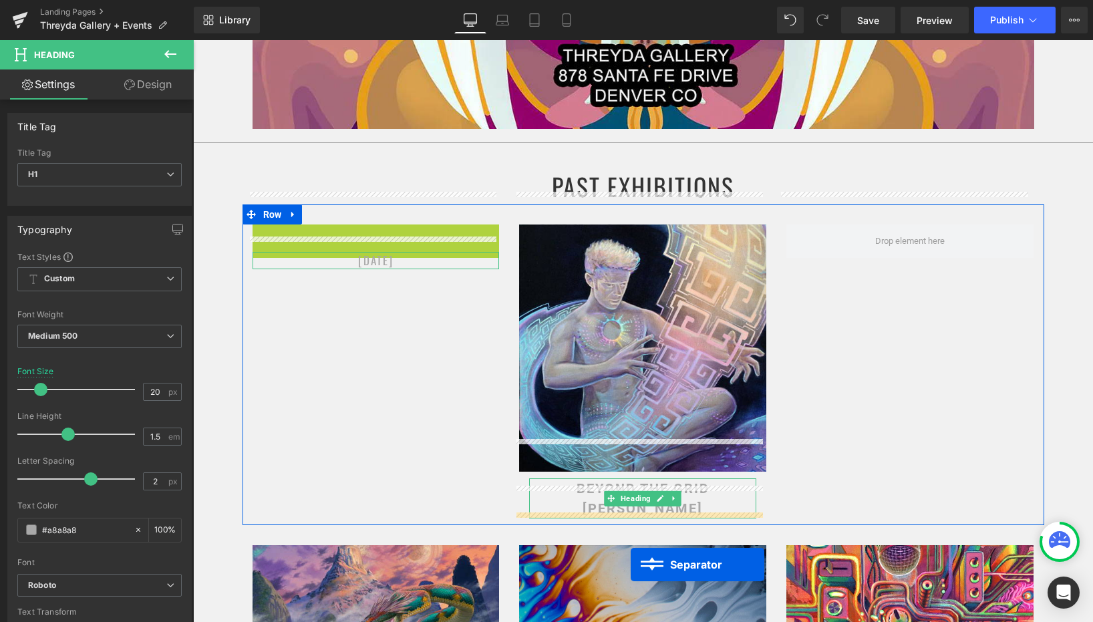
scroll to position [2653, 0]
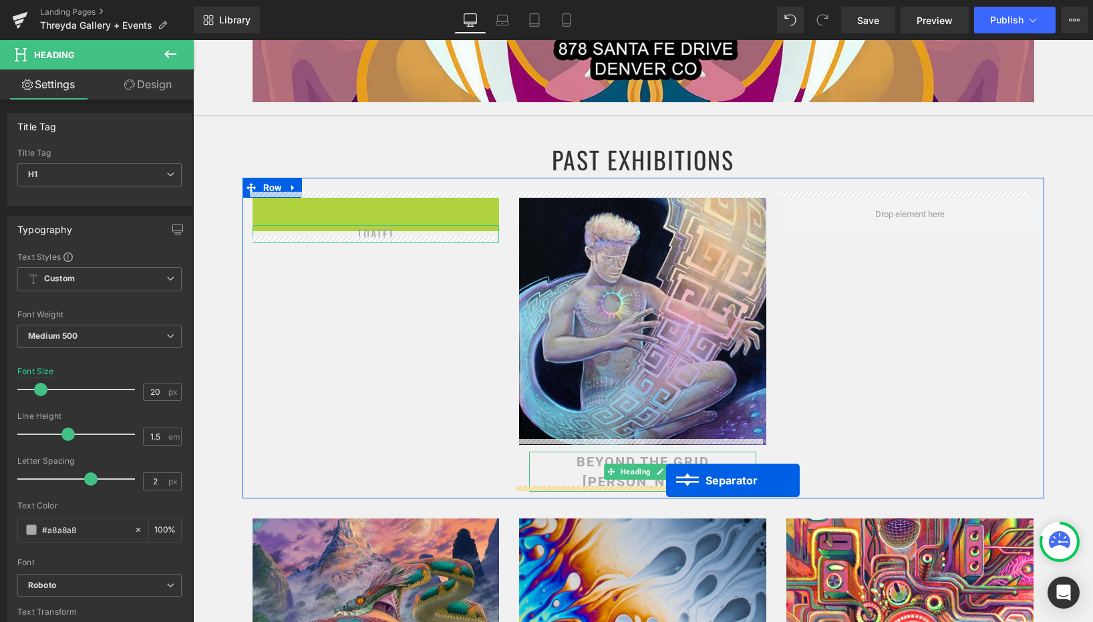
drag, startPoint x: 344, startPoint y: 293, endPoint x: 666, endPoint y: 481, distance: 373.2
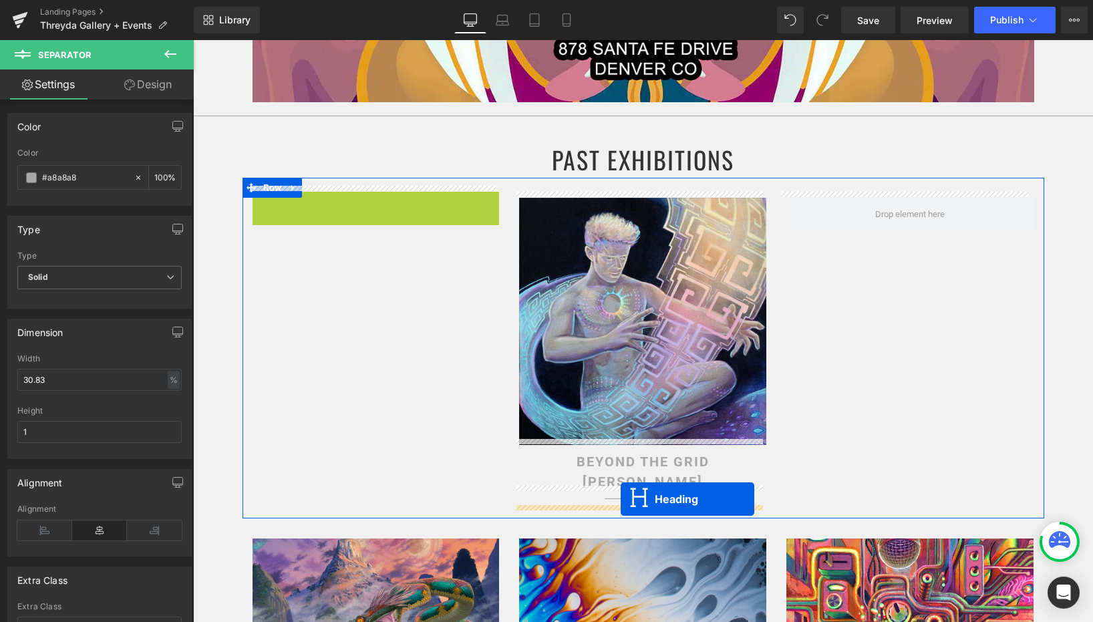
drag, startPoint x: 342, startPoint y: 197, endPoint x: 621, endPoint y: 499, distance: 412.0
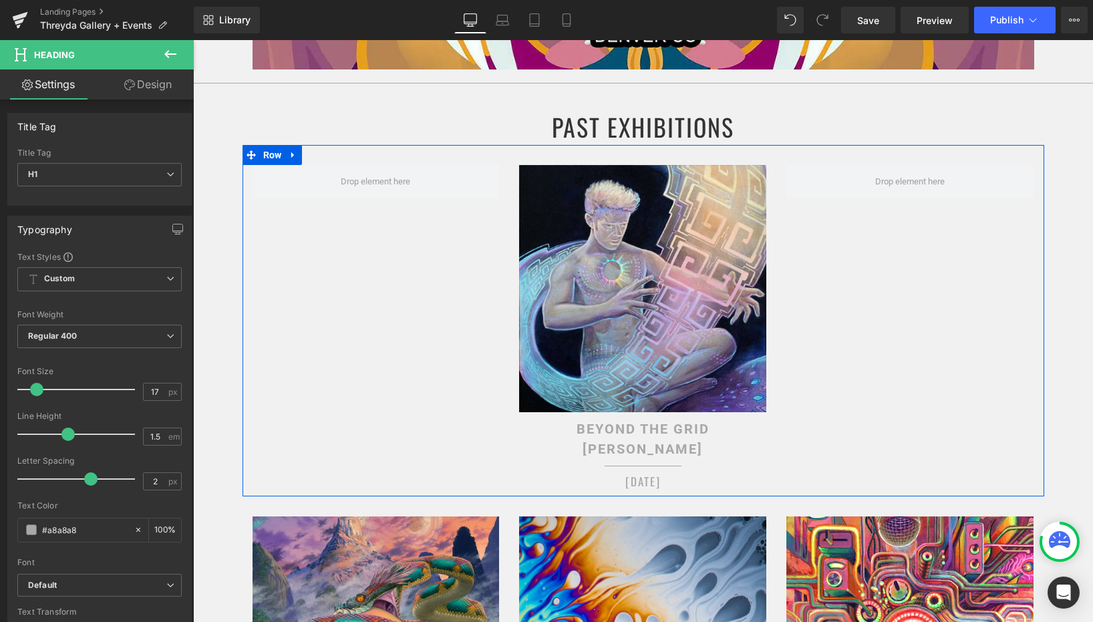
scroll to position [2688, 0]
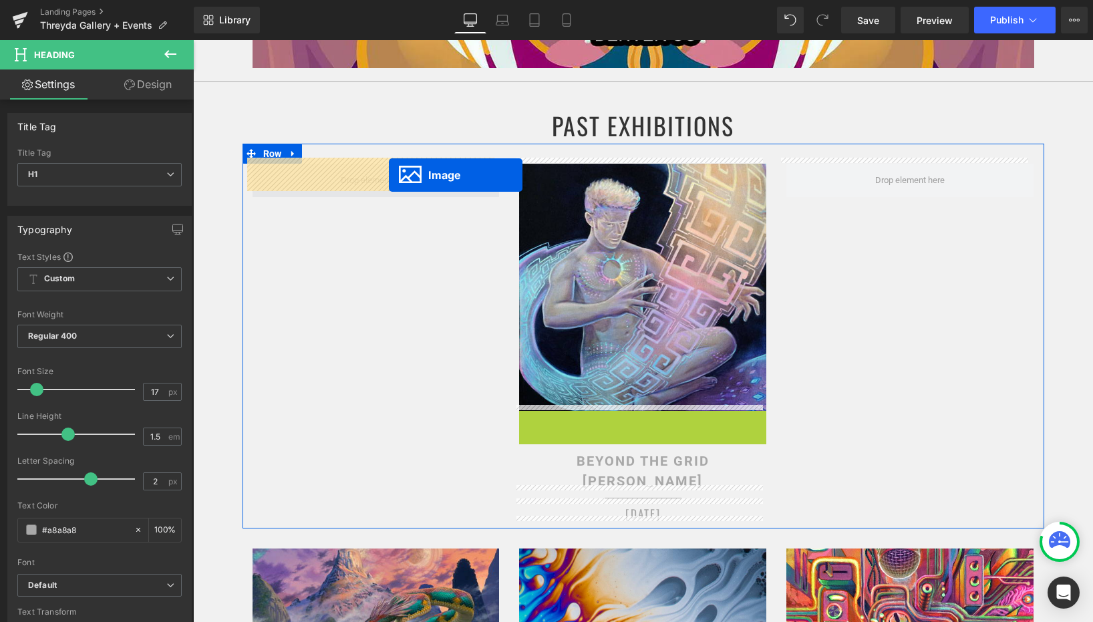
drag, startPoint x: 614, startPoint y: 530, endPoint x: 389, endPoint y: 174, distance: 420.6
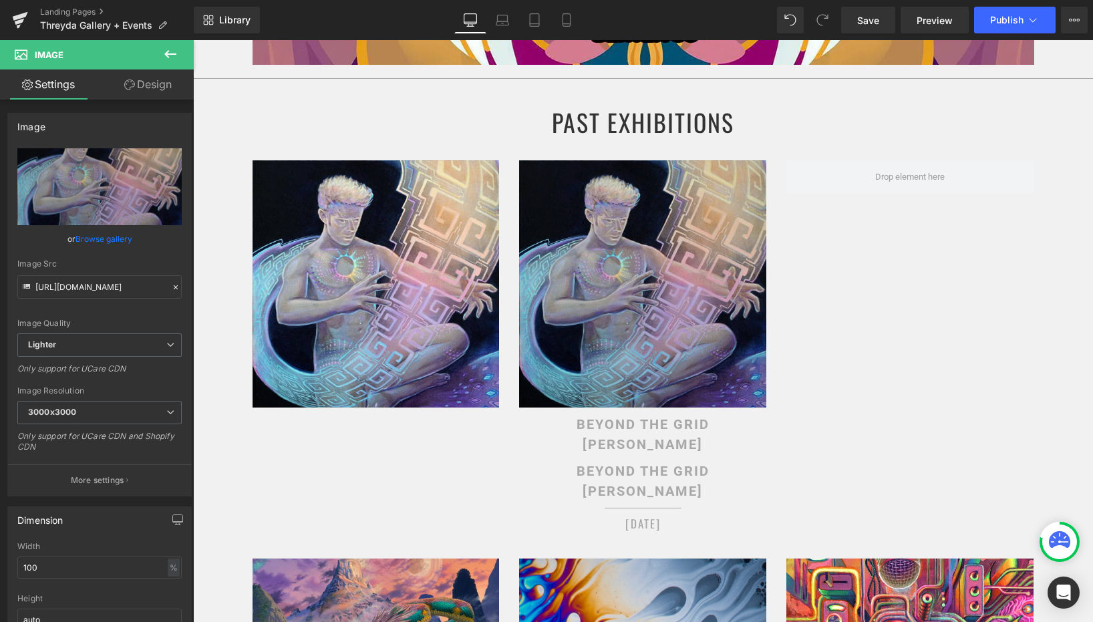
scroll to position [2690, 0]
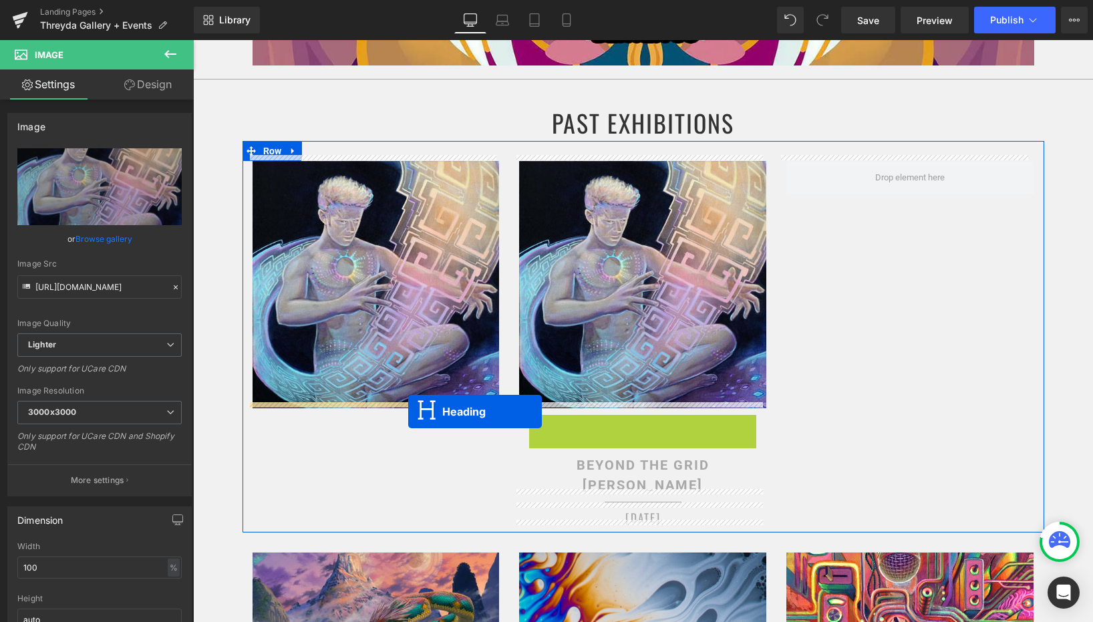
drag, startPoint x: 607, startPoint y: 428, endPoint x: 408, endPoint y: 412, distance: 199.8
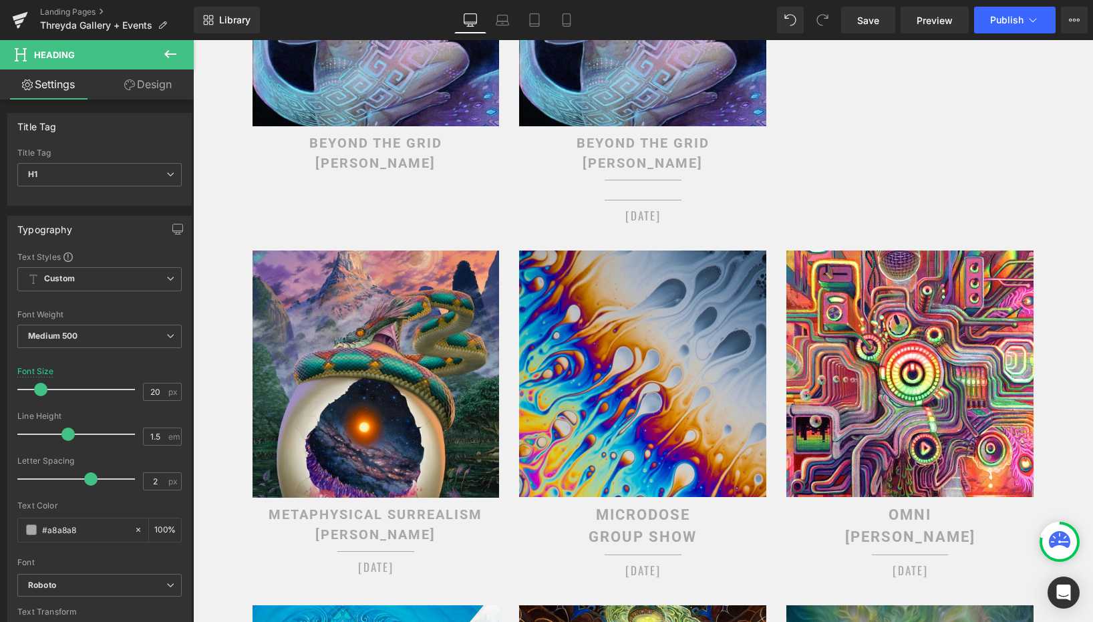
scroll to position [2934, 0]
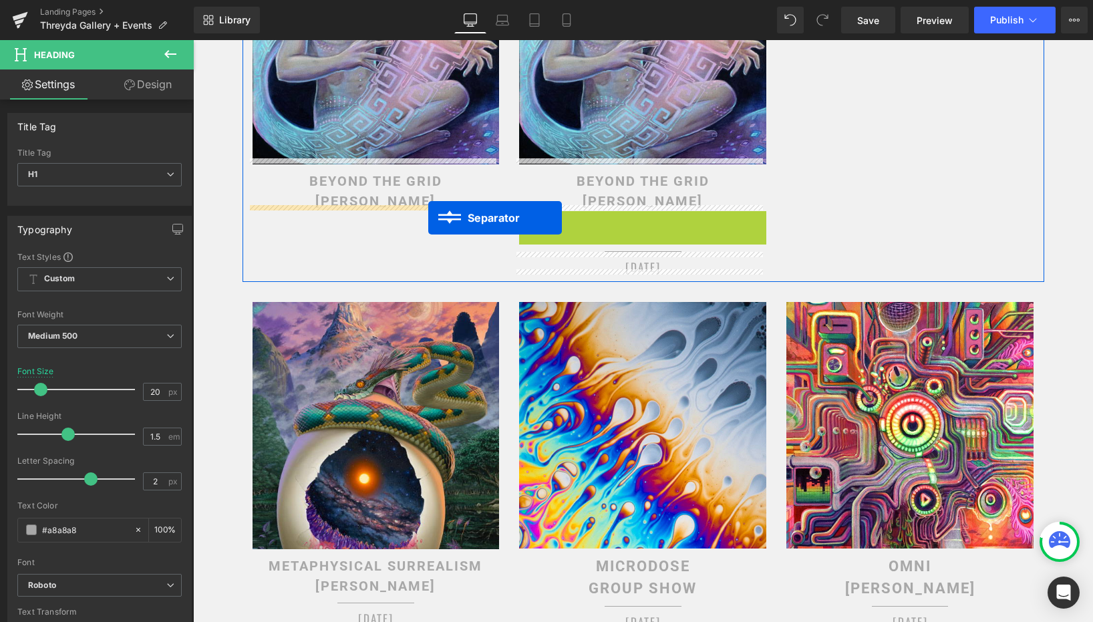
drag, startPoint x: 610, startPoint y: 215, endPoint x: 428, endPoint y: 218, distance: 181.8
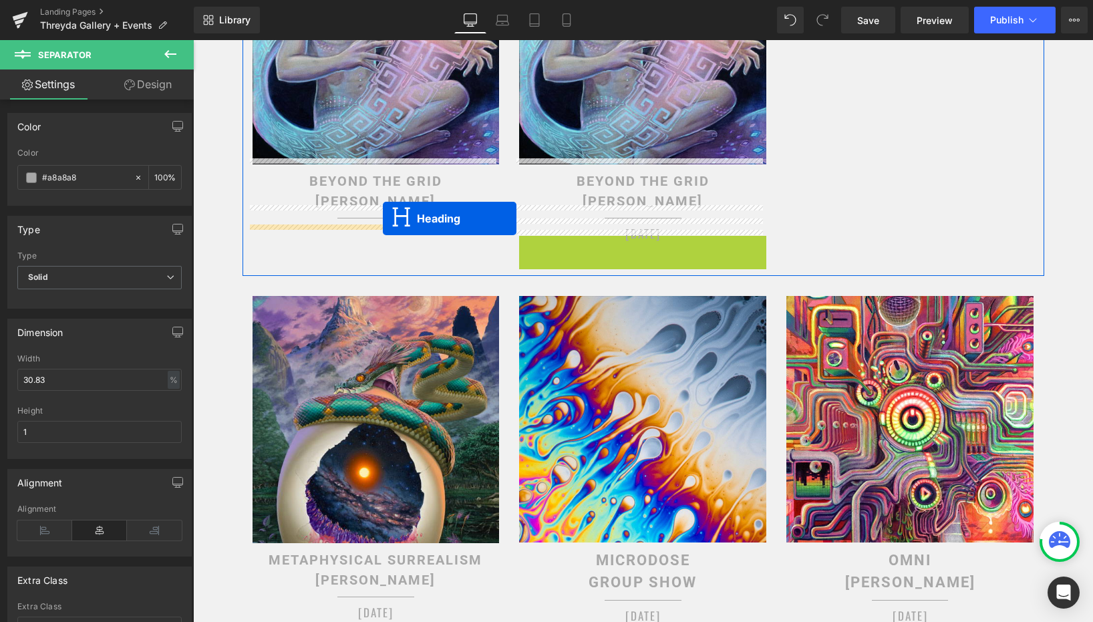
drag, startPoint x: 605, startPoint y: 240, endPoint x: 383, endPoint y: 219, distance: 222.9
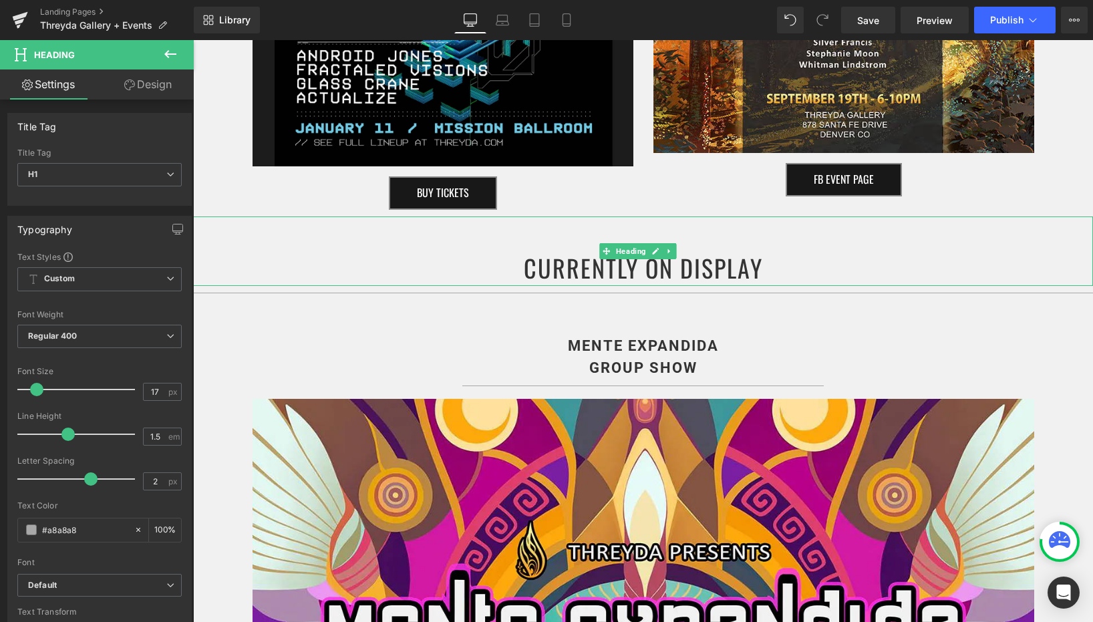
scroll to position [1419, 0]
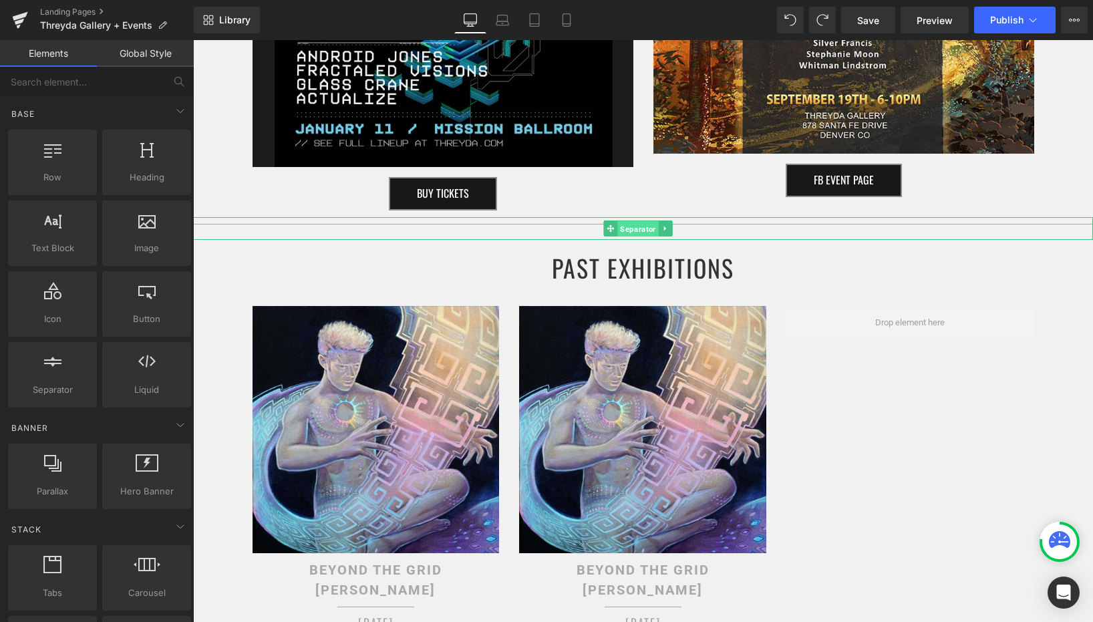
click at [631, 223] on span "Separator" at bounding box center [638, 229] width 41 height 16
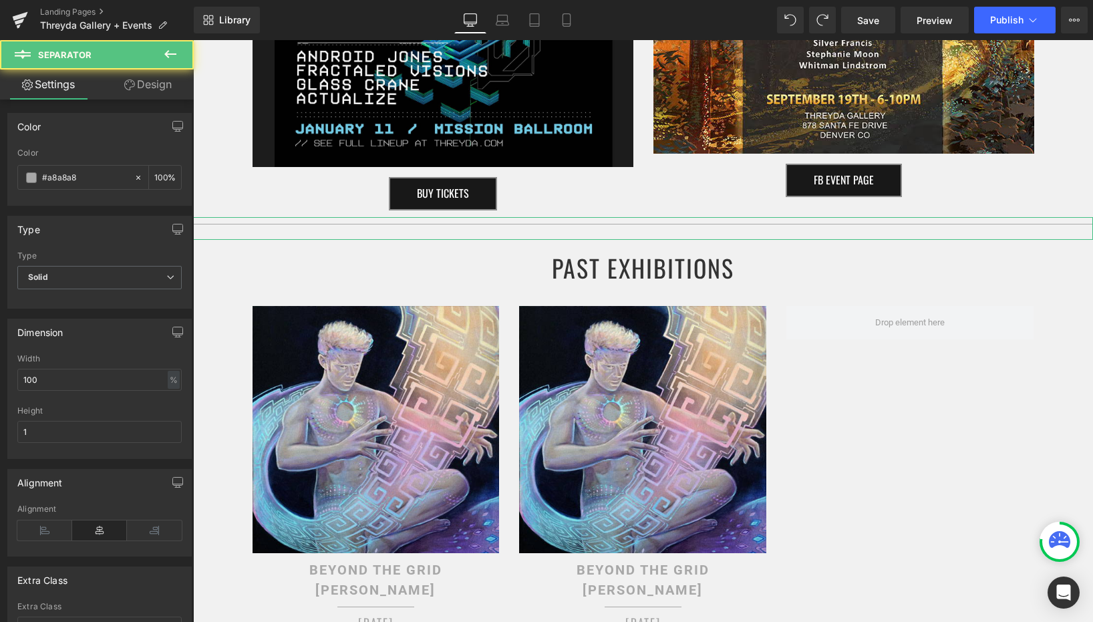
click at [164, 87] on link "Design" at bounding box center [148, 85] width 97 height 30
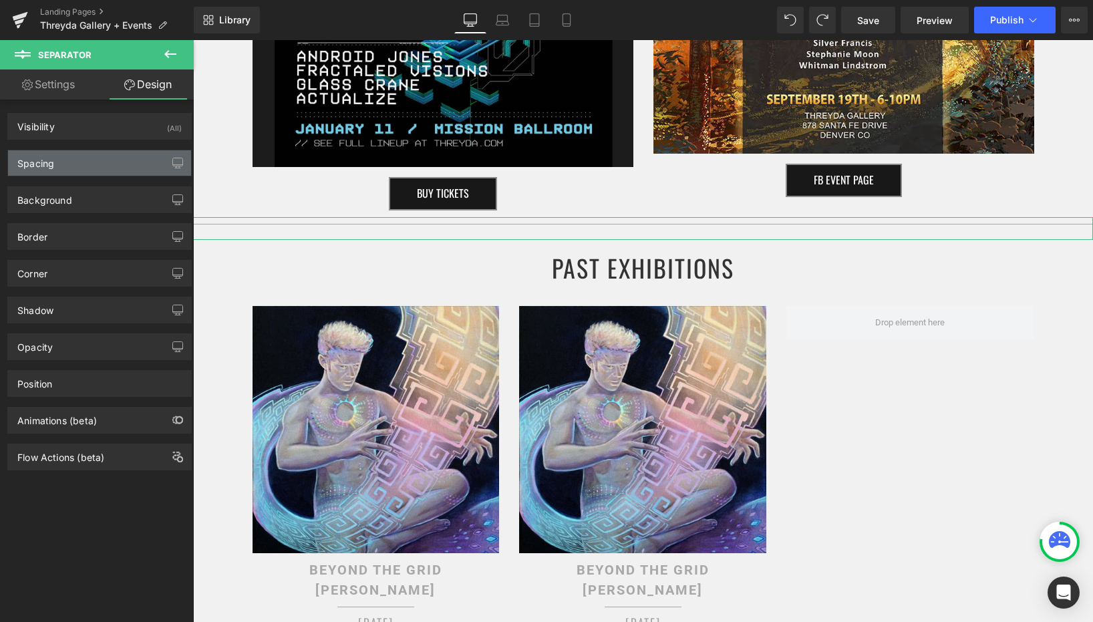
click at [113, 170] on div "Spacing" at bounding box center [99, 162] width 183 height 25
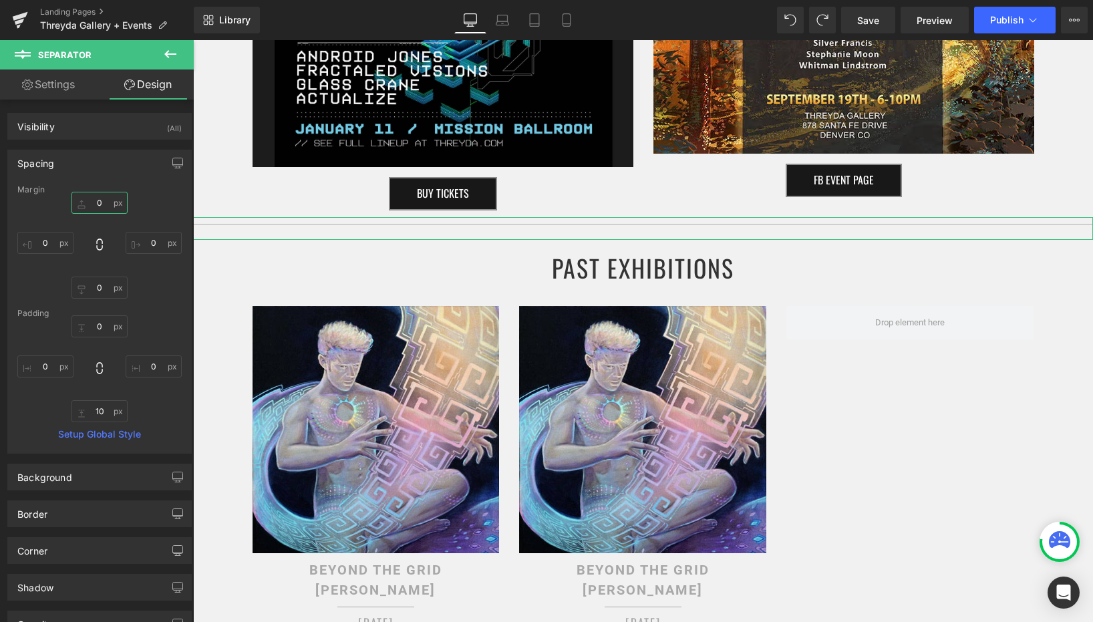
click at [102, 208] on input "0" at bounding box center [100, 203] width 56 height 22
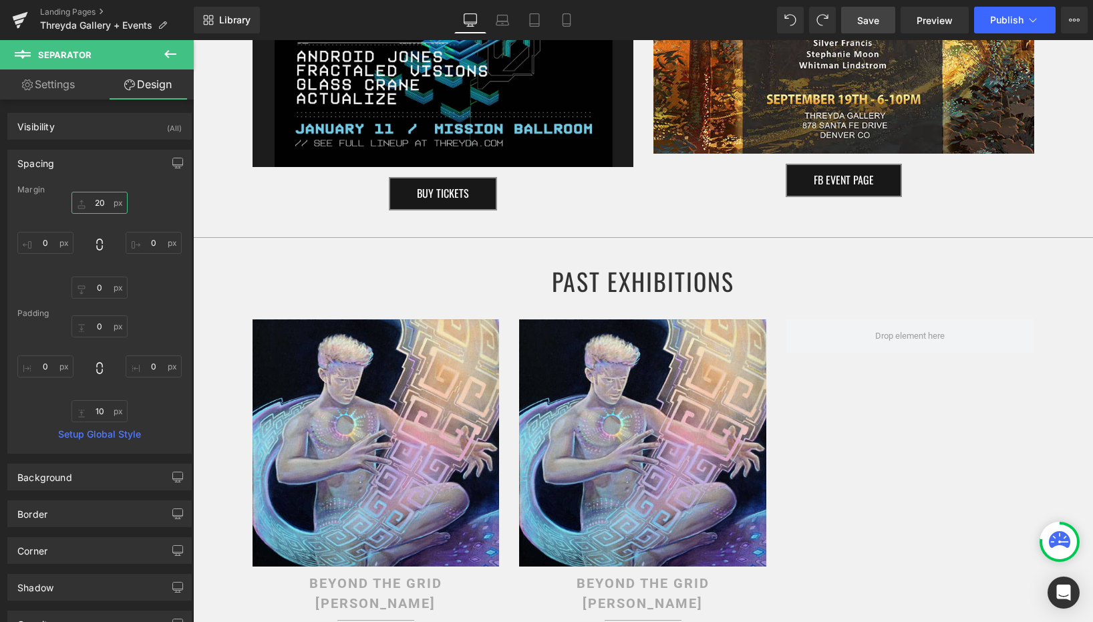
type input "20"
click at [875, 25] on span "Save" at bounding box center [869, 20] width 22 height 14
